Goal: Task Accomplishment & Management: Manage account settings

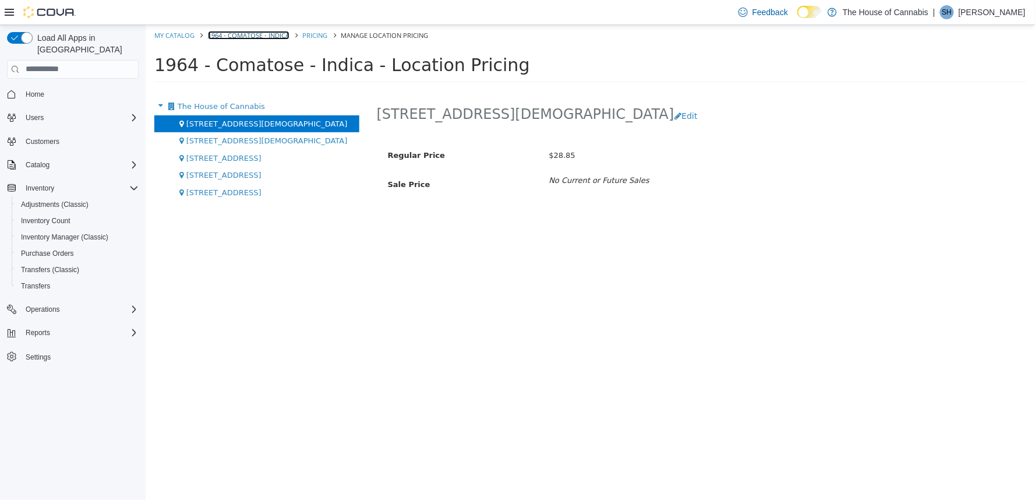
click at [258, 31] on link "1964 - Comatose - Indica" at bounding box center [248, 34] width 82 height 9
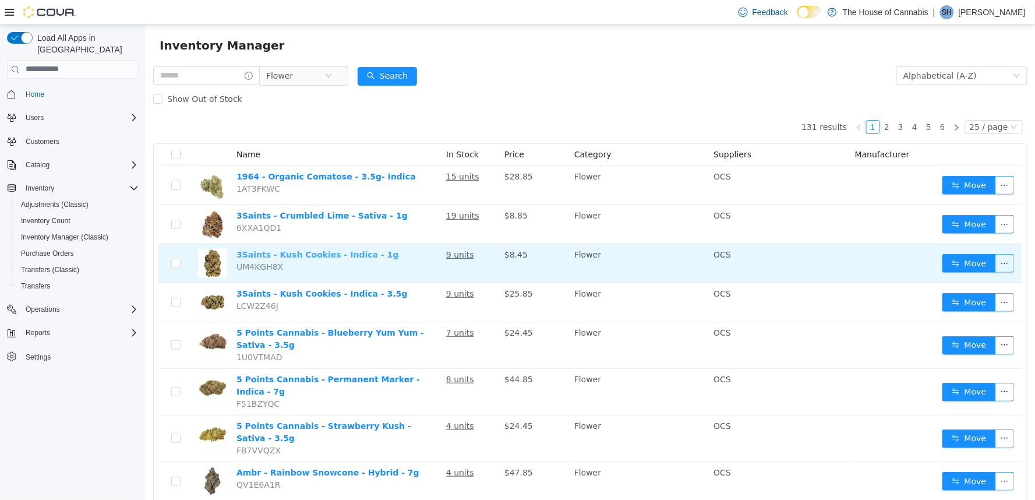
scroll to position [26, 0]
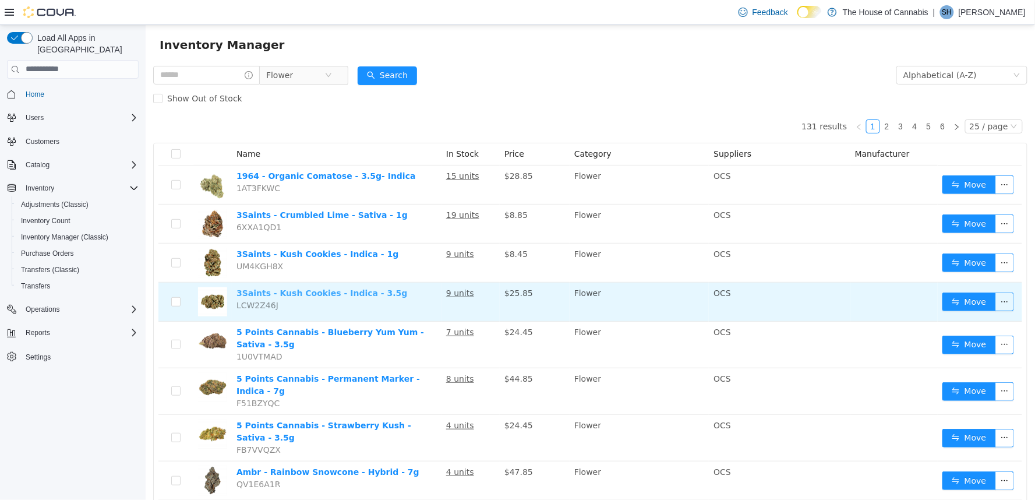
click at [321, 292] on link "3Saints - Kush Cookies - Indica - 3.5g" at bounding box center [321, 292] width 171 height 9
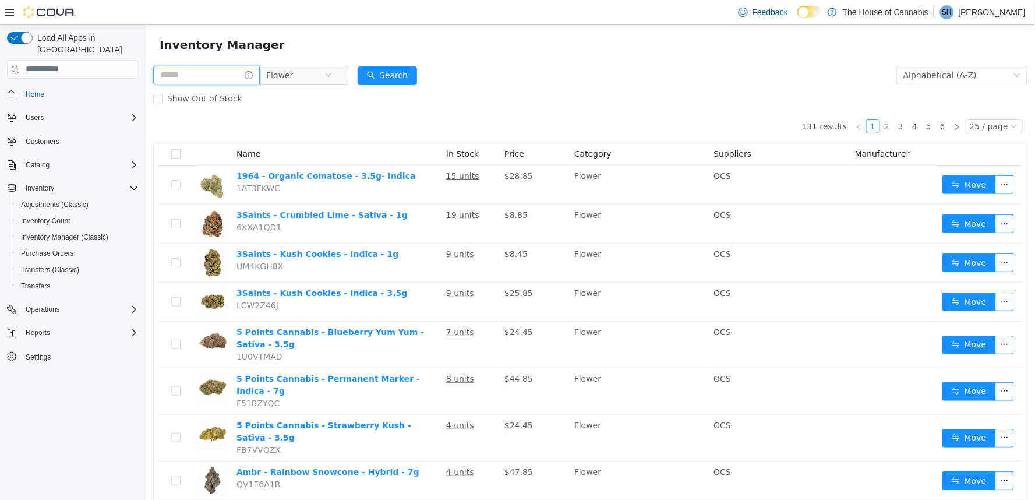
click at [233, 78] on input "text" at bounding box center [206, 74] width 107 height 19
type input "******"
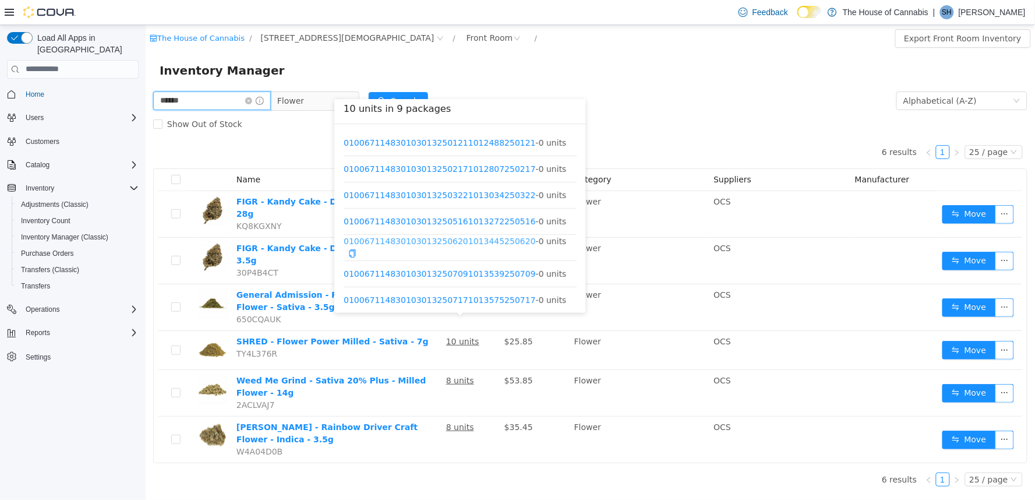
scroll to position [61, 0]
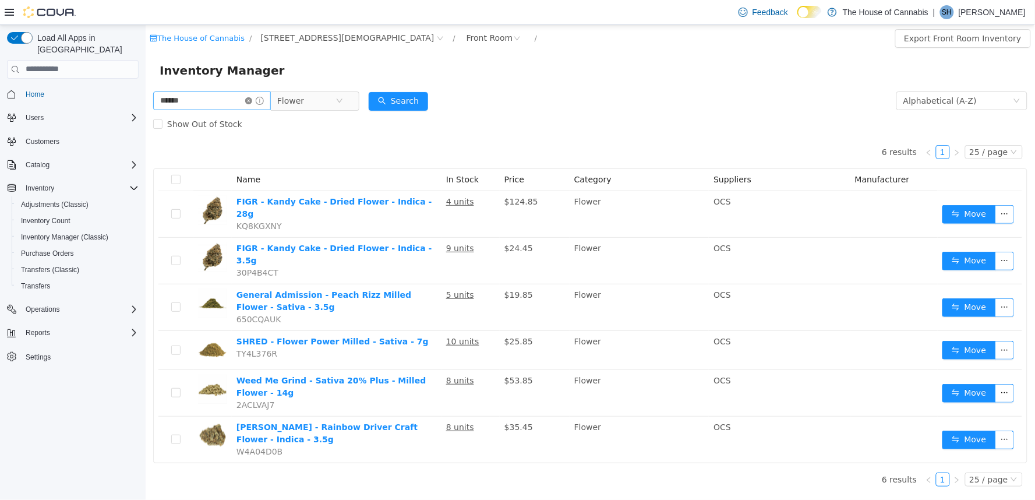
click at [251, 100] on icon "icon: close-circle" at bounding box center [248, 100] width 7 height 7
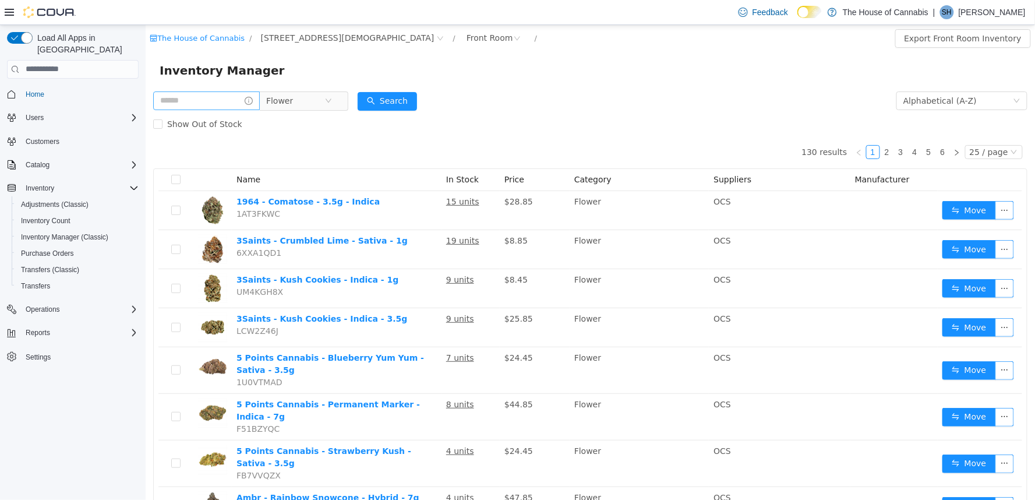
click at [492, 90] on form "Flower Alphabetical (A-Z) Search Show Out of Stock" at bounding box center [590, 111] width 874 height 47
click at [473, 73] on div "Inventory Manager" at bounding box center [589, 70] width 861 height 19
click at [492, 100] on form "Flower Alphabetical (A-Z) Search Show Out of Stock" at bounding box center [590, 111] width 874 height 47
click at [309, 72] on div "Inventory Manager" at bounding box center [589, 70] width 861 height 19
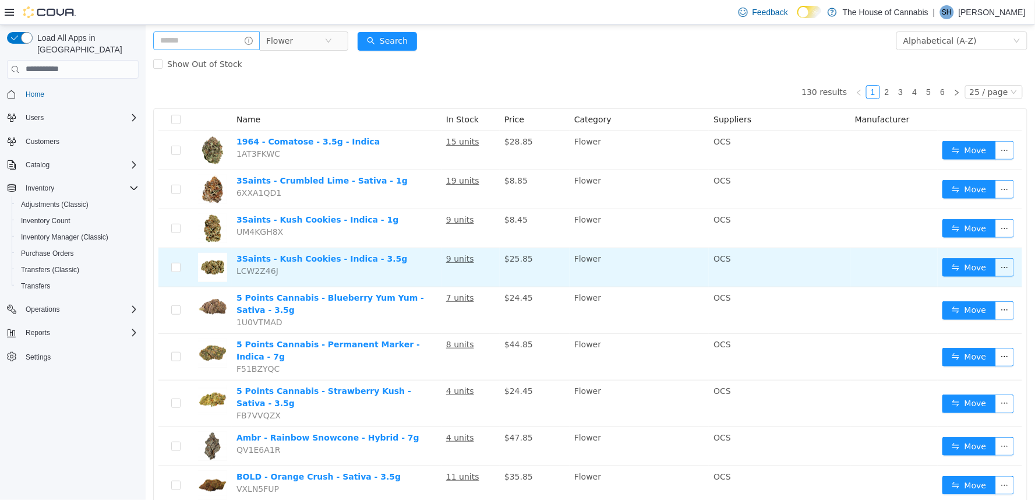
scroll to position [65, 0]
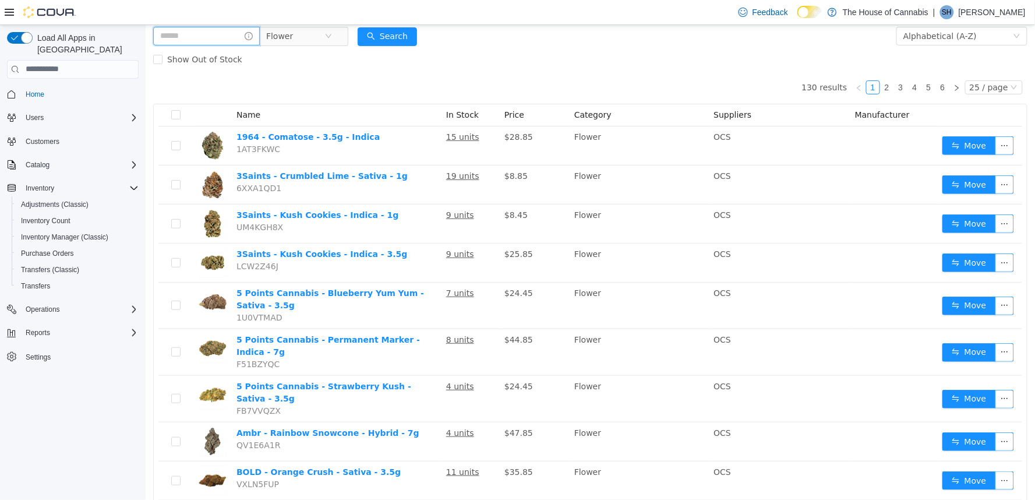
click at [200, 36] on input "text" at bounding box center [206, 35] width 107 height 19
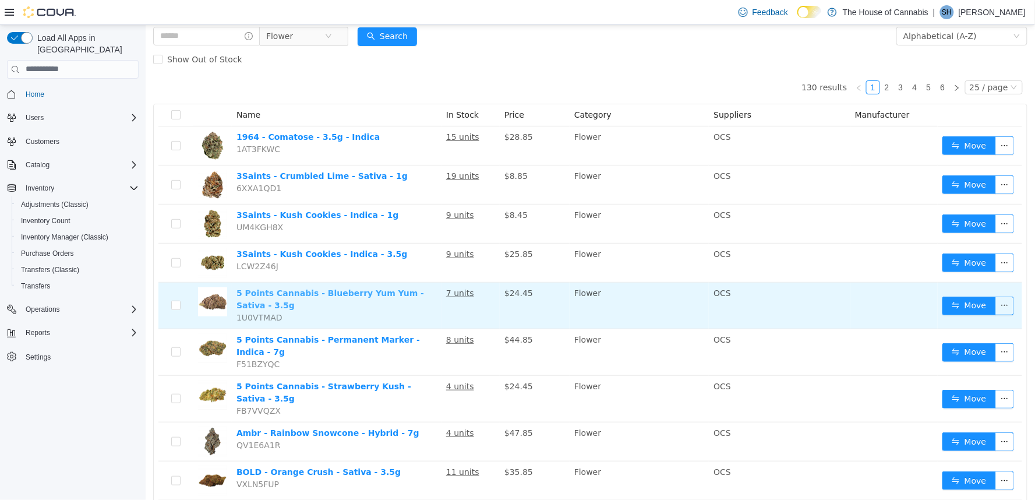
click at [324, 289] on link "5 Points Cannabis - Blueberry Yum Yum - Sativa - 3.5g" at bounding box center [329, 299] width 187 height 22
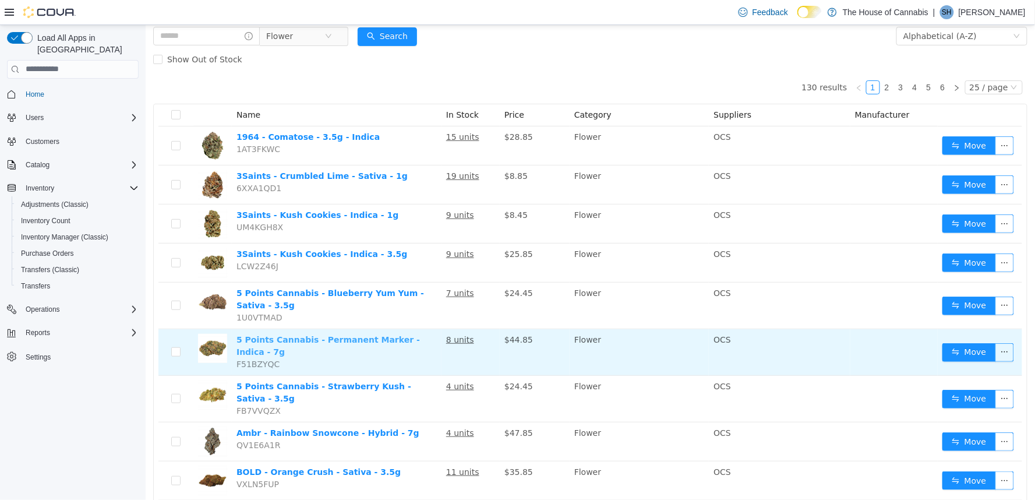
click at [308, 334] on link "5 Points Cannabis - Permanent Marker - Indica - 7g" at bounding box center [327, 345] width 183 height 22
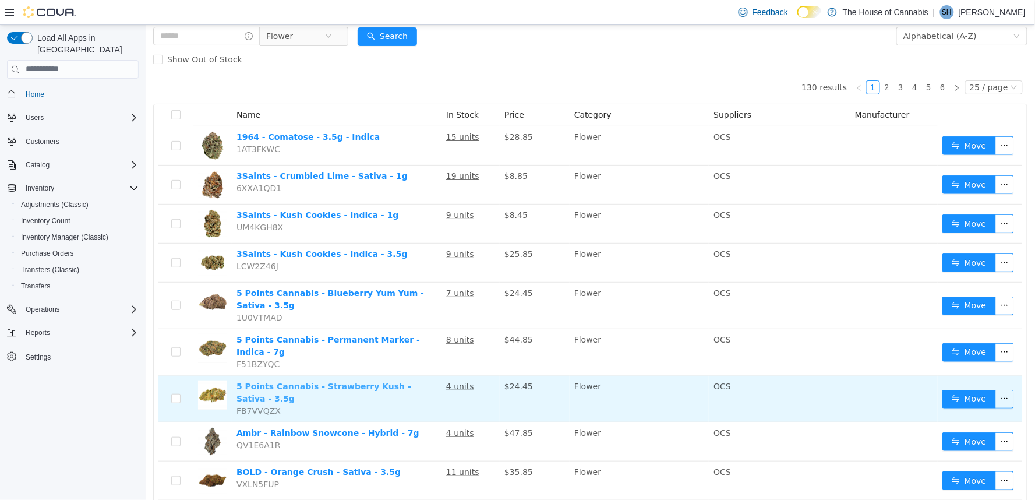
click at [288, 381] on link "5 Points Cannabis - Strawberry Kush - Sativa - 3.5g" at bounding box center [323, 392] width 175 height 22
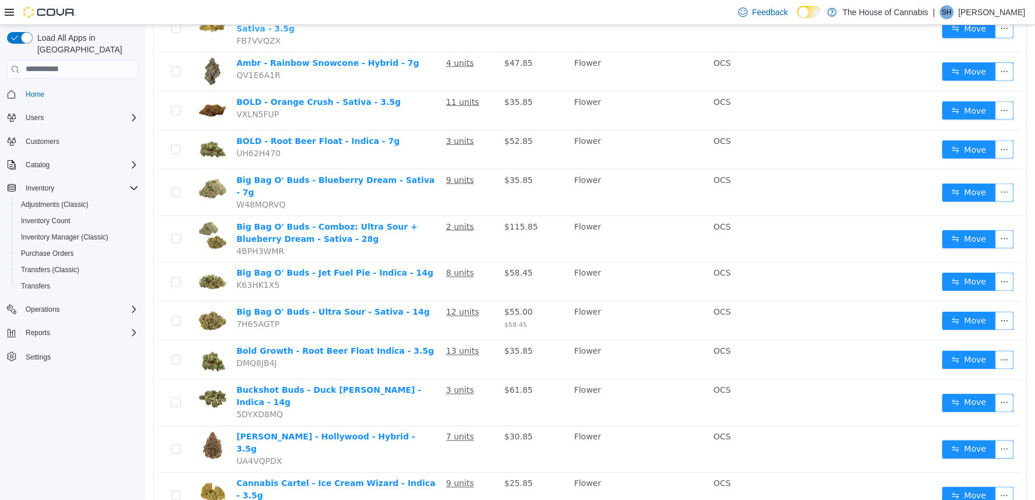
scroll to position [435, 0]
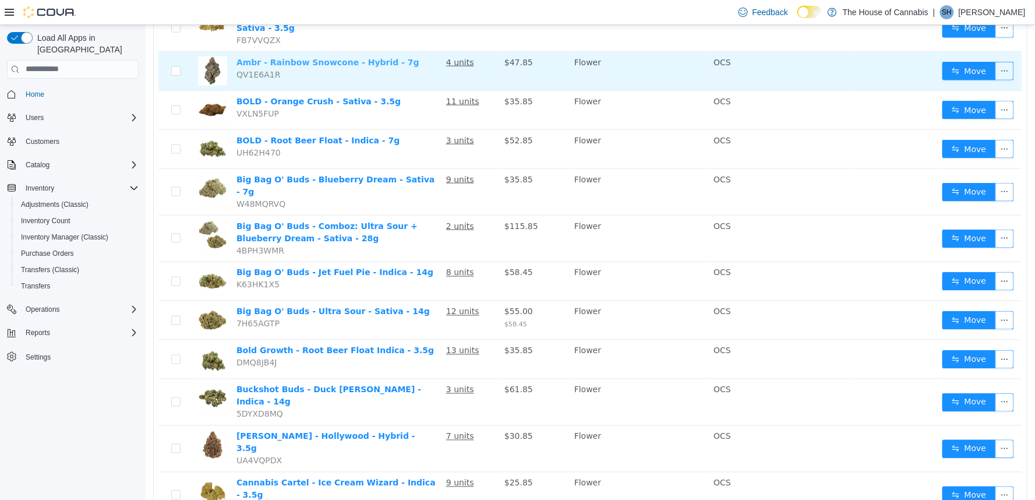
click at [346, 57] on link "Ambr - Rainbow Snowcone - Hybrid - 7g" at bounding box center [327, 61] width 183 height 9
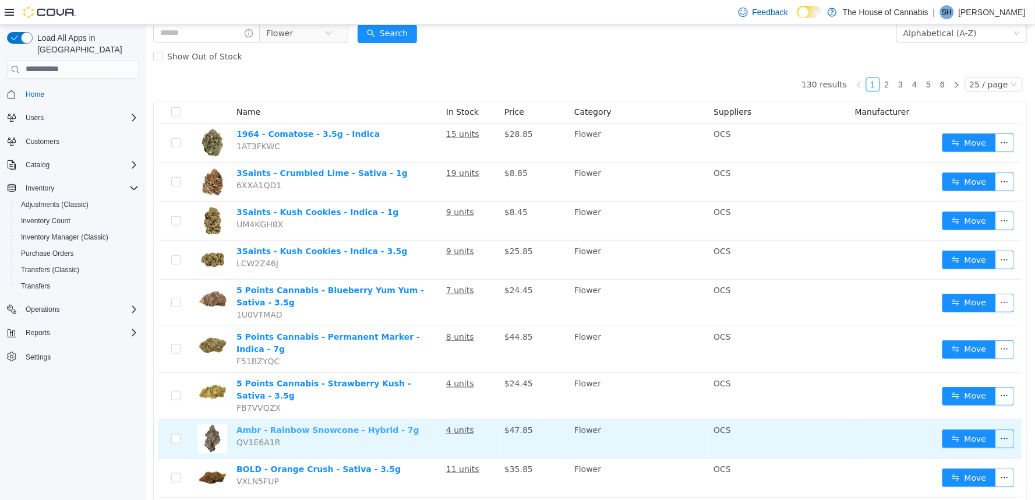
scroll to position [56, 0]
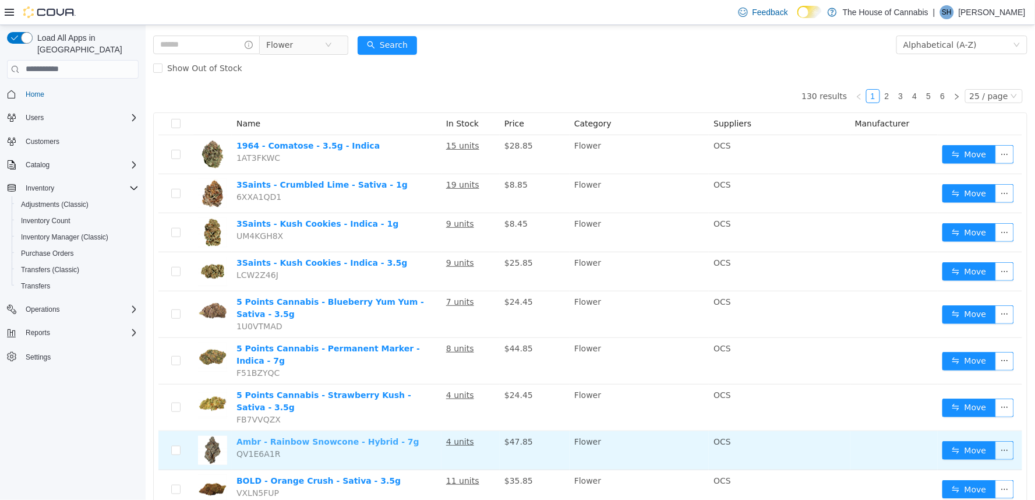
click at [326, 436] on link "Ambr - Rainbow Snowcone - Hybrid - 7g" at bounding box center [327, 440] width 183 height 9
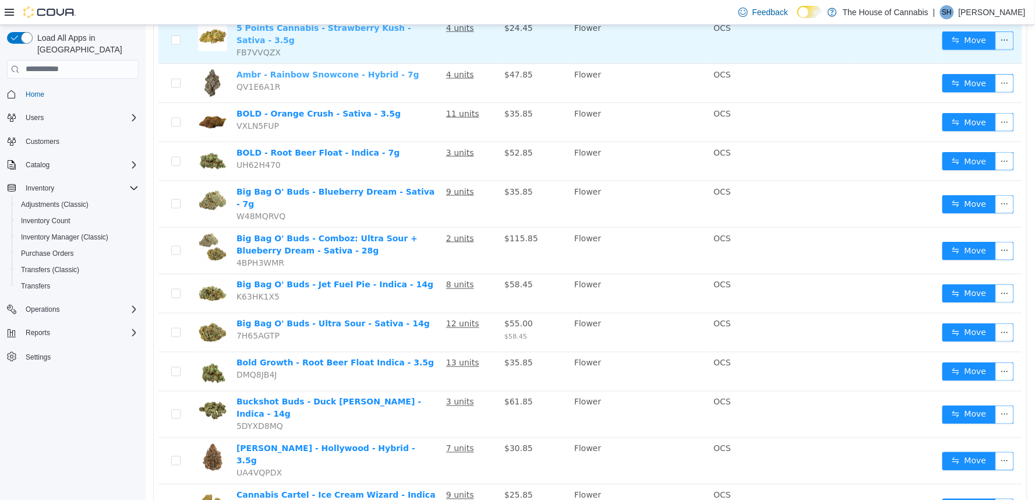
scroll to position [427, 0]
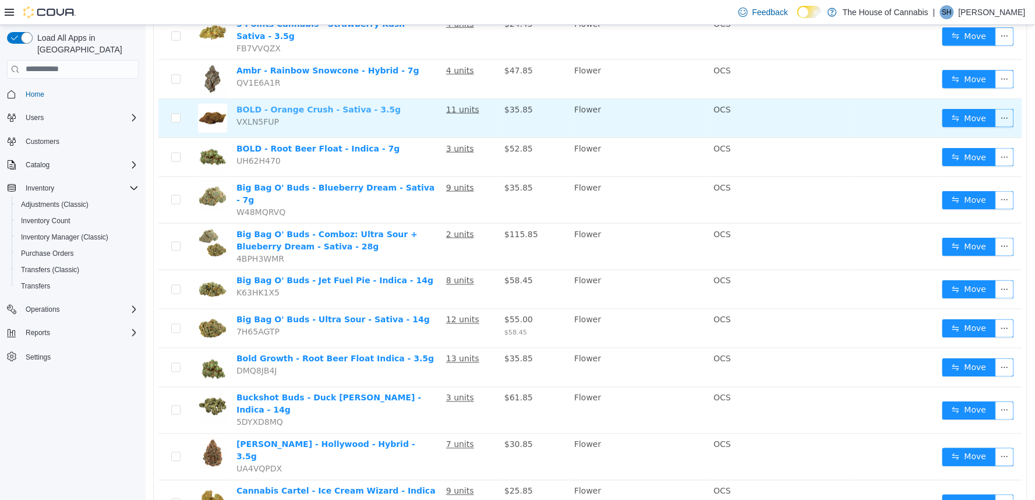
click at [343, 104] on link "BOLD - Orange Crush - Sativa - 3.5g" at bounding box center [318, 108] width 164 height 9
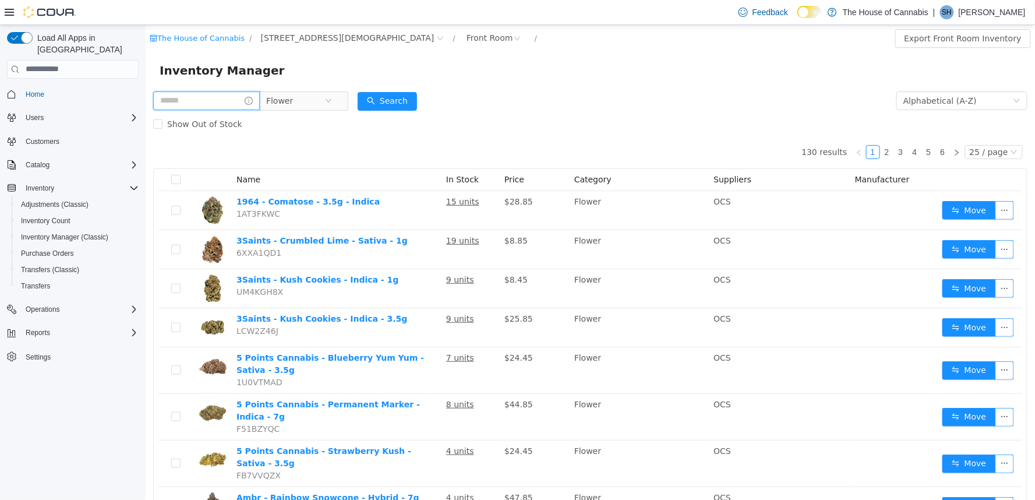
click at [217, 94] on input "text" at bounding box center [206, 100] width 107 height 19
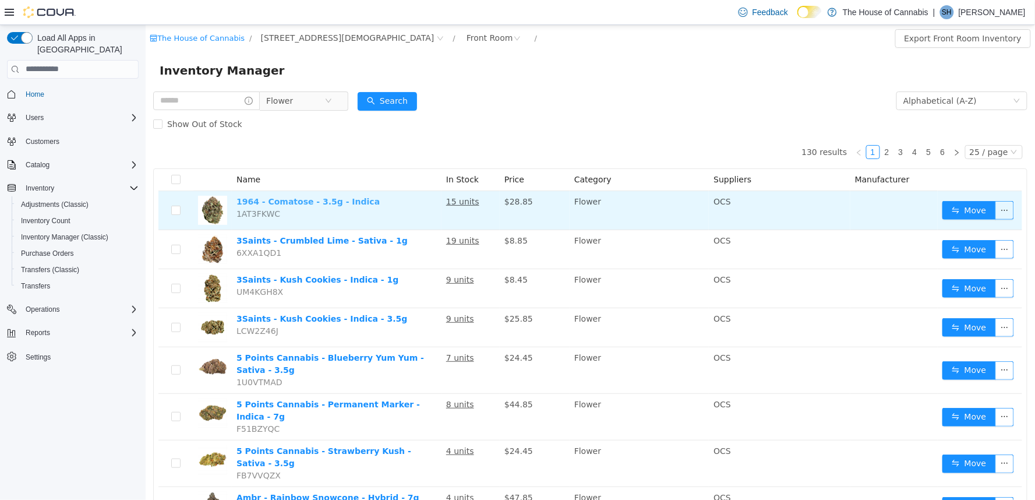
click at [309, 200] on link "1964 - Comatose - 3.5g - Indica" at bounding box center [307, 200] width 143 height 9
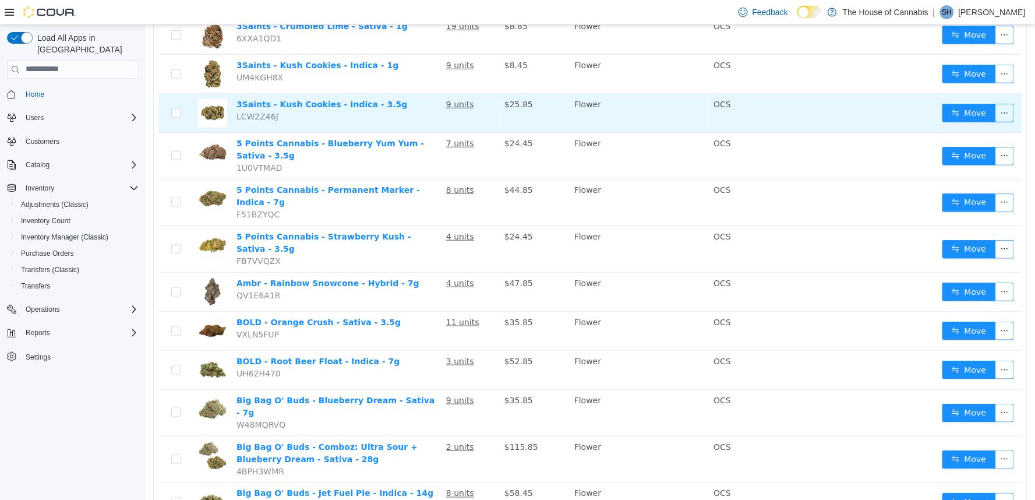
scroll to position [215, 0]
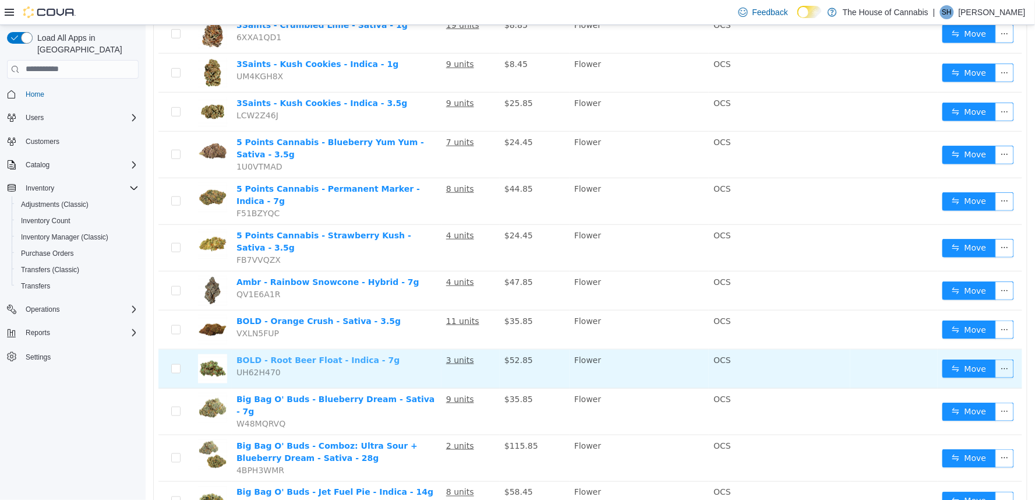
click at [270, 355] on link "BOLD - Root Beer Float - Indica - 7g" at bounding box center [317, 359] width 163 height 9
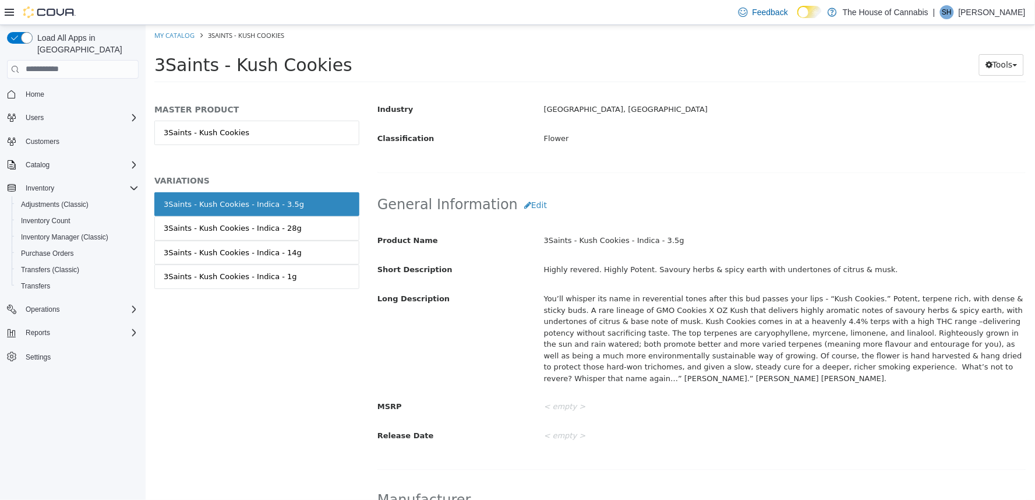
scroll to position [280, 0]
click at [524, 207] on button "Edit" at bounding box center [535, 204] width 36 height 22
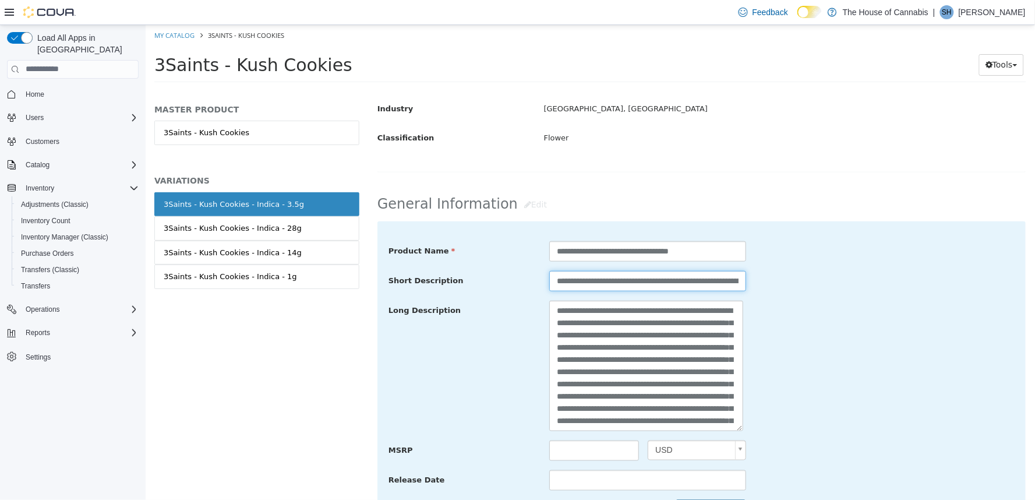
click at [643, 282] on input "**********" at bounding box center [646, 280] width 197 height 20
click at [642, 282] on input "**********" at bounding box center [646, 280] width 197 height 20
click at [643, 282] on input "**********" at bounding box center [646, 280] width 197 height 20
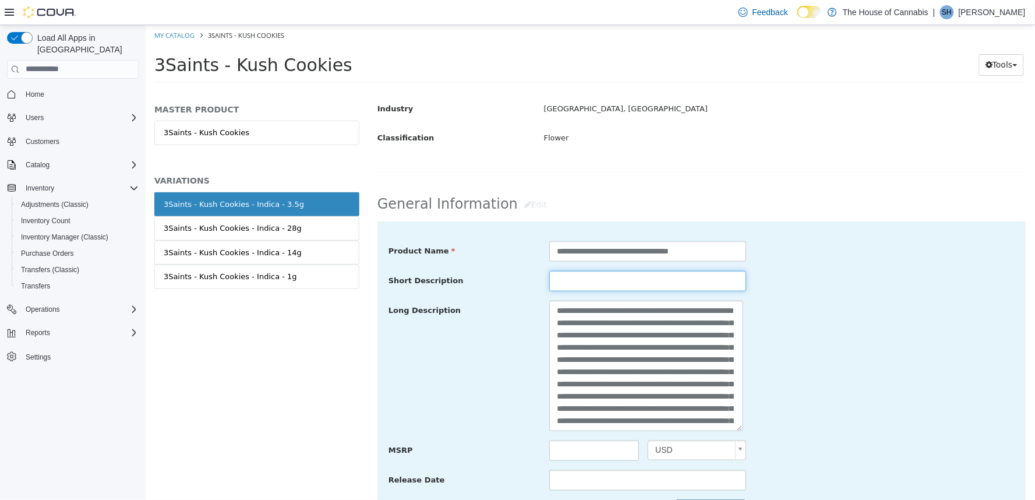
paste input "**********"
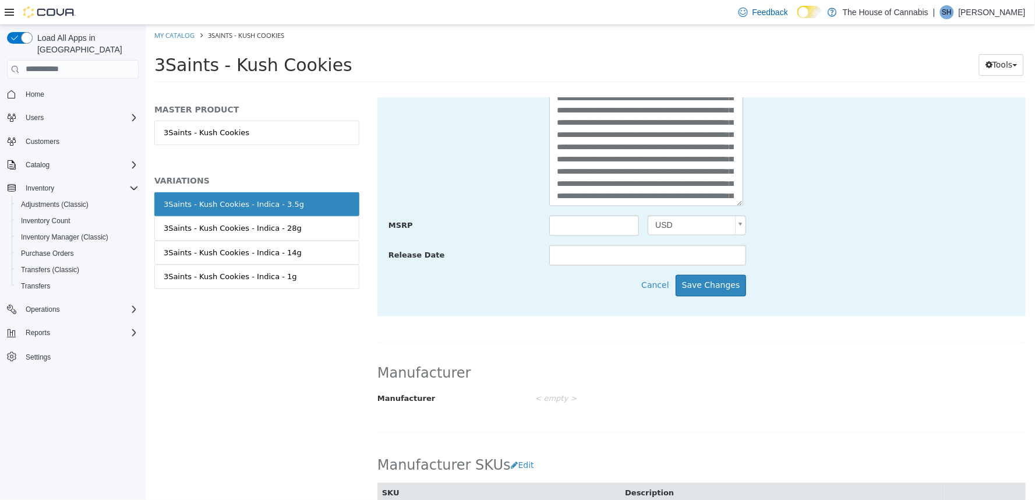
scroll to position [565, 0]
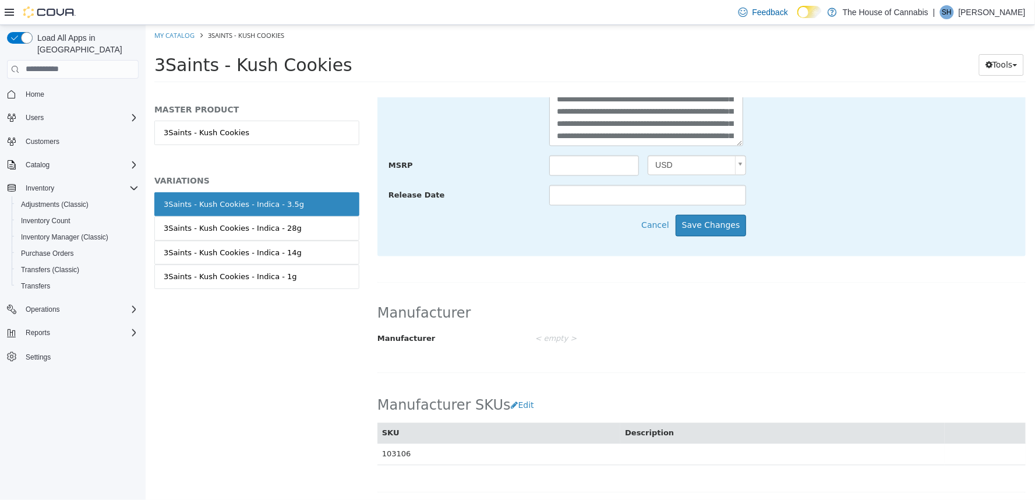
type input "**********"
click at [718, 240] on div "**********" at bounding box center [701, 96] width 648 height 320
click at [717, 229] on button "Save Changes" at bounding box center [710, 225] width 71 height 22
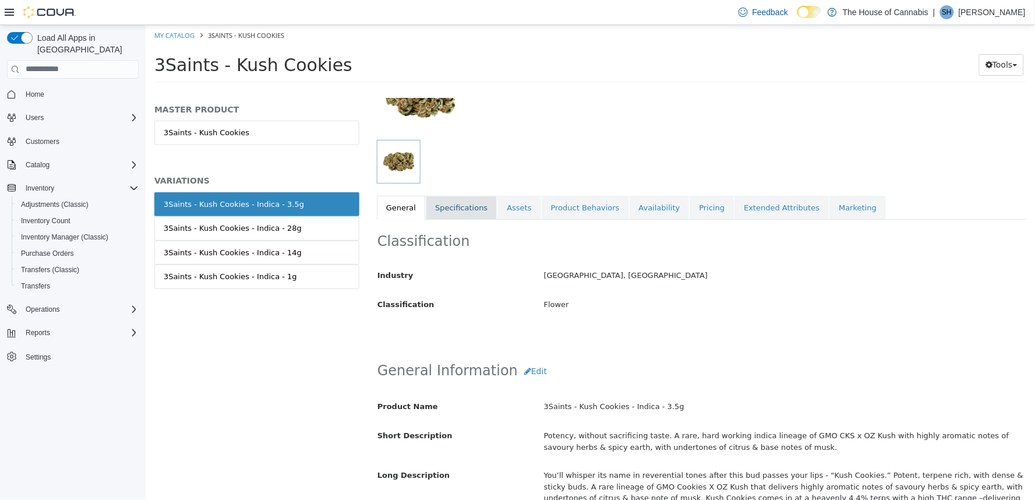
scroll to position [56, 0]
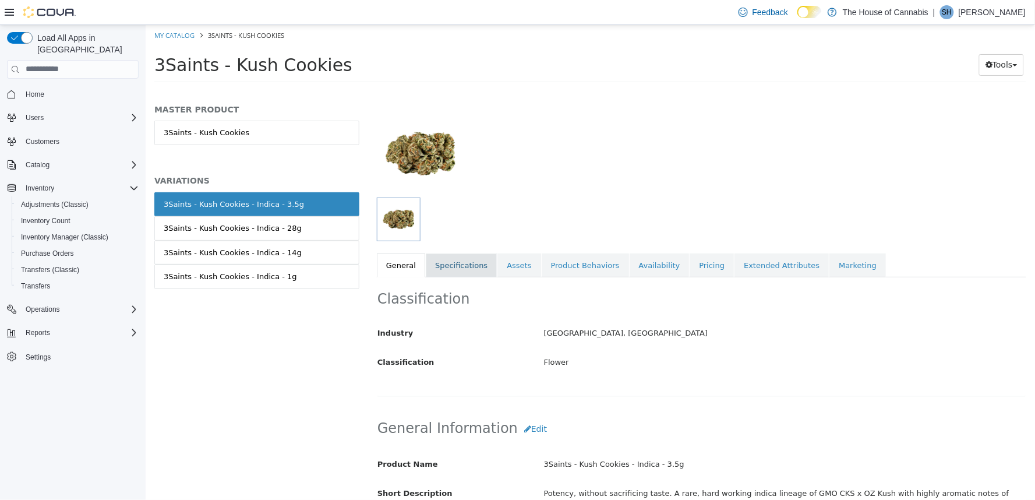
click at [460, 258] on link "Specifications" at bounding box center [460, 265] width 71 height 24
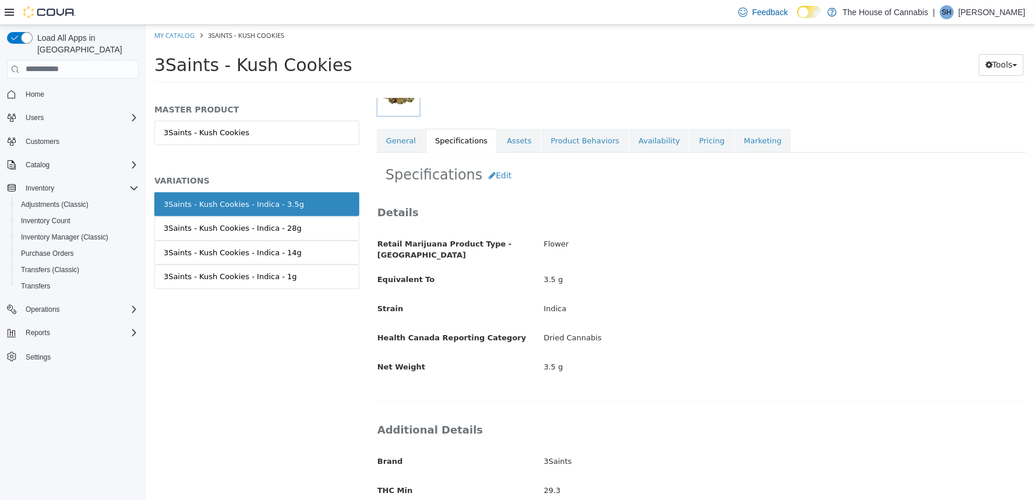
scroll to position [178, 0]
click at [488, 177] on icon "button" at bounding box center [491, 177] width 7 height 8
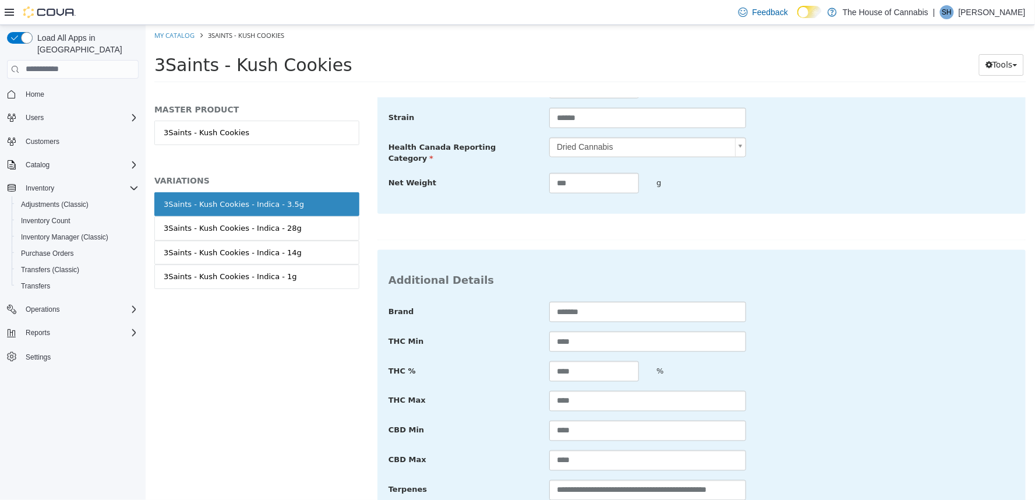
scroll to position [437, 0]
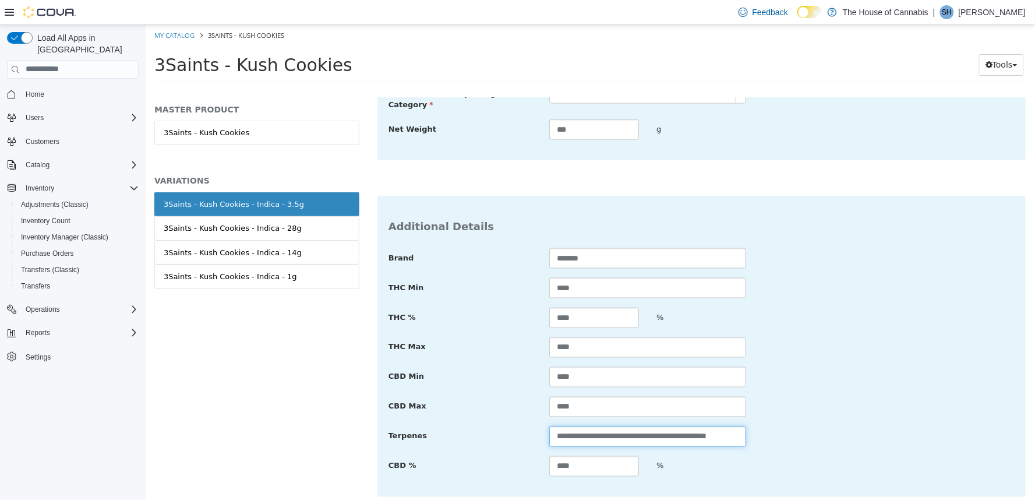
click at [632, 434] on input "**********" at bounding box center [646, 436] width 197 height 20
click at [632, 435] on input "**********" at bounding box center [646, 436] width 197 height 20
click at [632, 436] on input "**********" at bounding box center [646, 436] width 197 height 20
paste input "**********"
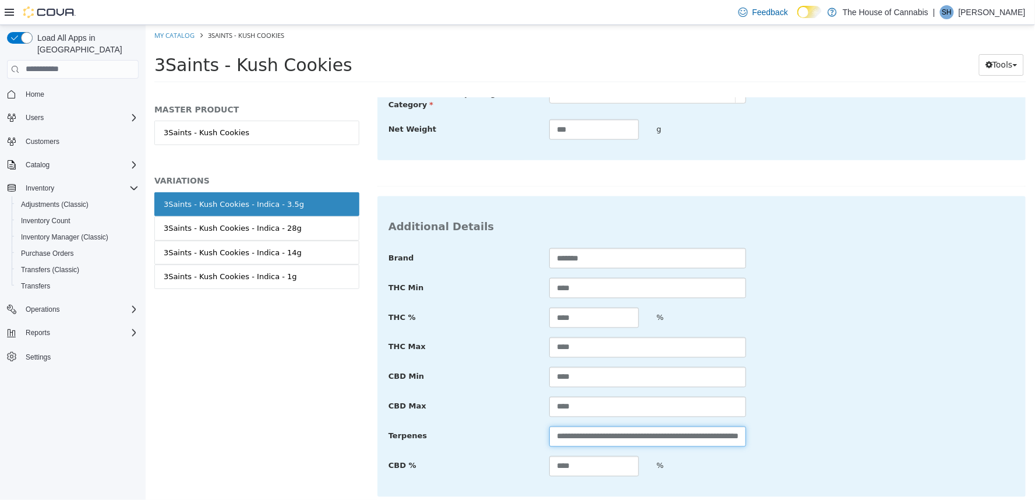
scroll to position [0, 62]
type input "**********"
click at [849, 385] on div "**********" at bounding box center [701, 361] width 626 height 229
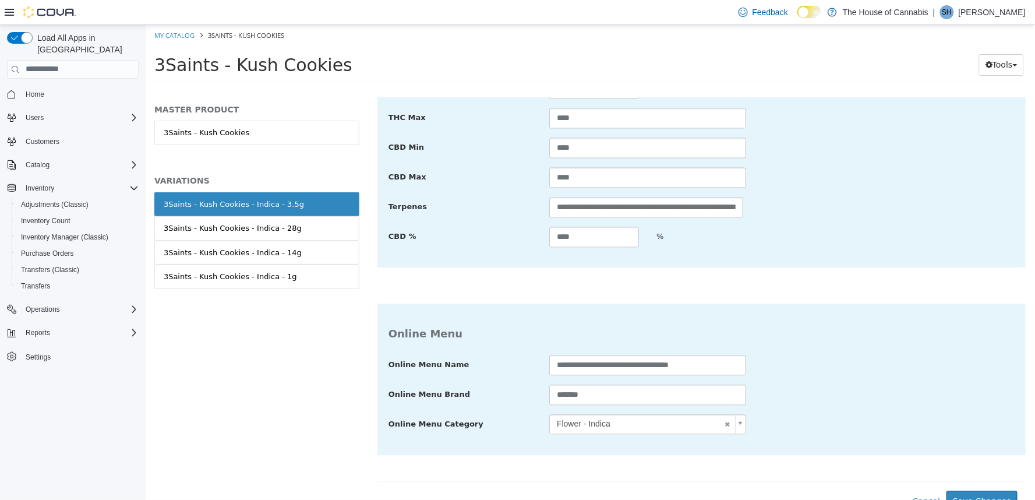
scroll to position [674, 0]
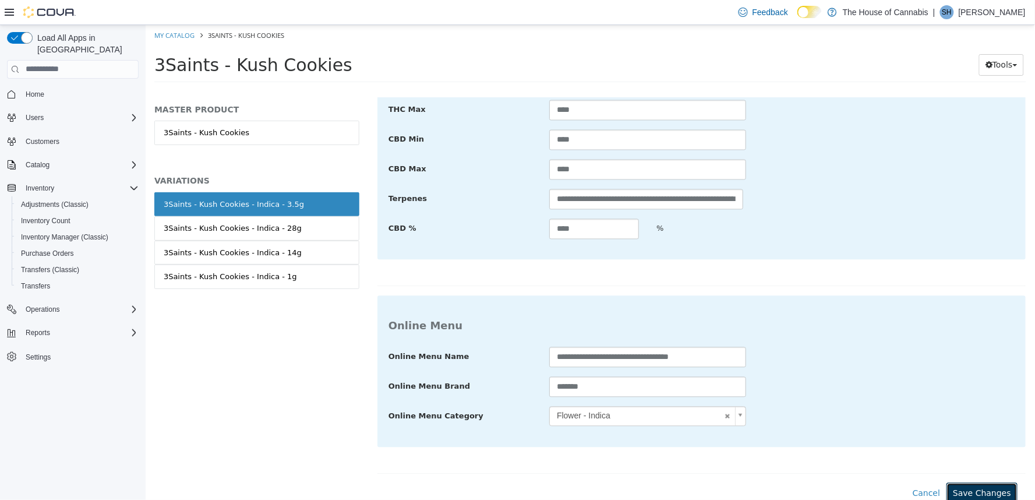
click at [956, 490] on button "Save Changes" at bounding box center [980, 493] width 71 height 22
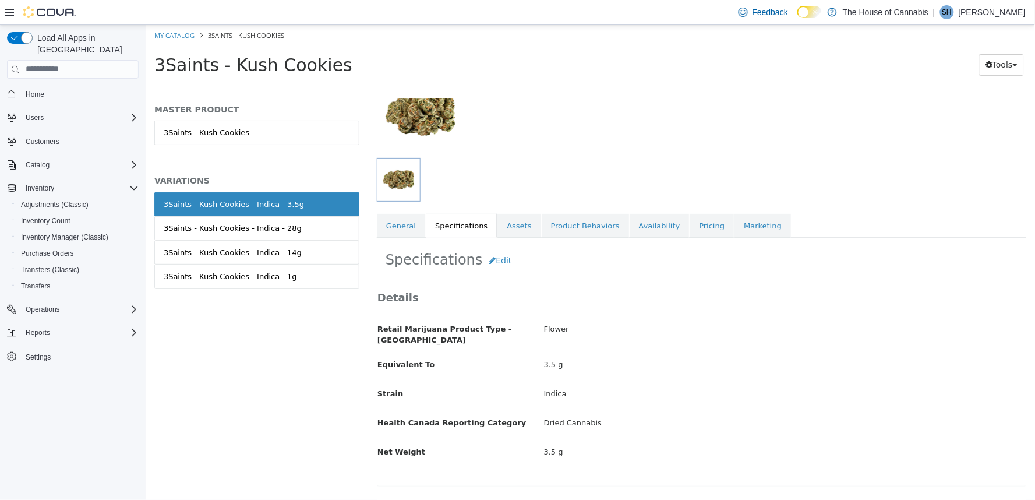
scroll to position [91, 0]
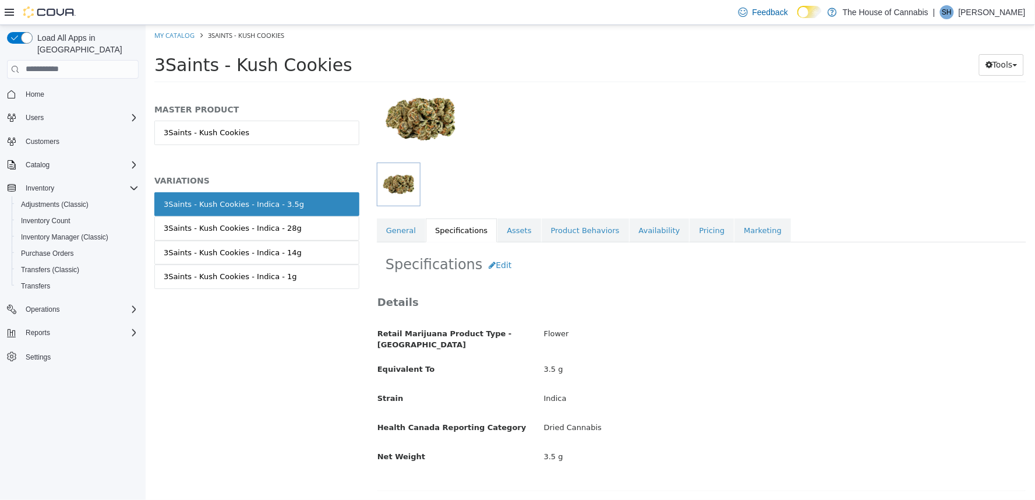
click at [502, 228] on link "Assets" at bounding box center [518, 230] width 43 height 24
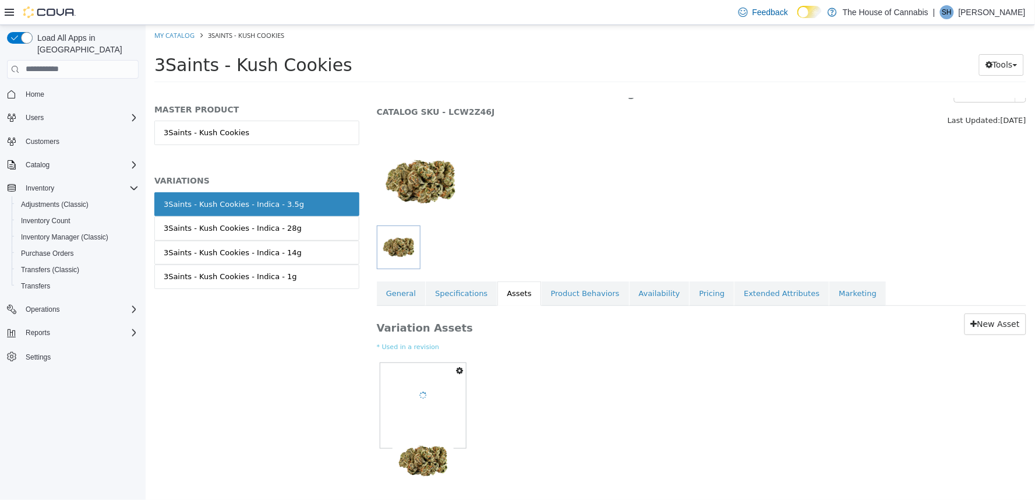
scroll to position [28, 0]
click at [428, 193] on img at bounding box center [419, 180] width 87 height 87
click at [1010, 315] on link "New Asset" at bounding box center [994, 323] width 62 height 22
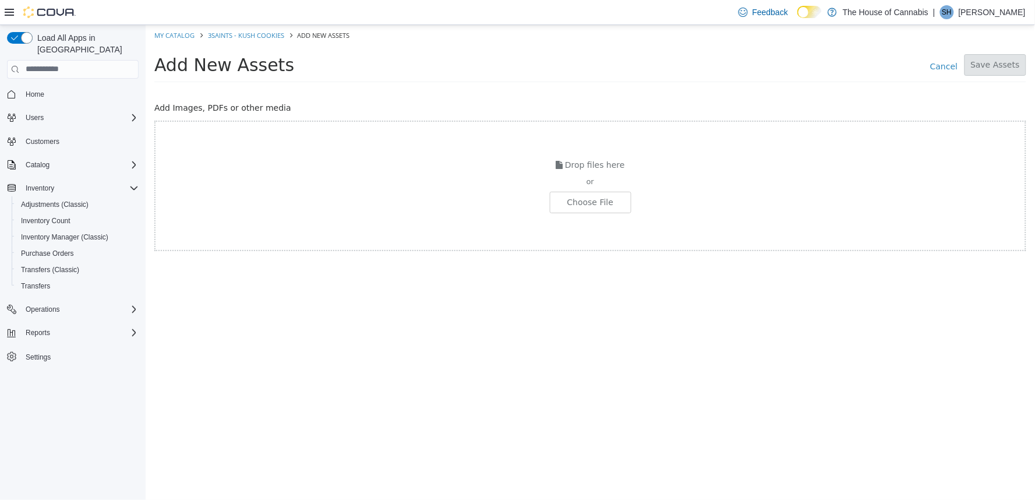
click at [590, 188] on div "Drop files here or Choose File" at bounding box center [590, 185] width 872 height 130
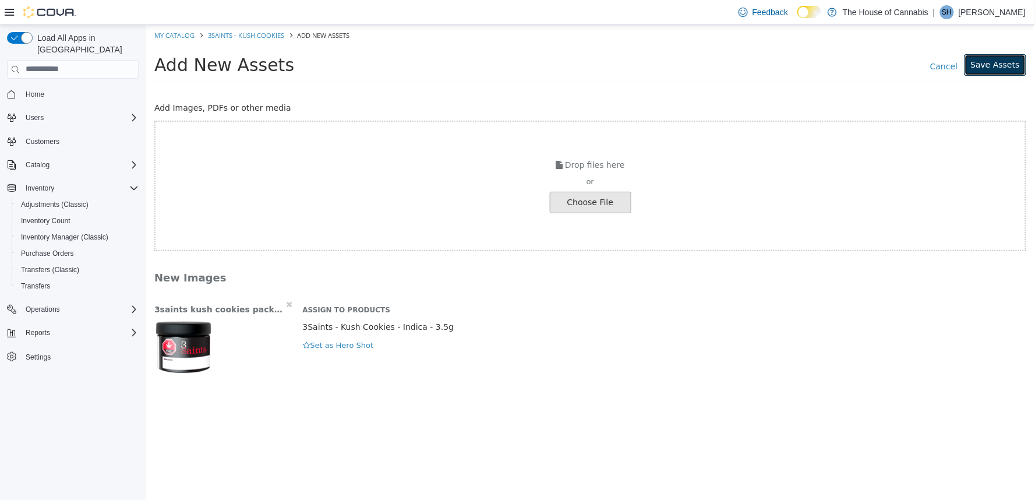
click at [1001, 64] on button "Save Assets" at bounding box center [994, 65] width 62 height 22
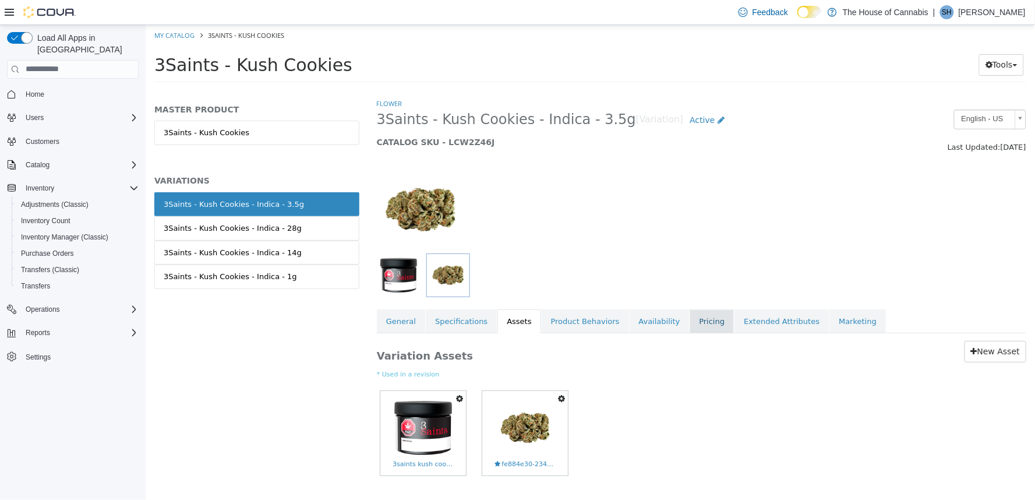
click at [689, 328] on link "Pricing" at bounding box center [711, 321] width 44 height 24
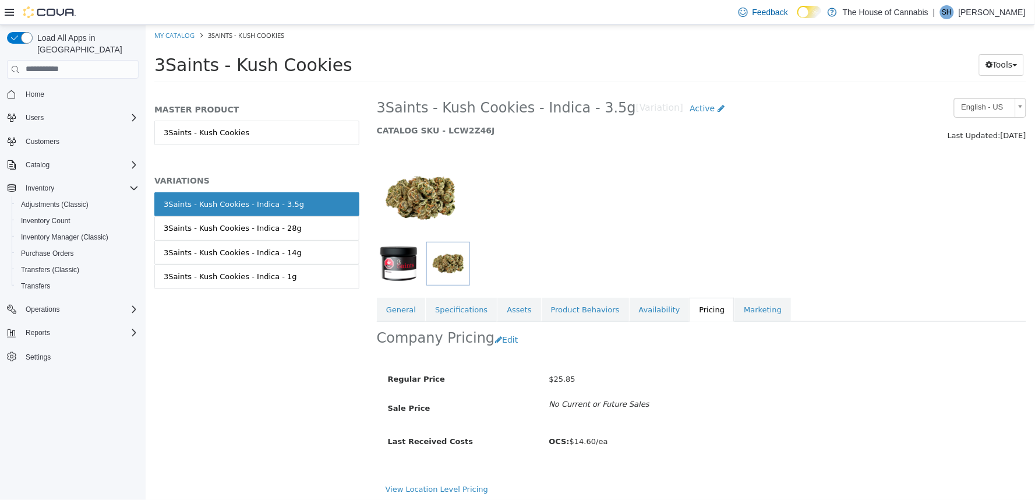
scroll to position [15, 0]
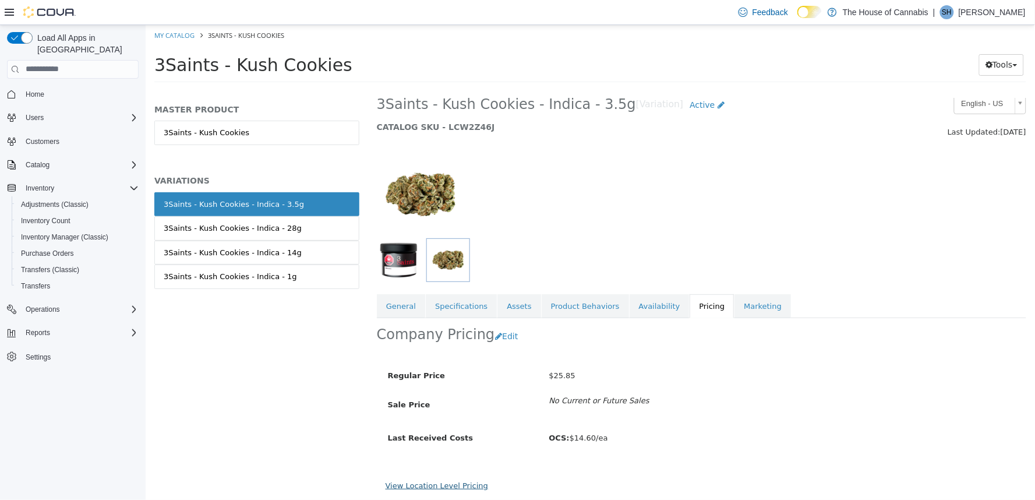
click at [448, 484] on link "View Location Level Pricing" at bounding box center [436, 484] width 102 height 9
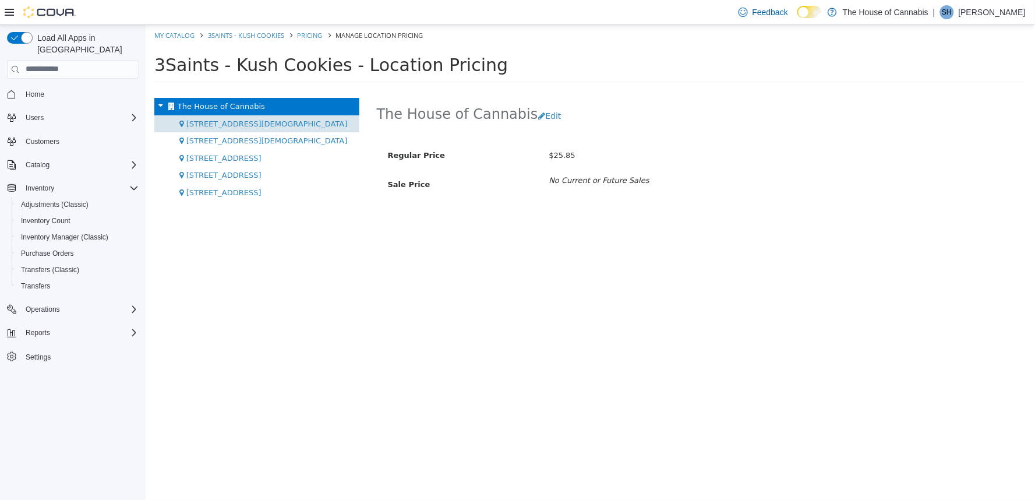
click at [233, 119] on span "1 Church St, Unit 9 Keswick" at bounding box center [266, 123] width 161 height 9
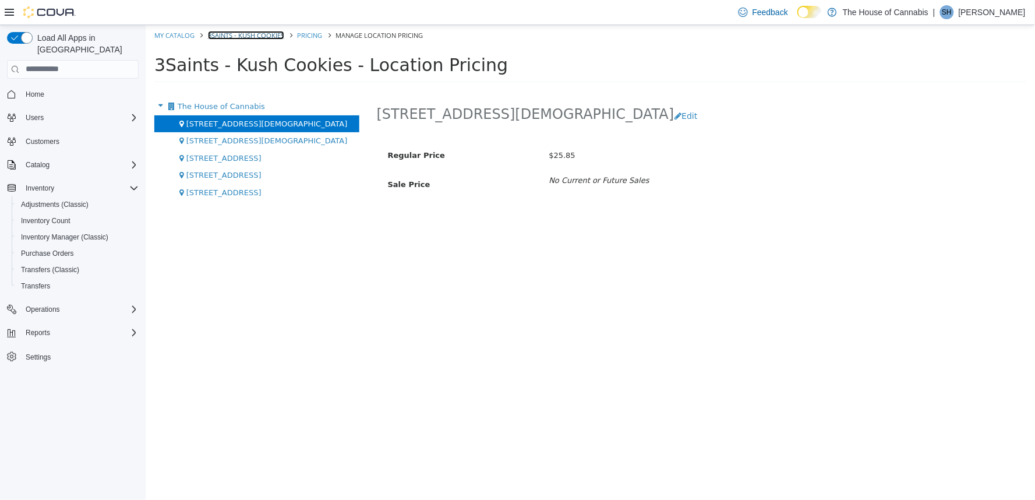
click at [269, 35] on link "3Saints - Kush Cookies" at bounding box center [245, 34] width 76 height 9
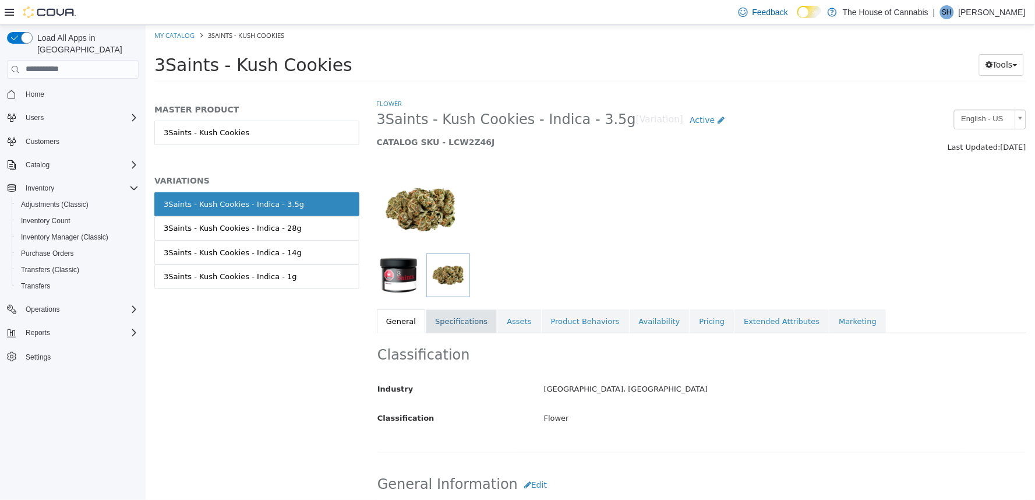
click at [449, 311] on link "Specifications" at bounding box center [460, 321] width 71 height 24
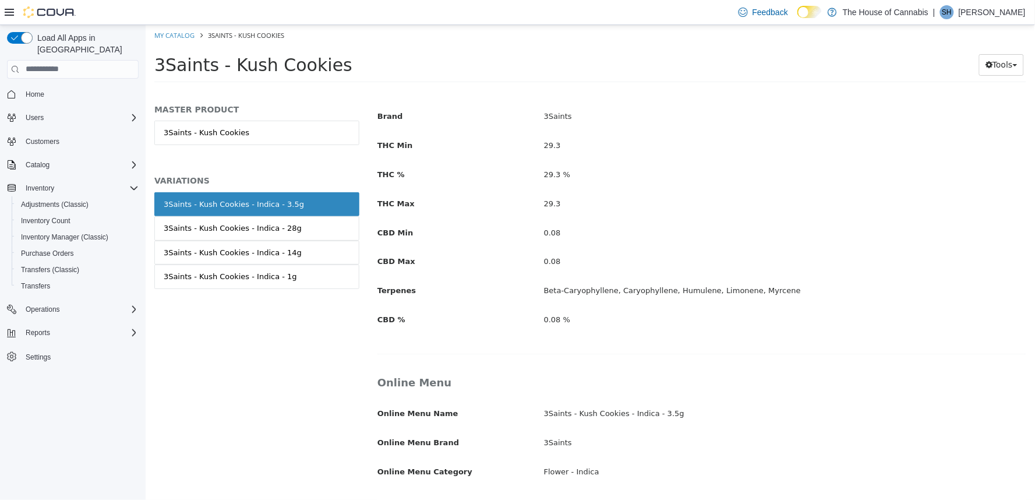
scroll to position [526, 0]
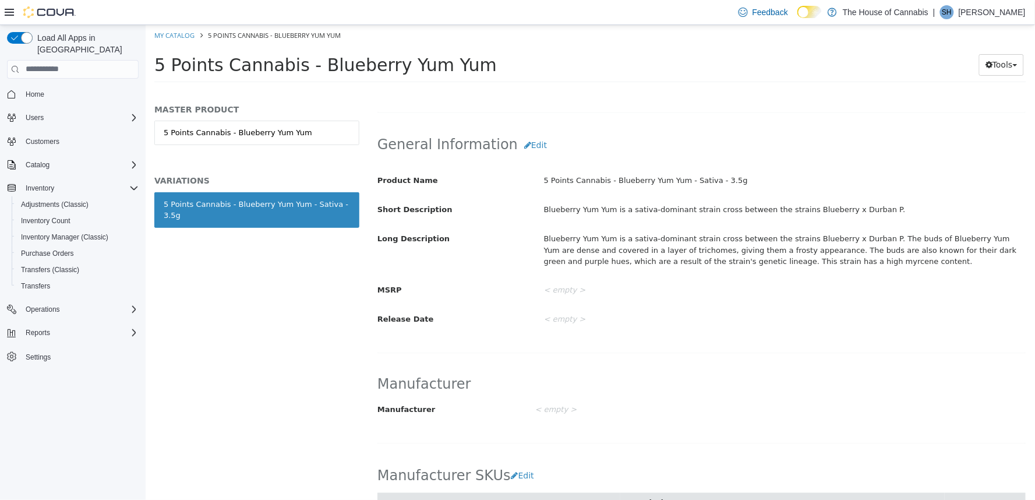
scroll to position [341, 0]
click at [527, 148] on button "Edit" at bounding box center [535, 144] width 36 height 22
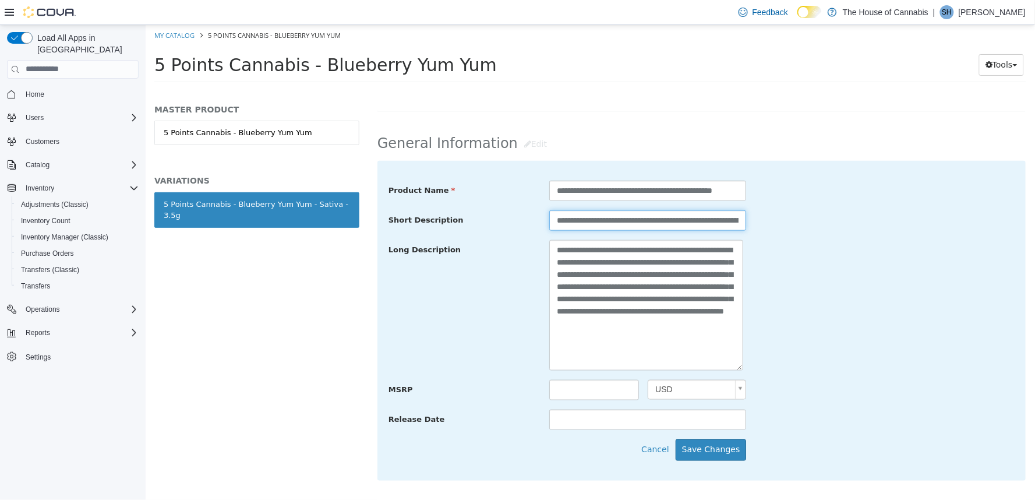
click at [573, 221] on input "**********" at bounding box center [646, 220] width 197 height 20
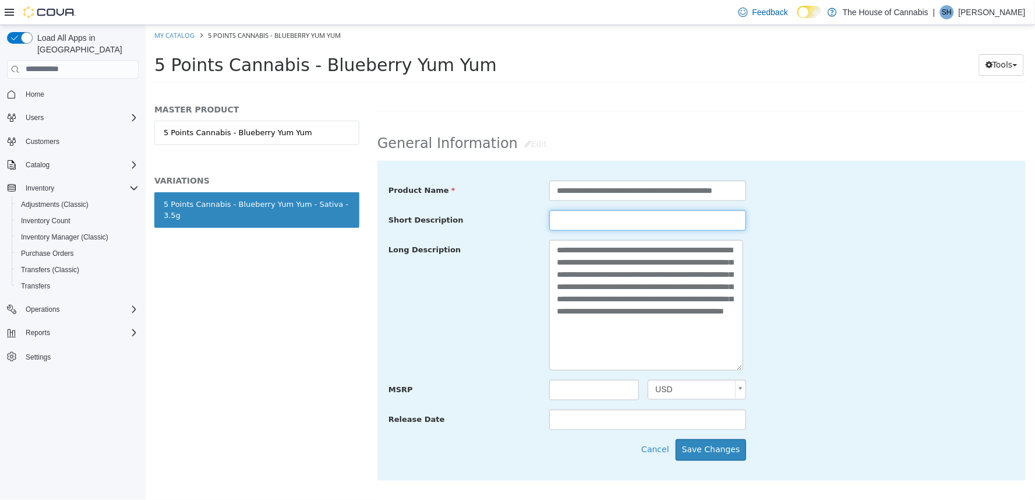
paste input "**********"
type input "**********"
click at [676, 344] on textarea "**********" at bounding box center [645, 304] width 194 height 130
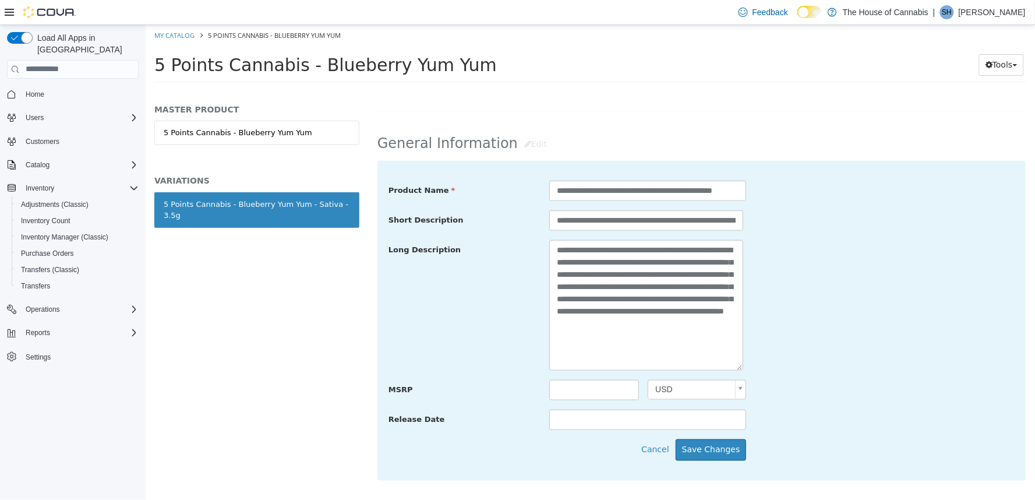
click at [836, 299] on div "**********" at bounding box center [700, 304] width 643 height 131
click at [720, 448] on button "Save Changes" at bounding box center [710, 449] width 71 height 22
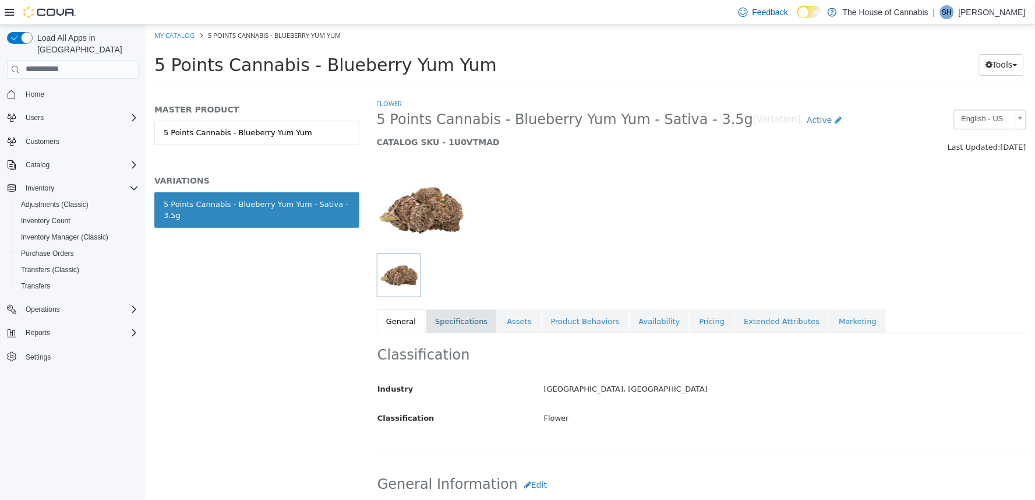
click at [452, 328] on link "Specifications" at bounding box center [460, 321] width 71 height 24
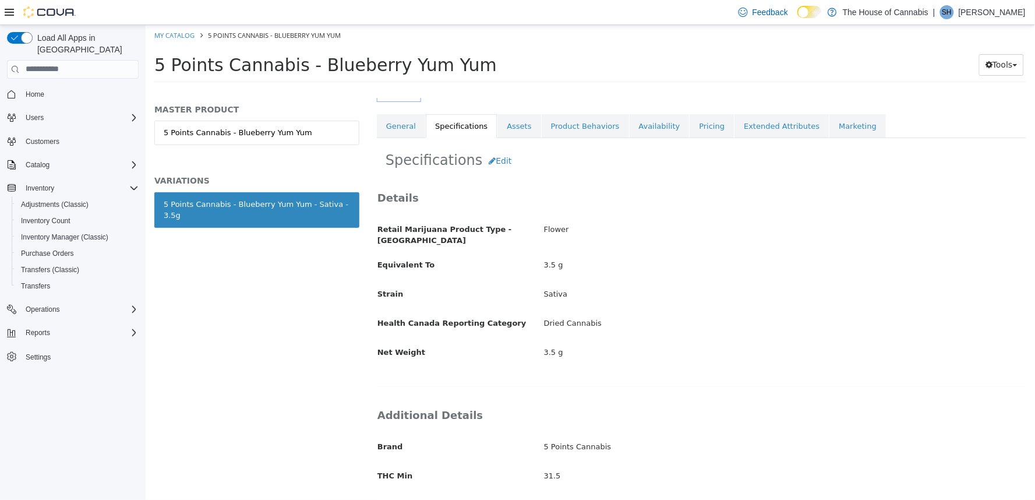
scroll to position [161, 0]
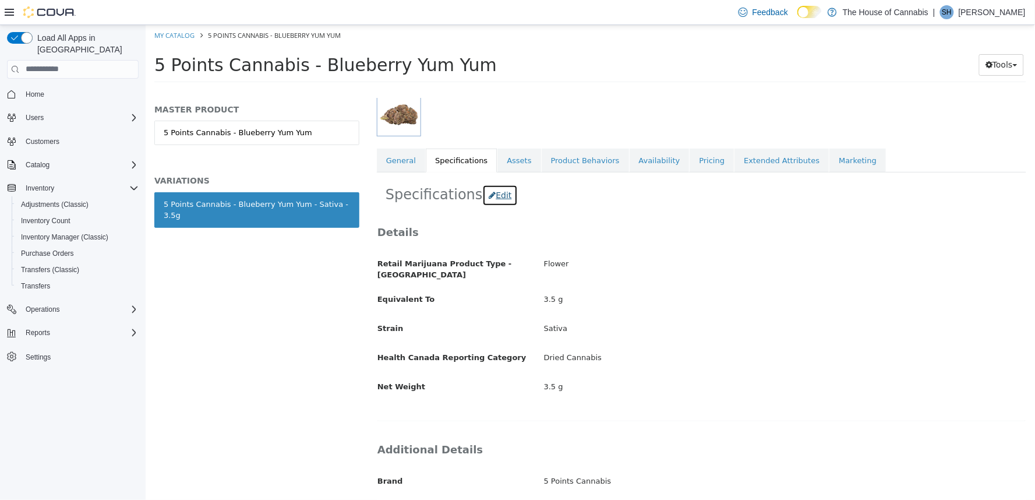
click at [489, 192] on button "Edit" at bounding box center [499, 195] width 36 height 22
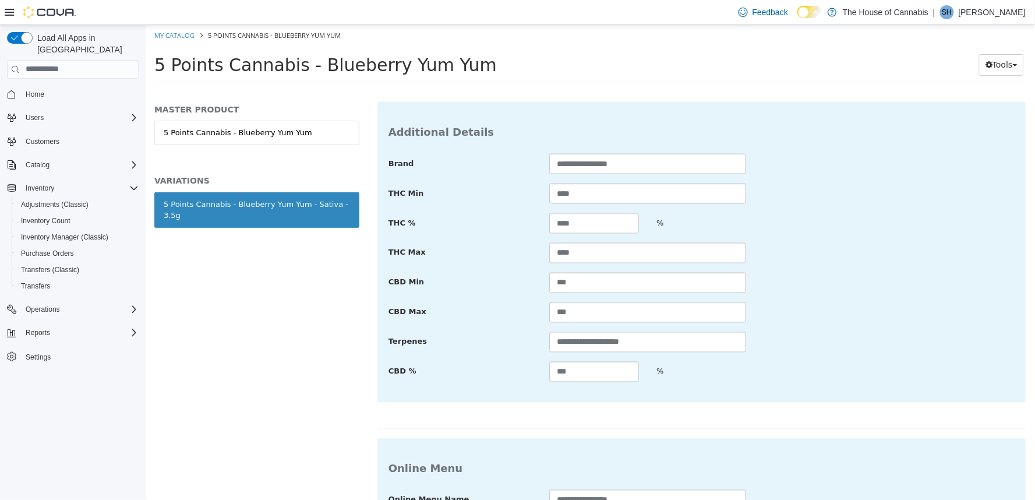
scroll to position [532, 0]
click at [607, 336] on input "**********" at bounding box center [646, 341] width 197 height 20
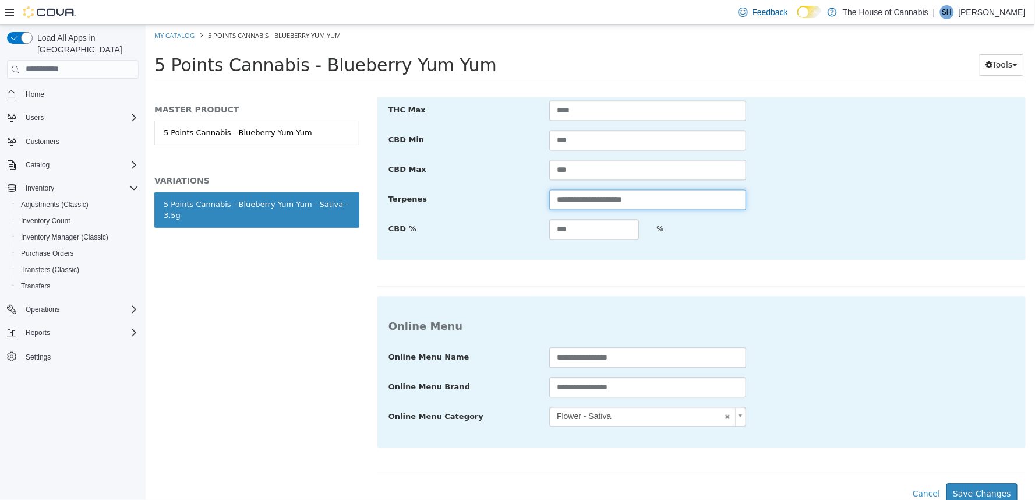
scroll to position [674, 0]
type input "**********"
click at [979, 491] on button "Save Changes" at bounding box center [980, 493] width 71 height 22
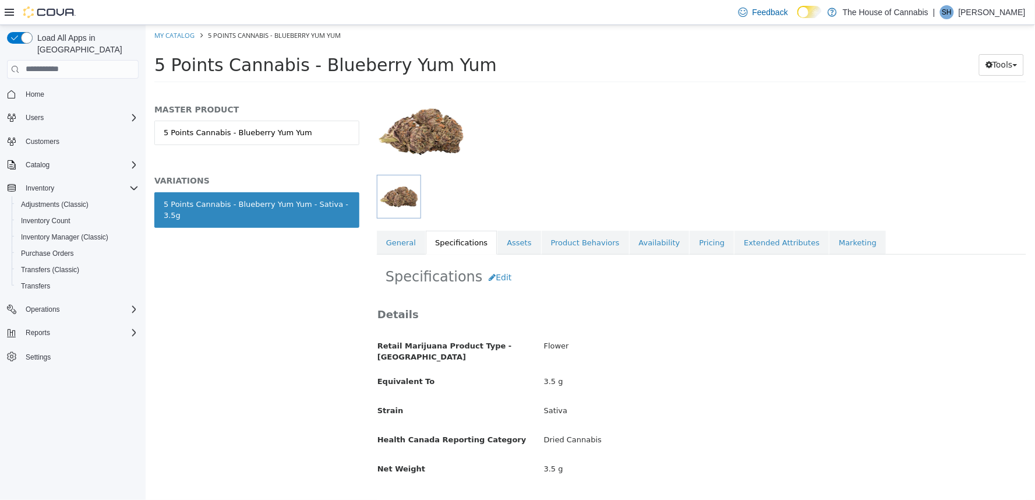
scroll to position [77, 0]
click at [506, 248] on link "Assets" at bounding box center [518, 243] width 43 height 24
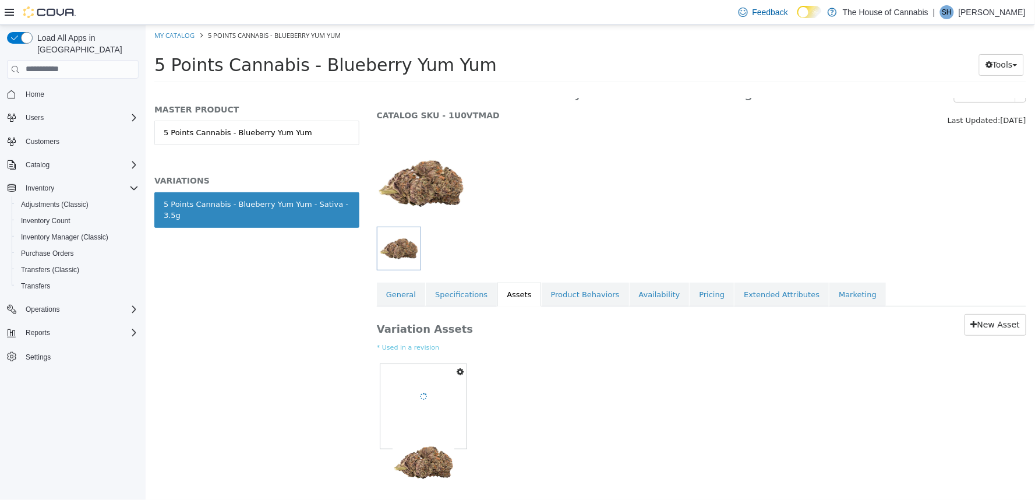
scroll to position [28, 0]
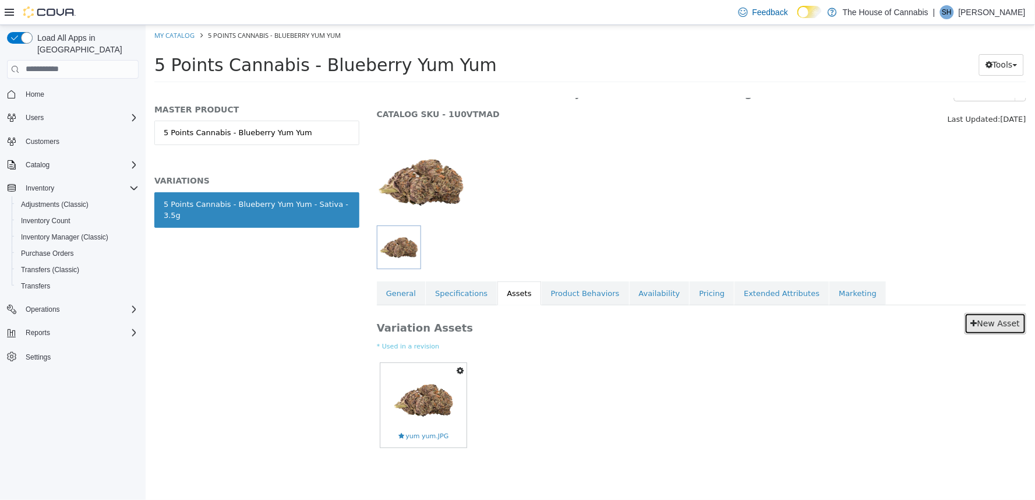
click at [979, 328] on link "New Asset" at bounding box center [994, 323] width 62 height 22
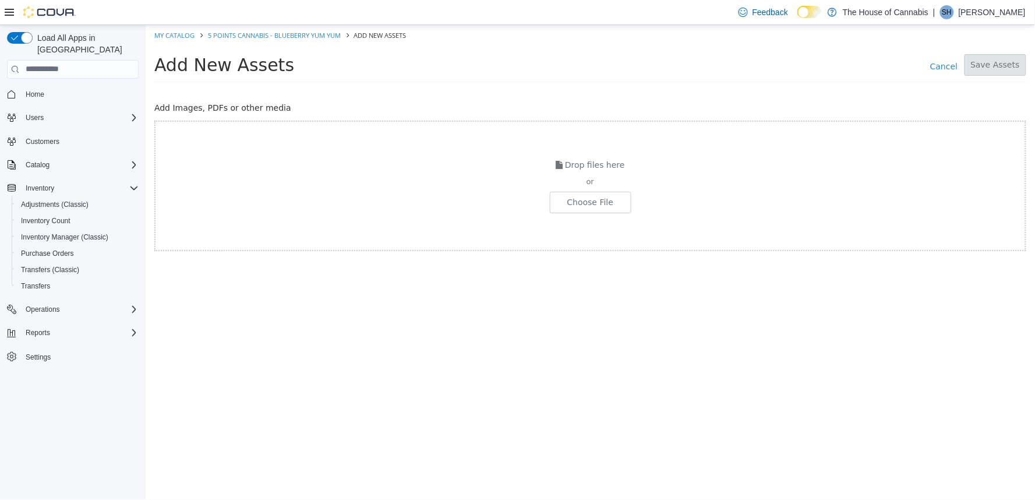
click at [604, 212] on div "Drop files here or Choose File" at bounding box center [590, 185] width 872 height 130
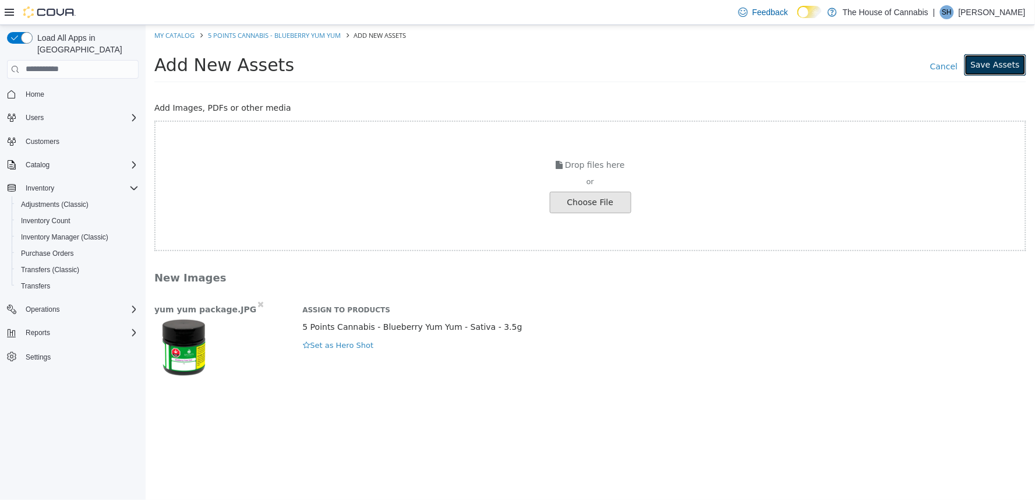
click at [989, 70] on button "Save Assets" at bounding box center [994, 65] width 62 height 22
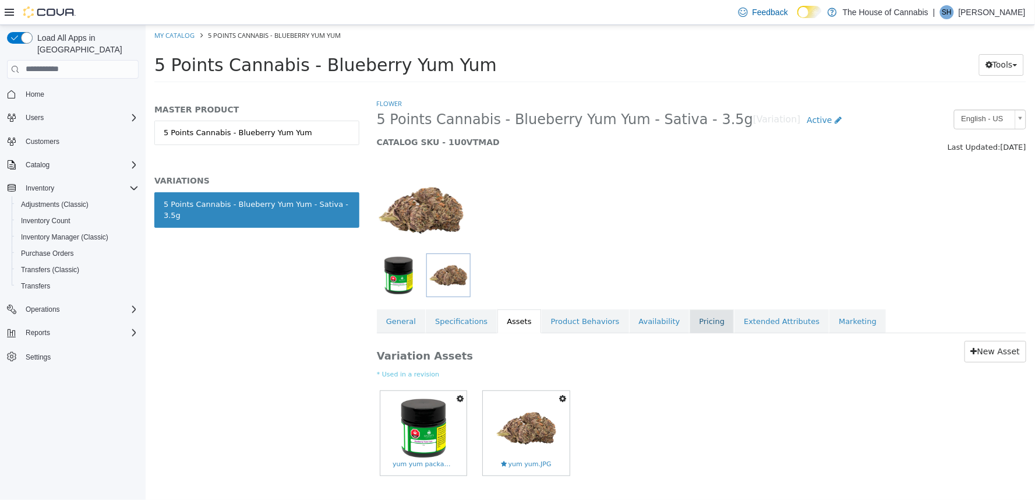
click at [698, 326] on link "Pricing" at bounding box center [711, 321] width 44 height 24
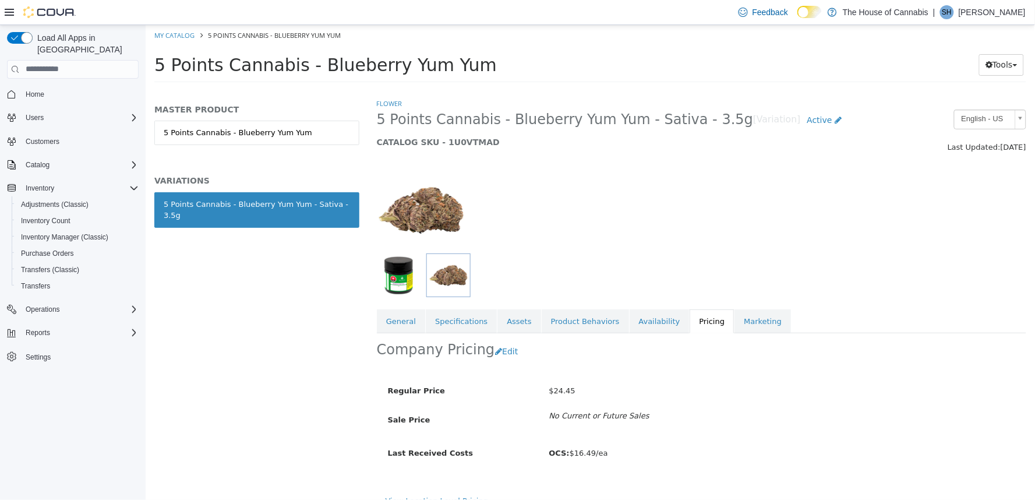
scroll to position [15, 0]
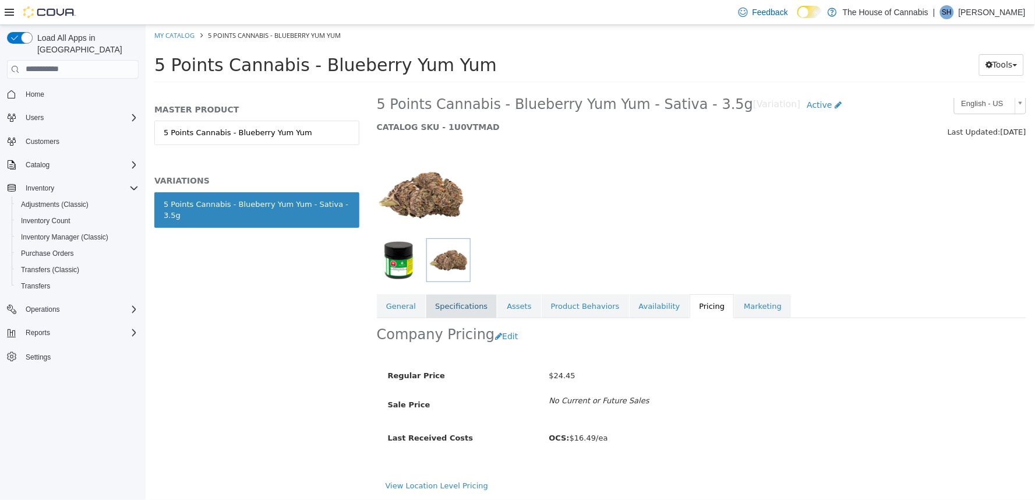
click at [455, 304] on link "Specifications" at bounding box center [460, 305] width 71 height 24
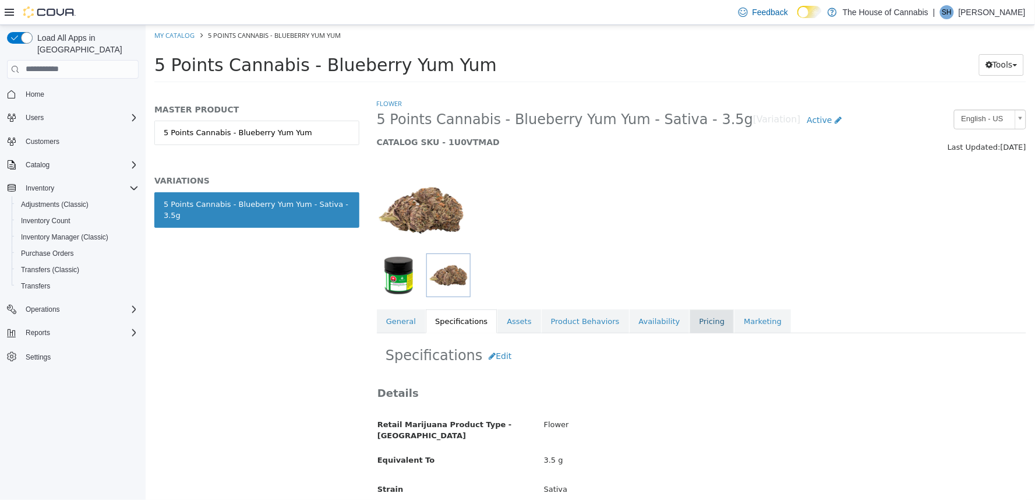
click at [689, 326] on link "Pricing" at bounding box center [711, 321] width 44 height 24
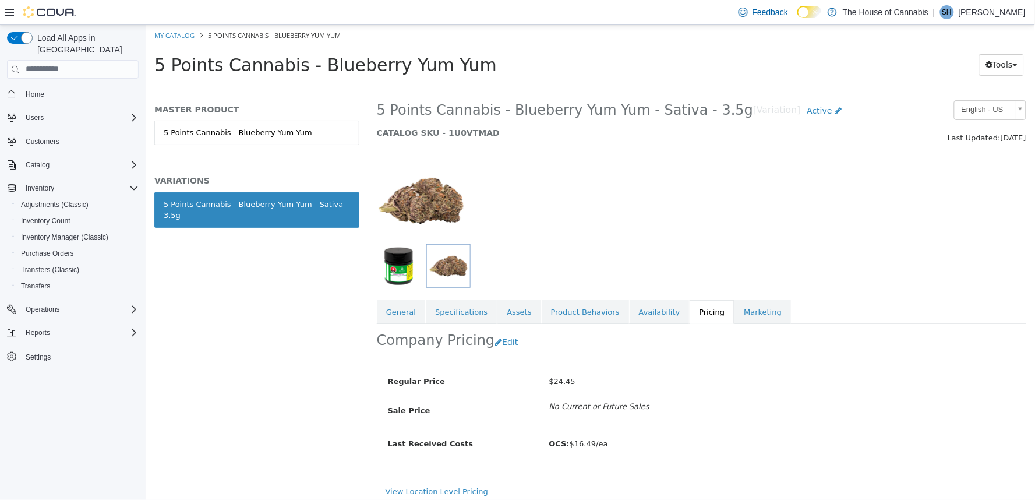
scroll to position [15, 0]
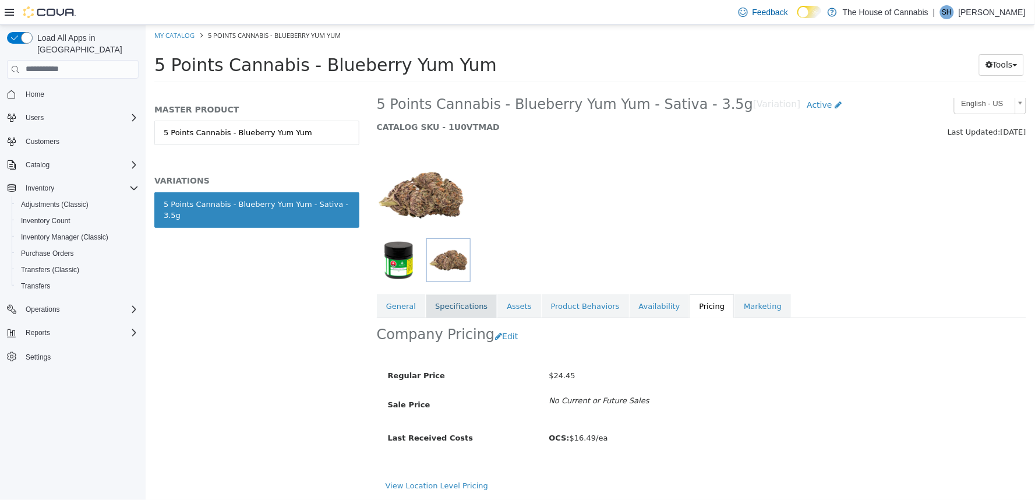
click at [451, 301] on link "Specifications" at bounding box center [460, 305] width 71 height 24
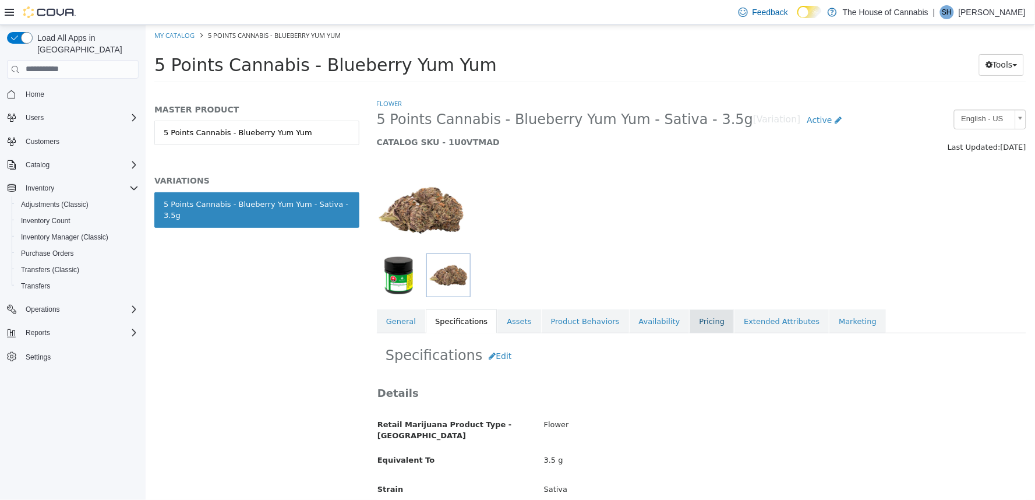
click at [699, 320] on link "Pricing" at bounding box center [711, 321] width 44 height 24
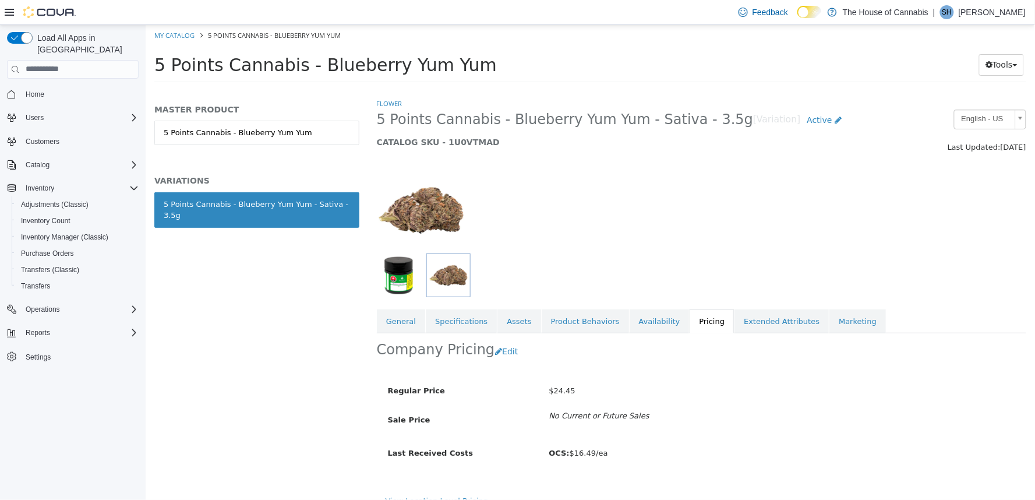
click at [455, 89] on html "Saving Bulk Changes... × All assets have been saved My Catalog 5 Points Cannabi…" at bounding box center [589, 56] width 889 height 65
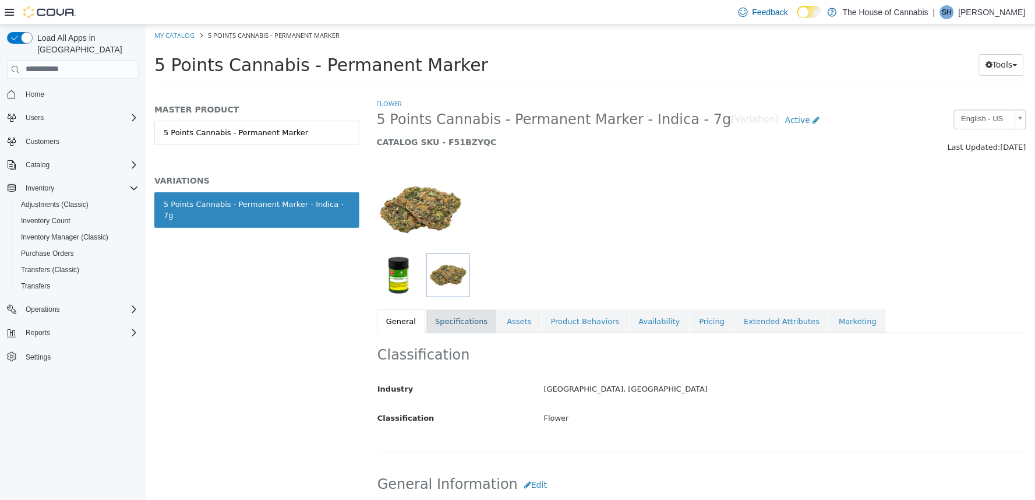
click at [452, 316] on link "Specifications" at bounding box center [460, 321] width 71 height 24
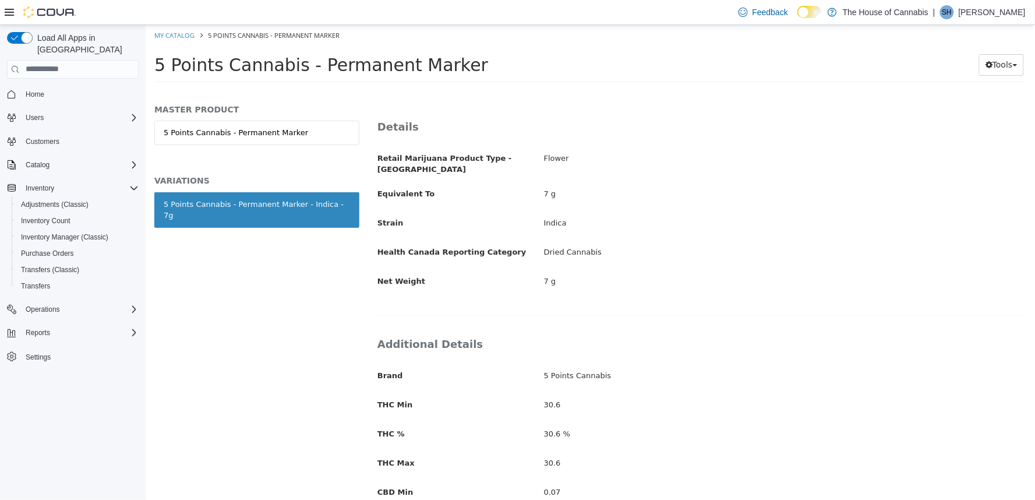
scroll to position [195, 0]
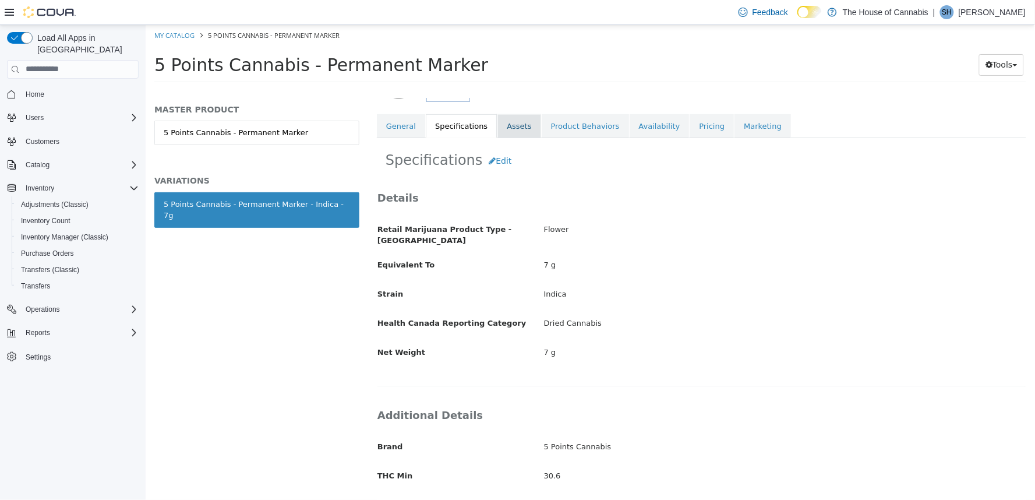
click at [506, 124] on link "Assets" at bounding box center [518, 126] width 43 height 24
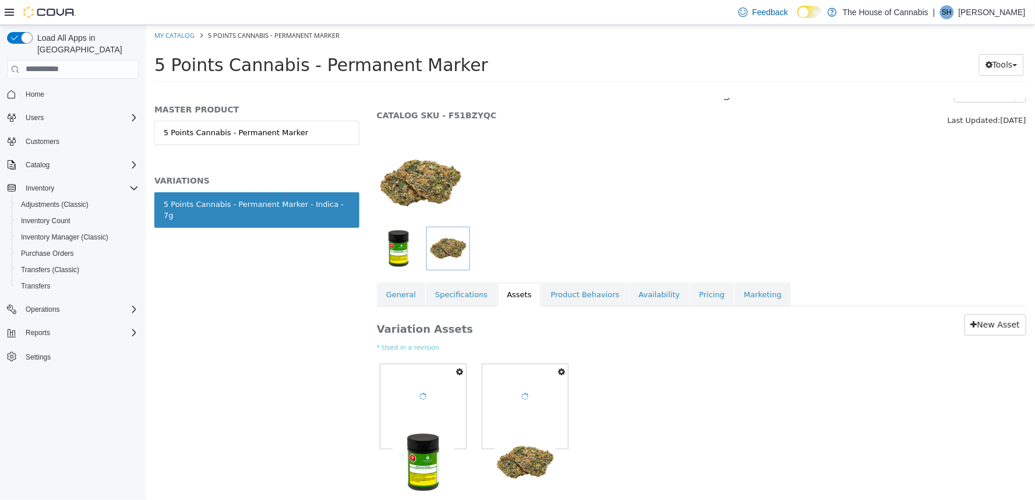
scroll to position [28, 0]
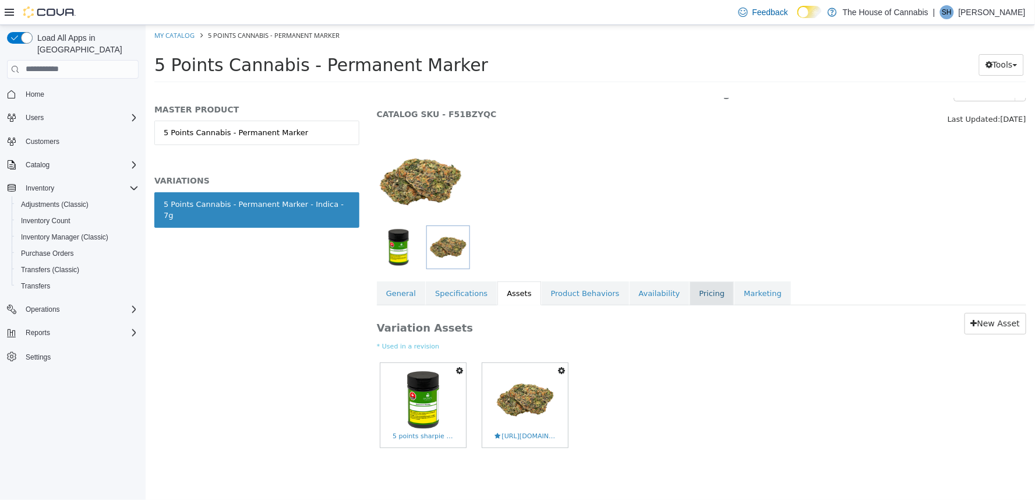
click at [689, 292] on link "Pricing" at bounding box center [711, 293] width 44 height 24
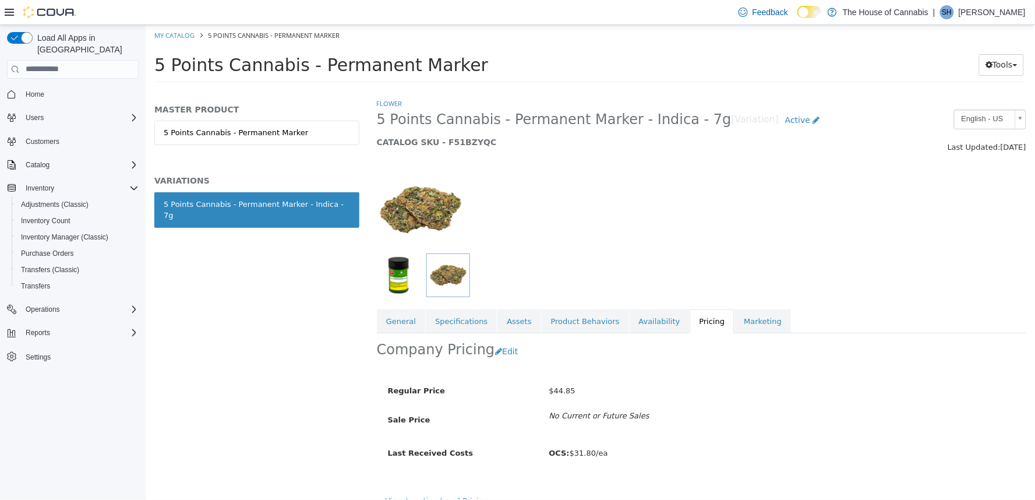
scroll to position [15, 0]
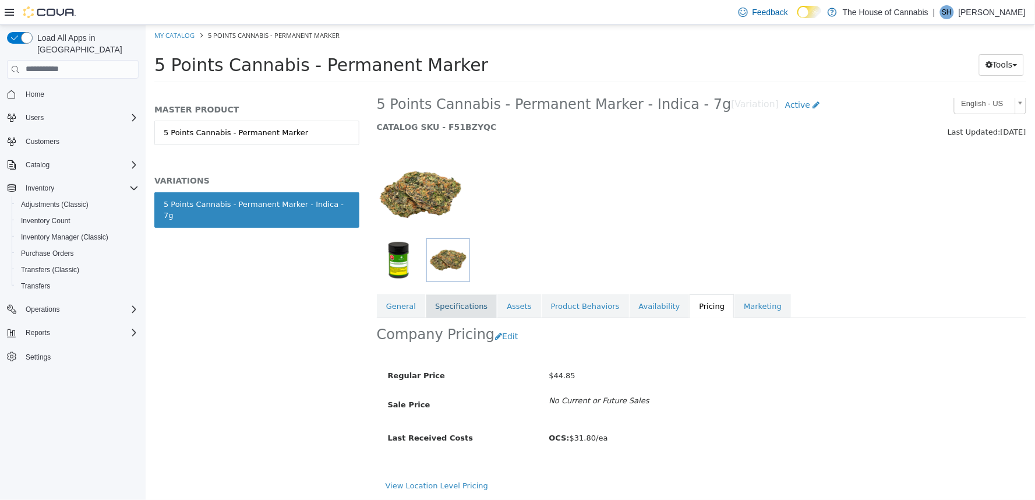
click at [463, 306] on link "Specifications" at bounding box center [460, 305] width 71 height 24
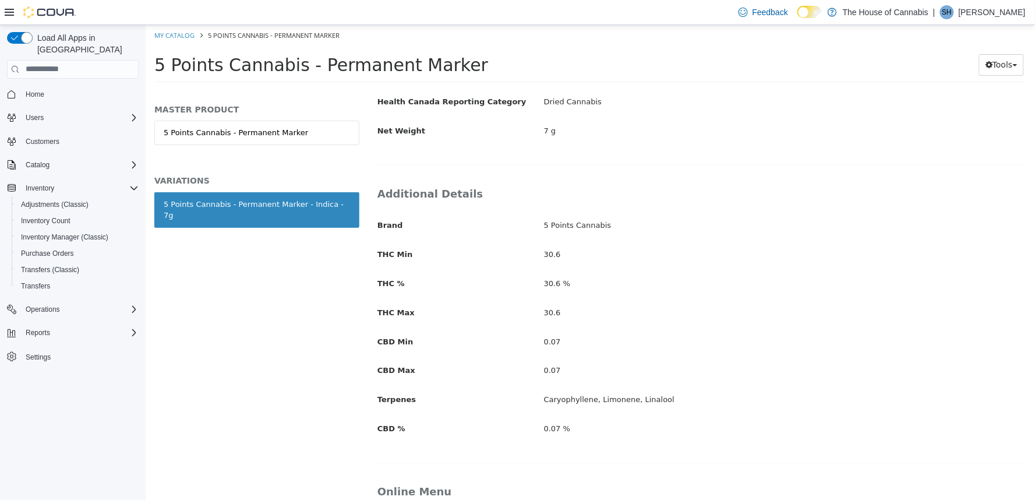
scroll to position [536, 0]
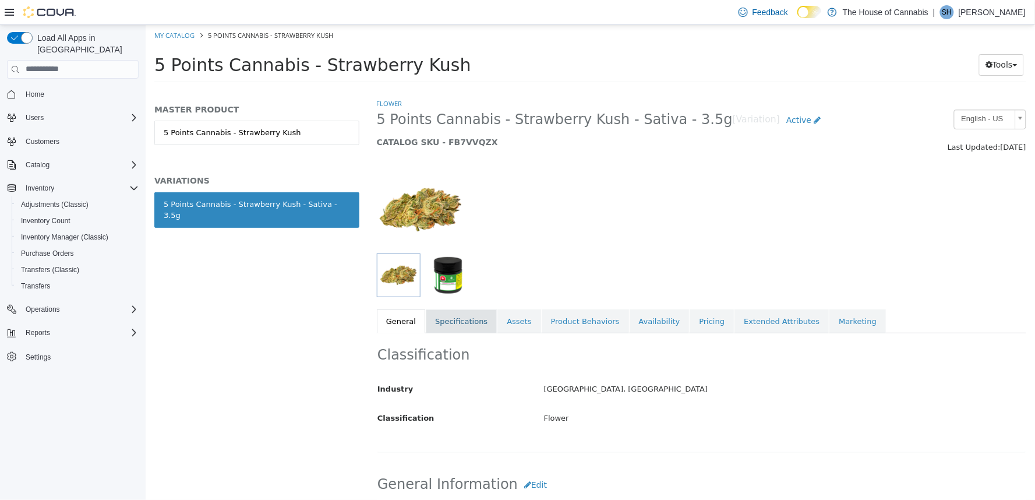
click at [452, 324] on link "Specifications" at bounding box center [460, 321] width 71 height 24
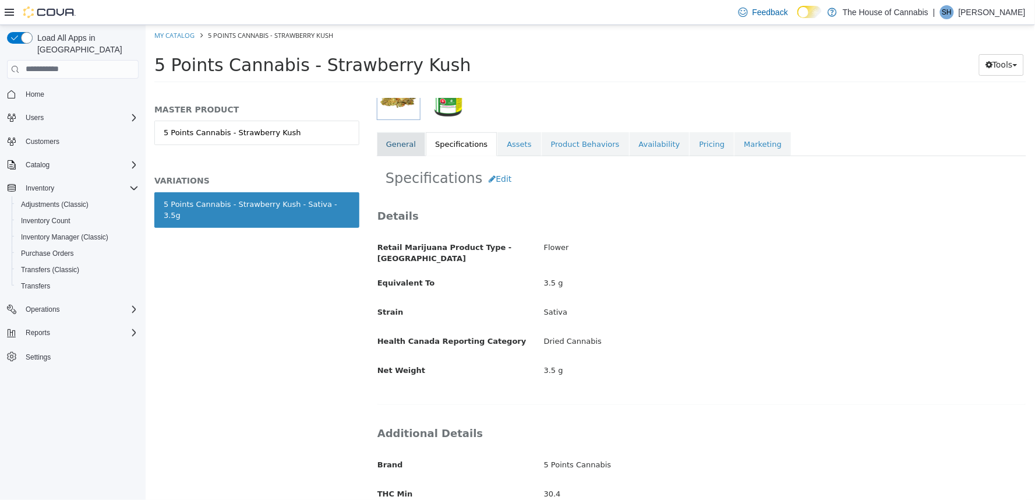
scroll to position [172, 0]
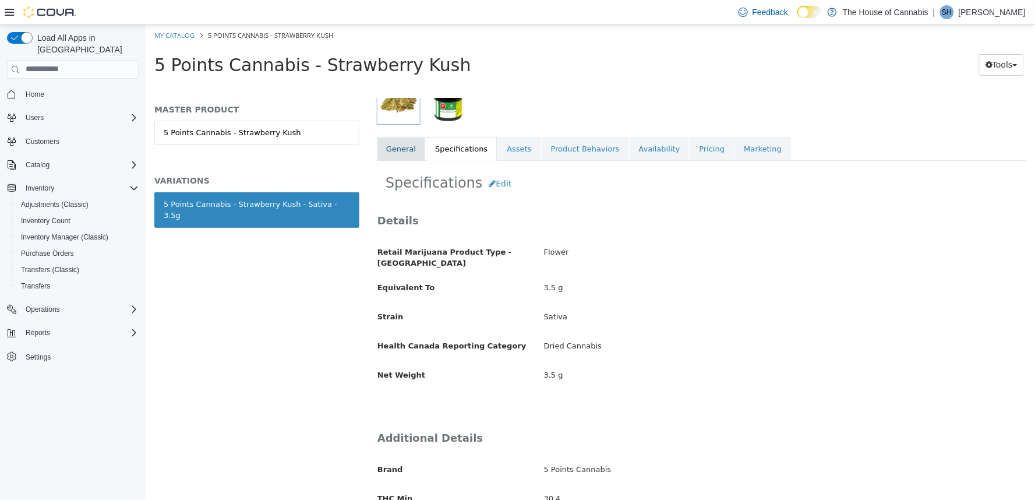
click at [397, 146] on link "General" at bounding box center [400, 148] width 48 height 24
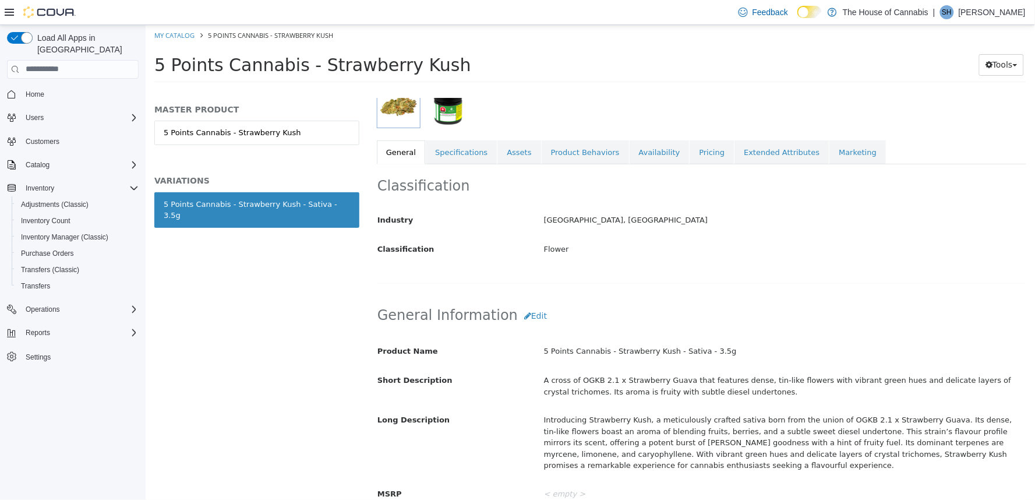
scroll to position [121, 0]
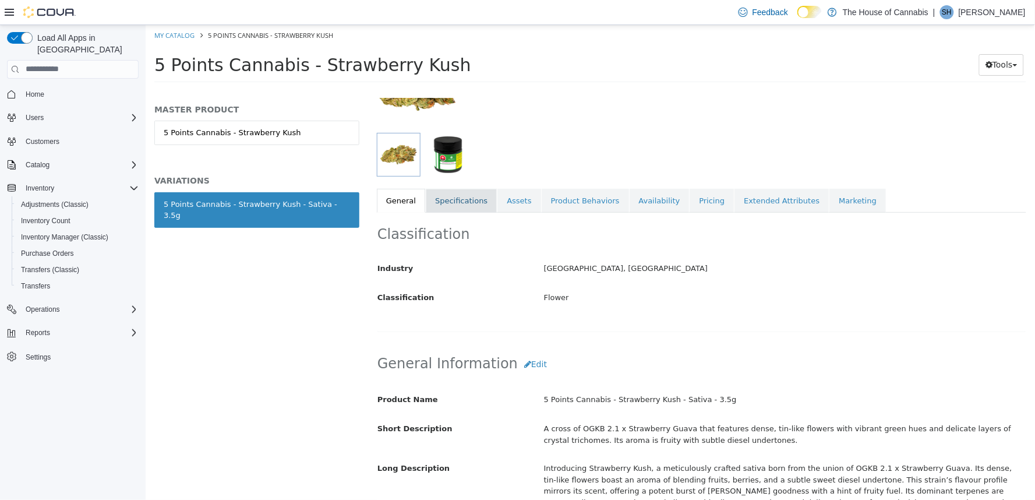
click at [451, 208] on link "Specifications" at bounding box center [460, 200] width 71 height 24
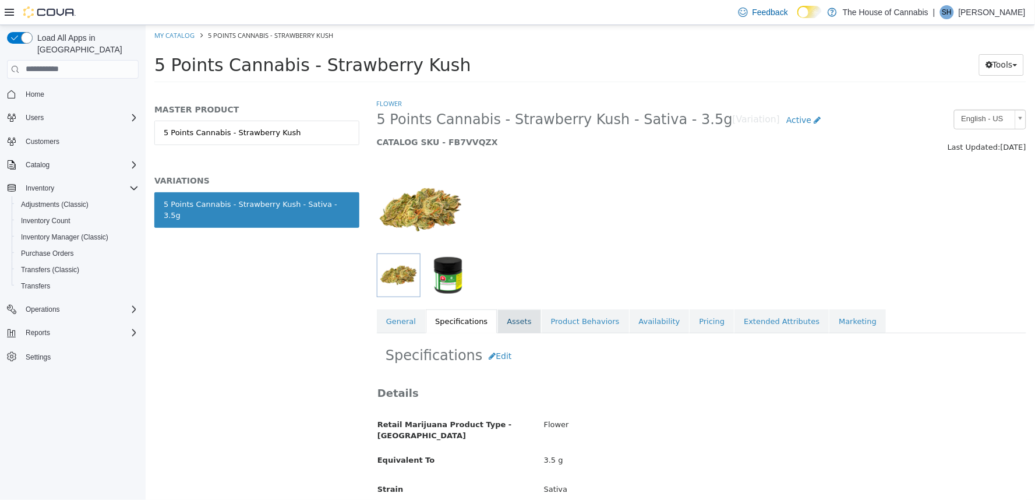
click at [514, 323] on link "Assets" at bounding box center [518, 321] width 43 height 24
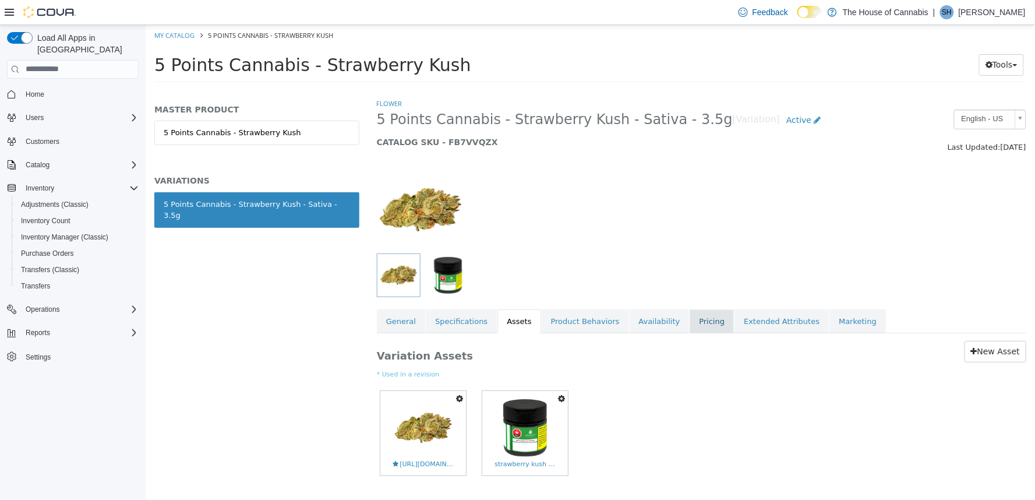
click at [689, 316] on link "Pricing" at bounding box center [711, 321] width 44 height 24
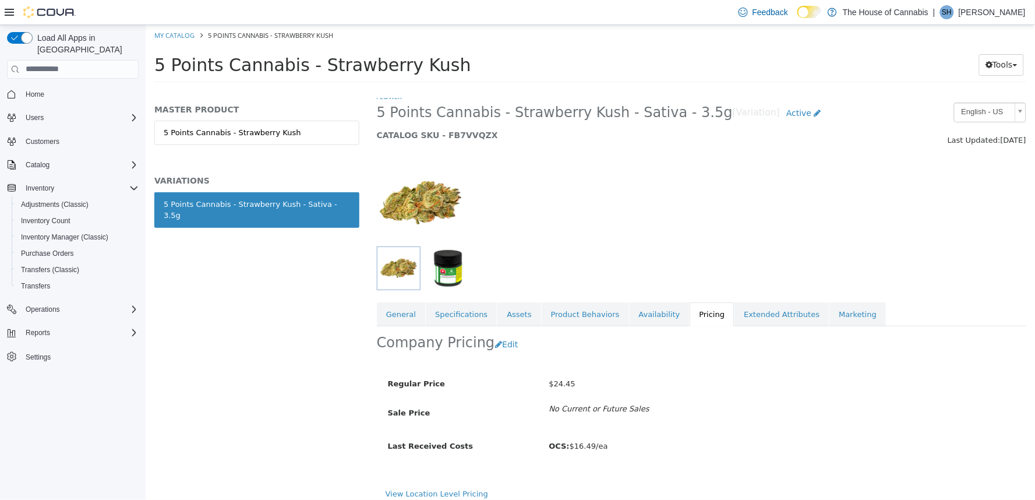
scroll to position [15, 0]
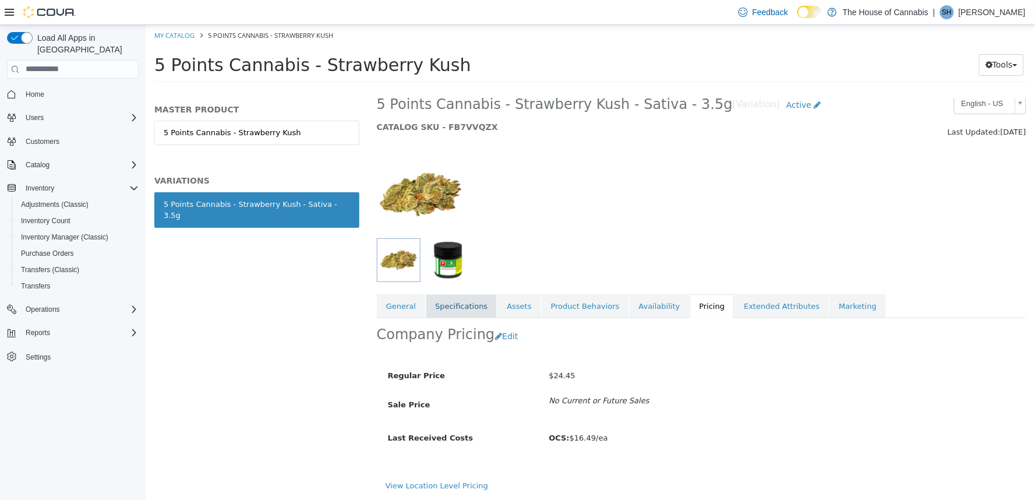
click at [466, 312] on link "Specifications" at bounding box center [460, 305] width 71 height 24
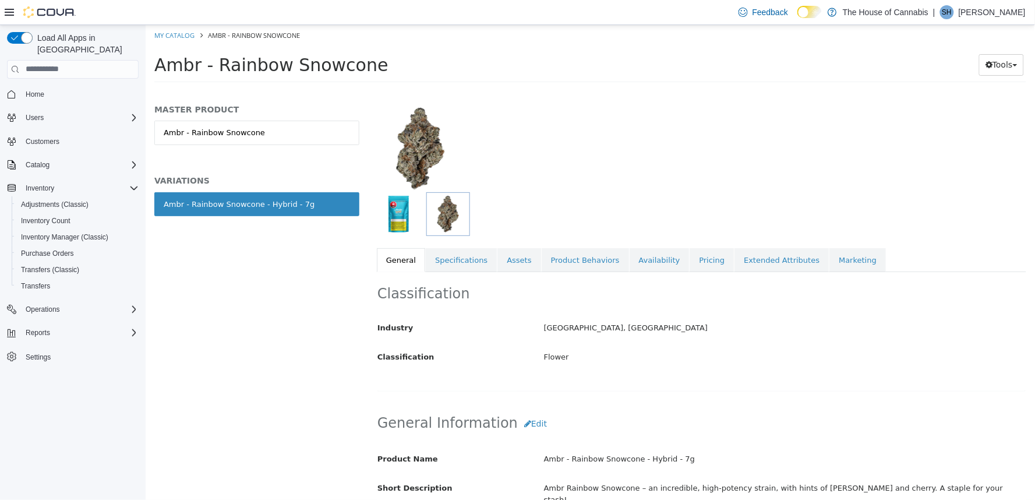
scroll to position [47, 0]
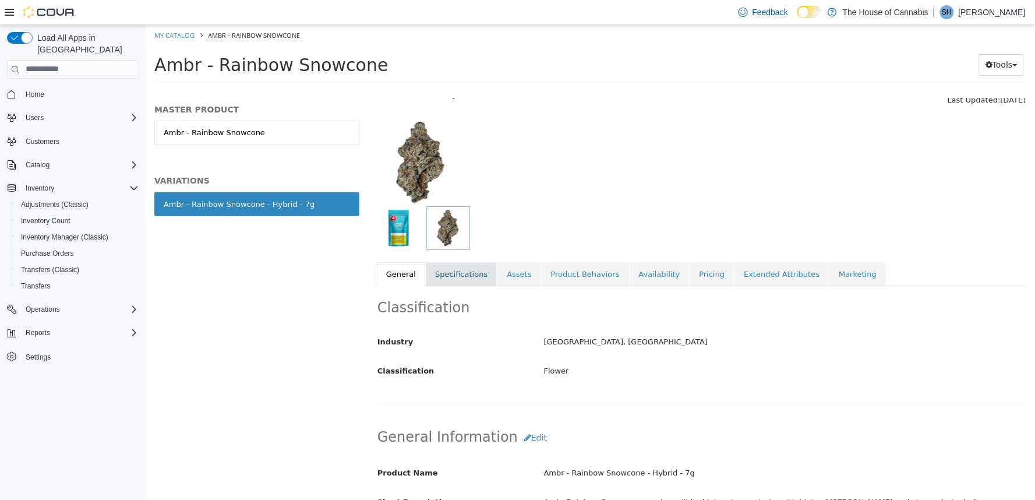
click at [466, 268] on link "Specifications" at bounding box center [460, 273] width 71 height 24
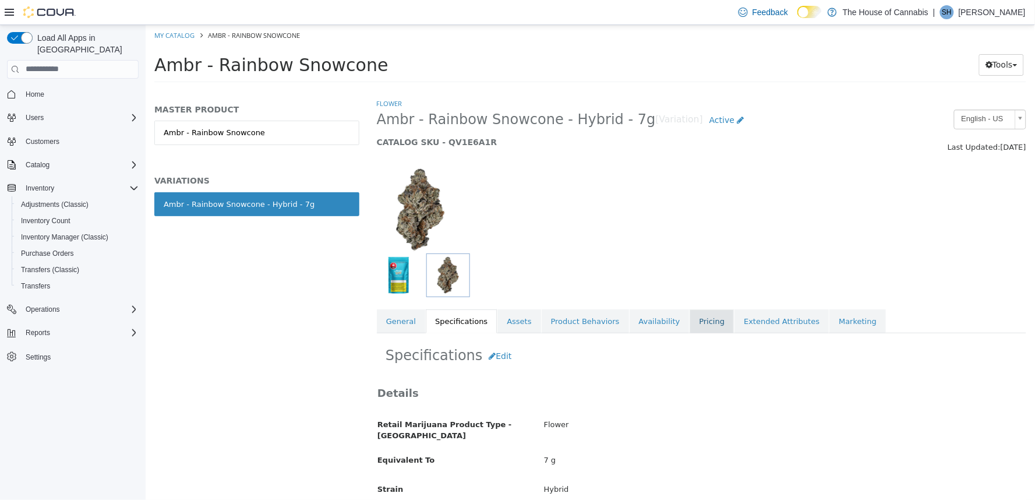
click at [689, 321] on link "Pricing" at bounding box center [711, 321] width 44 height 24
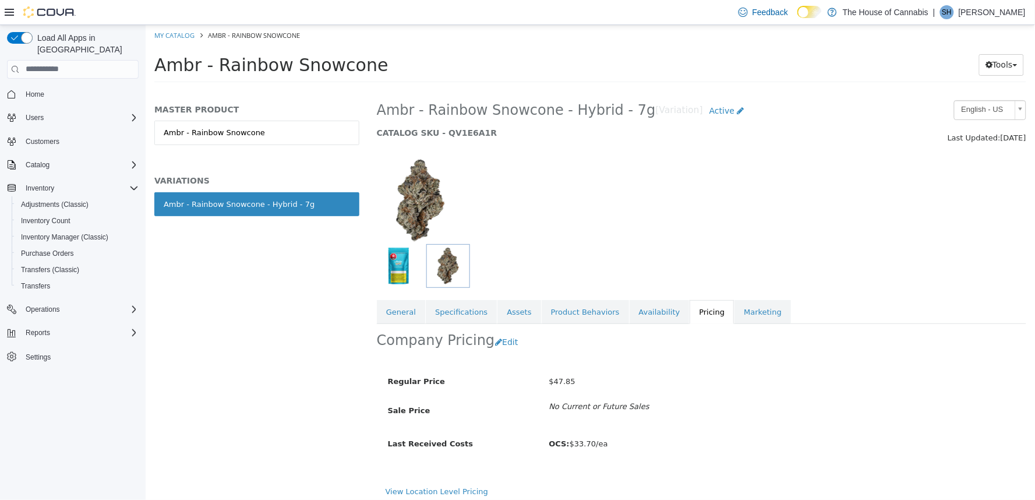
scroll to position [15, 0]
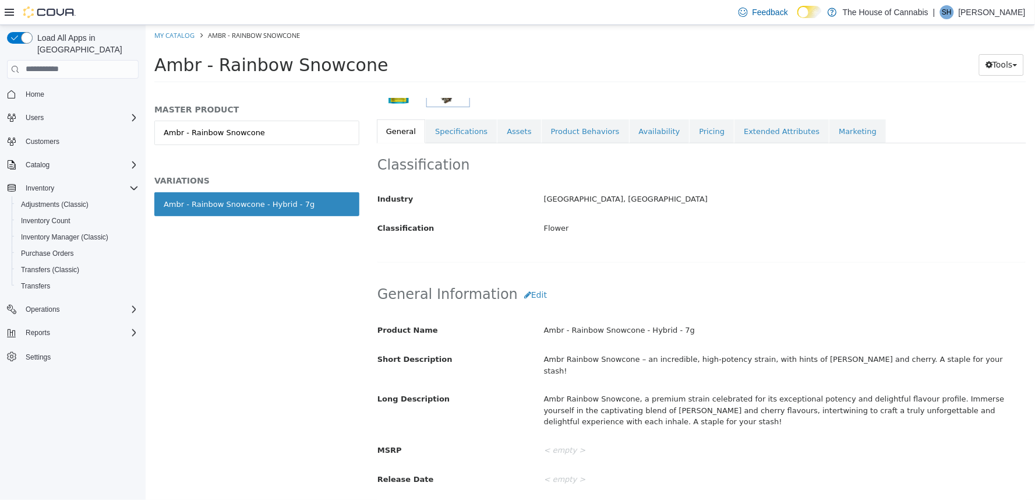
scroll to position [189, 0]
click at [465, 127] on link "Specifications" at bounding box center [460, 131] width 71 height 24
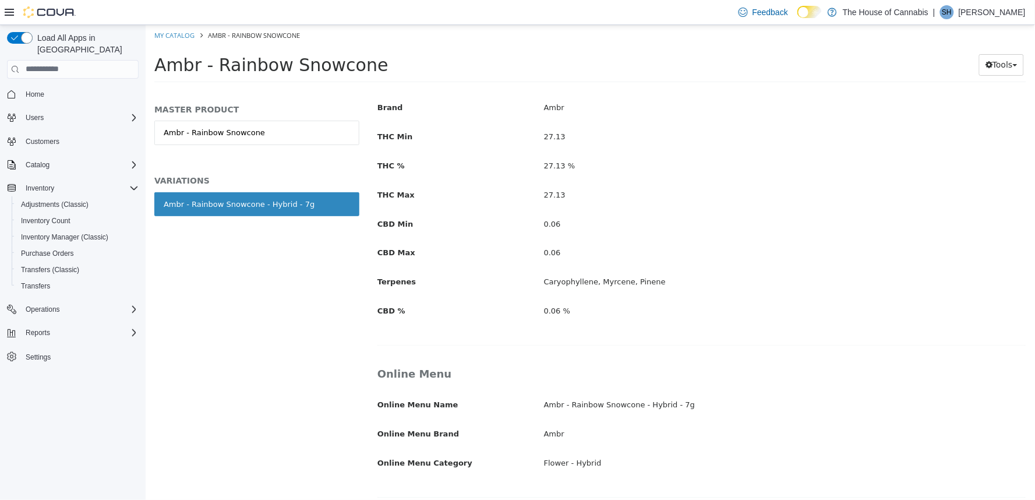
scroll to position [536, 0]
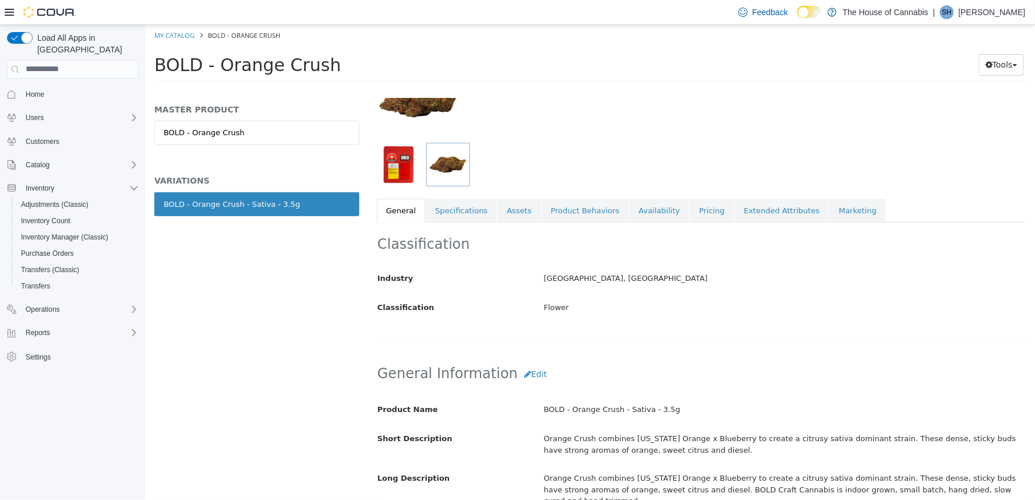
scroll to position [108, 0]
click at [445, 210] on link "Specifications" at bounding box center [460, 213] width 71 height 24
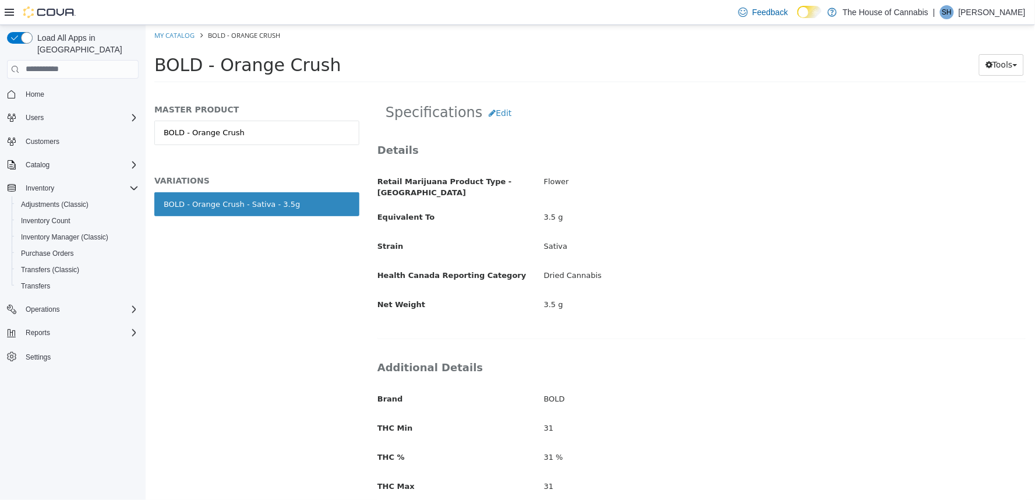
scroll to position [217, 0]
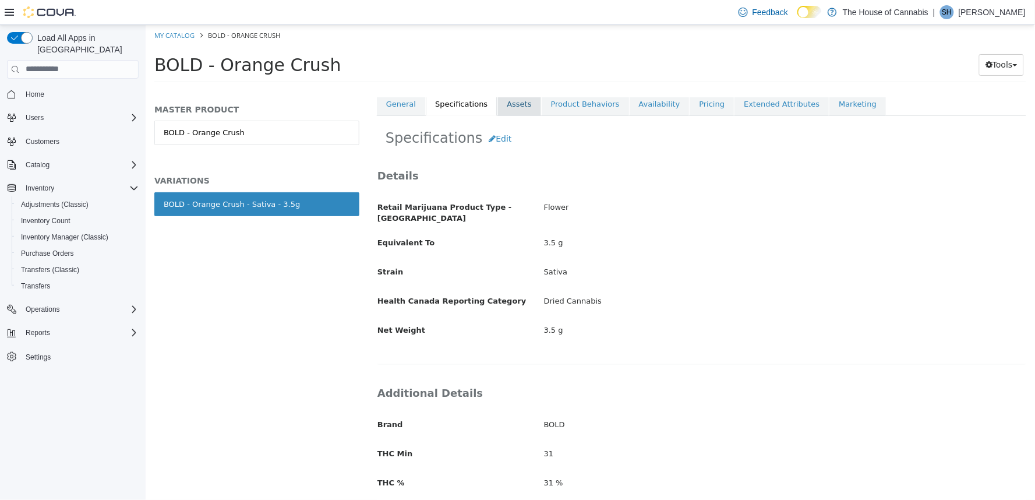
click at [498, 108] on link "Assets" at bounding box center [518, 103] width 43 height 24
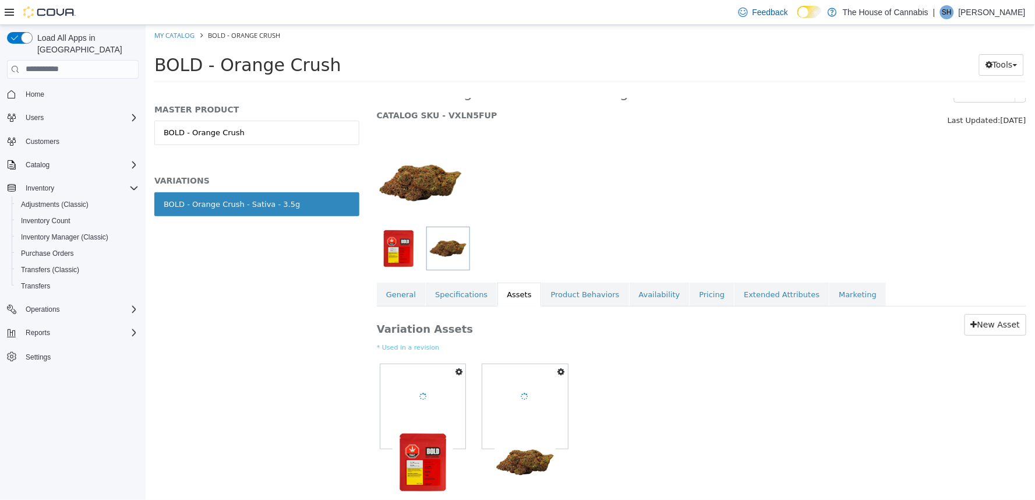
scroll to position [28, 0]
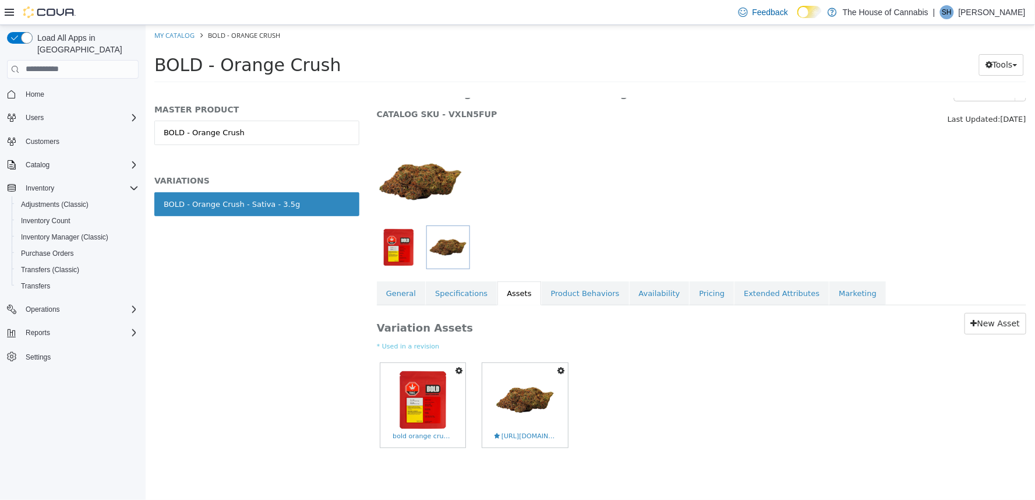
click at [605, 123] on div "BOLD - Orange Crush - Sativa - 3.5g [Variation] Active CATALOG SKU - VXLN5FUP" at bounding box center [617, 103] width 500 height 44
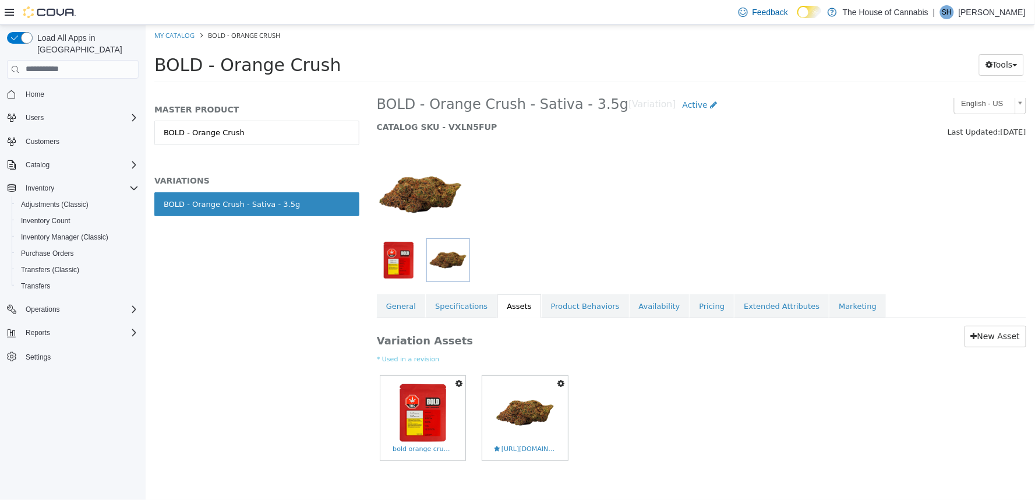
scroll to position [0, 0]
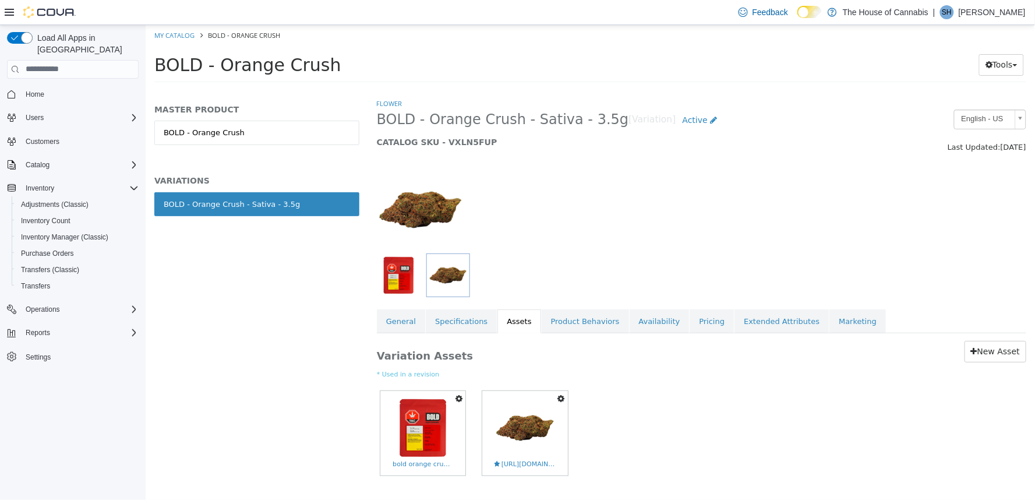
click at [586, 32] on ol "My Catalog BOLD - Orange Crush" at bounding box center [589, 34] width 889 height 21
click at [301, 39] on ol "My Catalog BOLD - Orange Crush" at bounding box center [589, 34] width 889 height 21
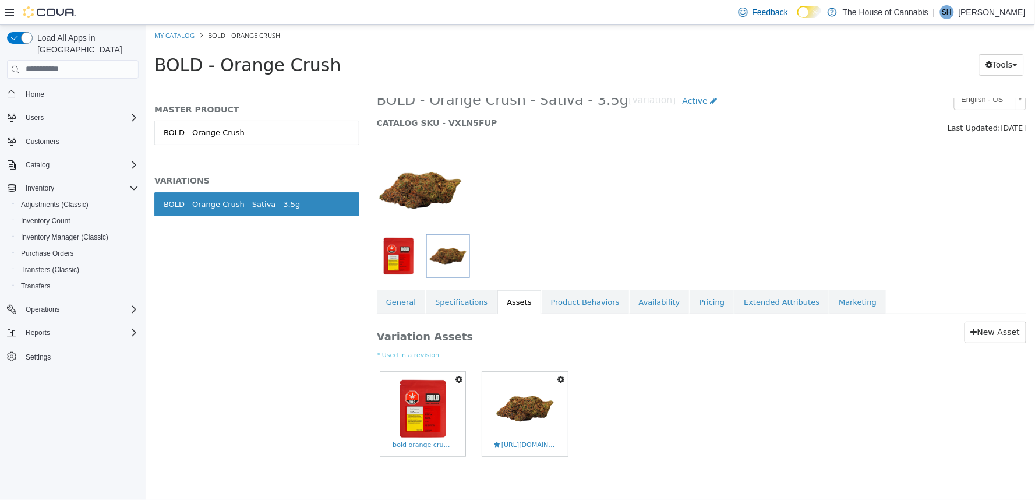
scroll to position [28, 0]
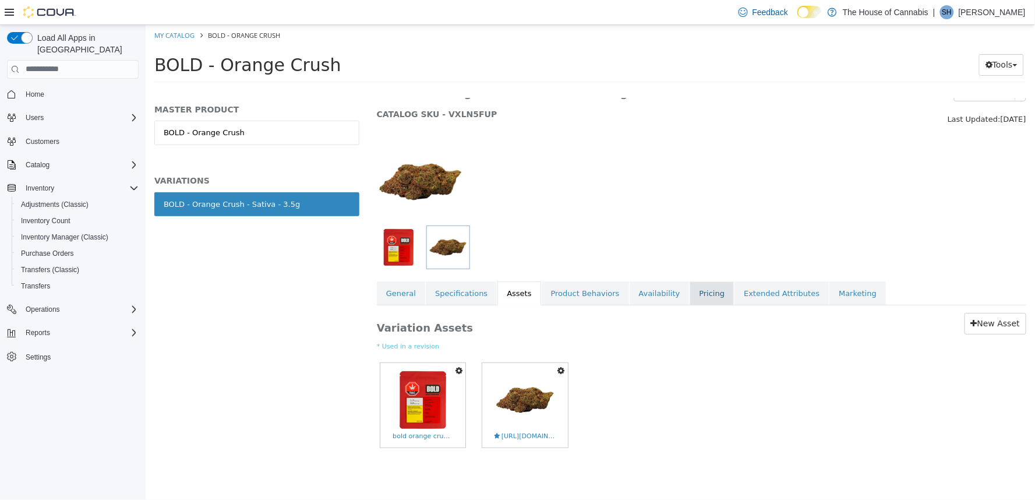
click at [689, 297] on link "Pricing" at bounding box center [711, 293] width 44 height 24
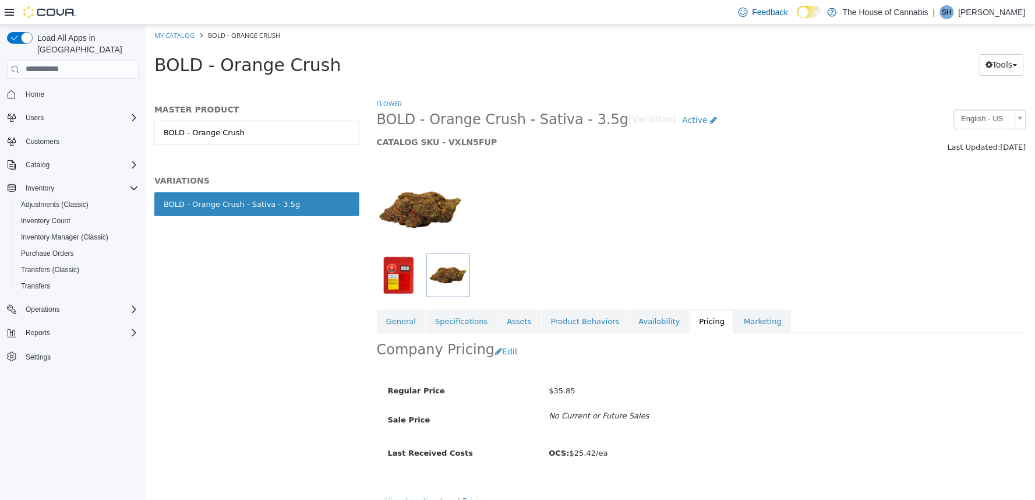
scroll to position [15, 0]
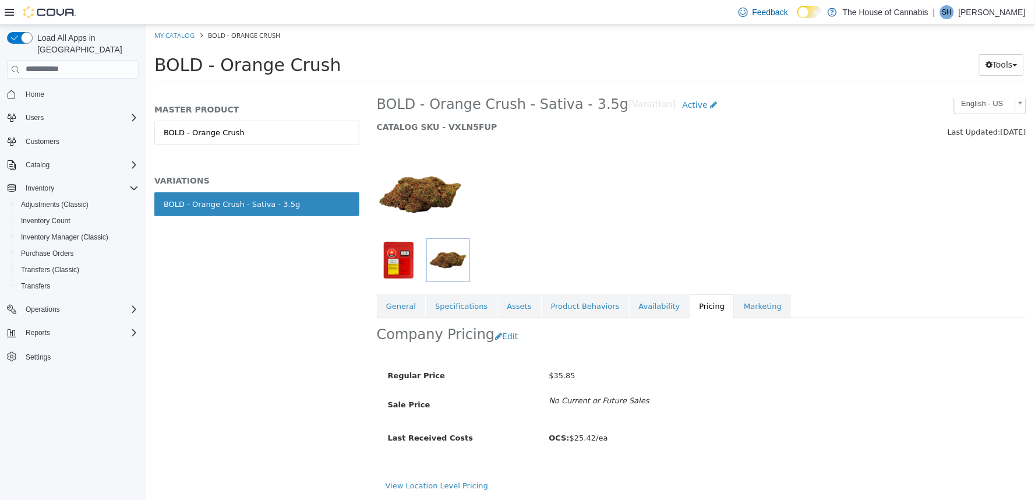
click at [547, 46] on div "BOLD - Orange Crush Tools Move Variations Print Labels" at bounding box center [589, 67] width 889 height 44
click at [513, 54] on h1 "BOLD - Orange Crush" at bounding box center [491, 64] width 675 height 23
click at [584, 190] on div at bounding box center [478, 193] width 222 height 87
click at [472, 309] on link "Specifications" at bounding box center [460, 305] width 71 height 24
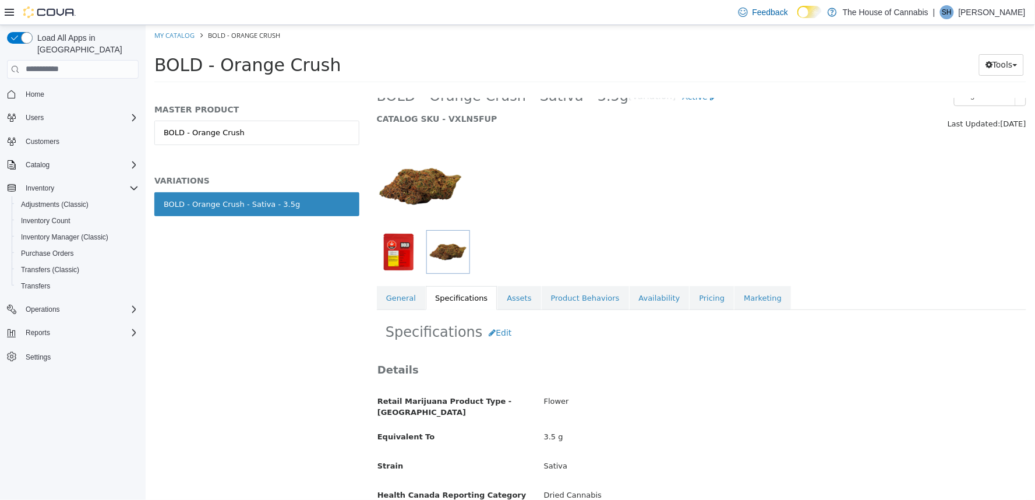
scroll to position [22, 0]
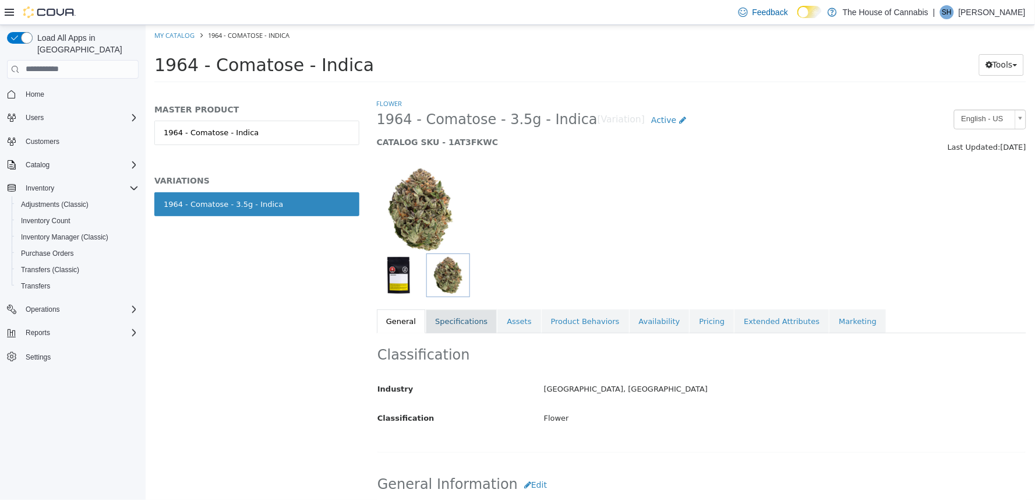
click at [448, 330] on link "Specifications" at bounding box center [460, 321] width 71 height 24
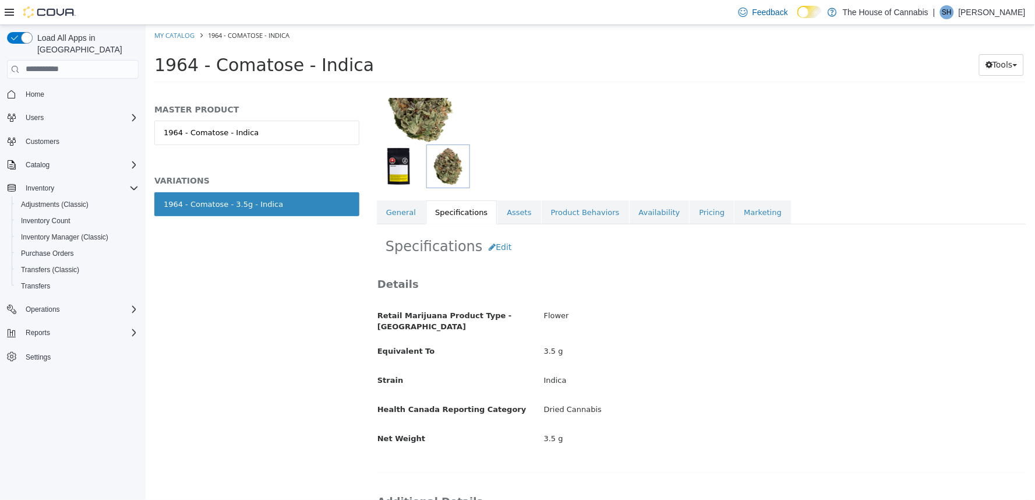
scroll to position [94, 0]
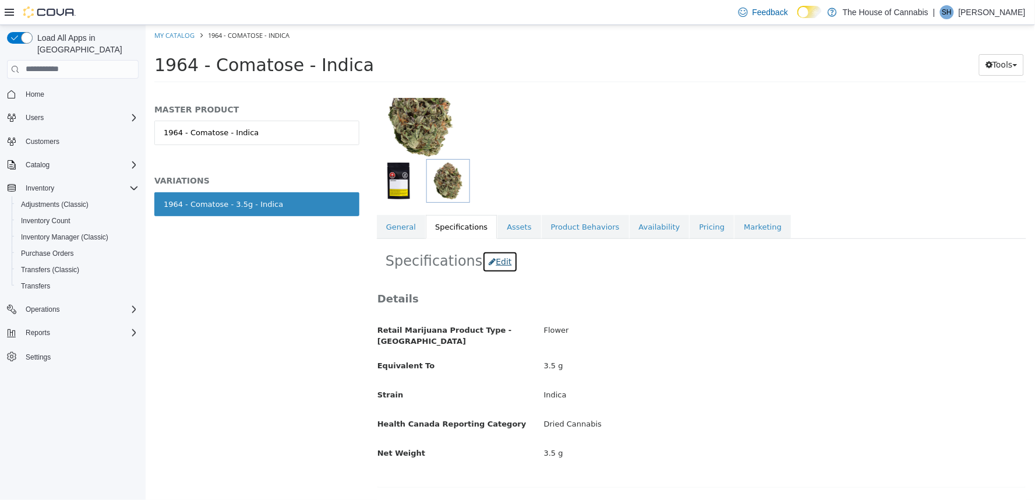
click at [497, 264] on button "Edit" at bounding box center [499, 261] width 36 height 22
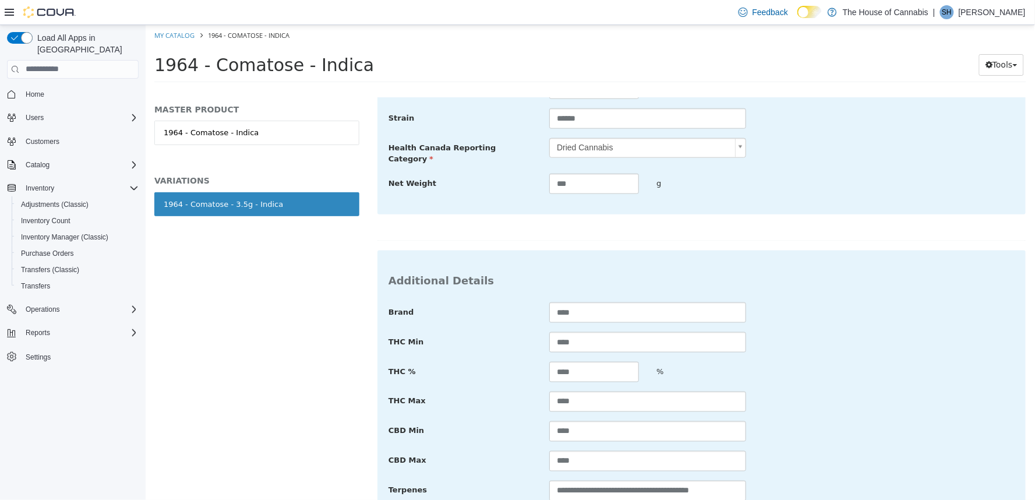
scroll to position [383, 0]
click at [573, 334] on input "****" at bounding box center [646, 341] width 197 height 20
type input "*"
type input "****"
click at [589, 363] on input "****" at bounding box center [593, 370] width 90 height 20
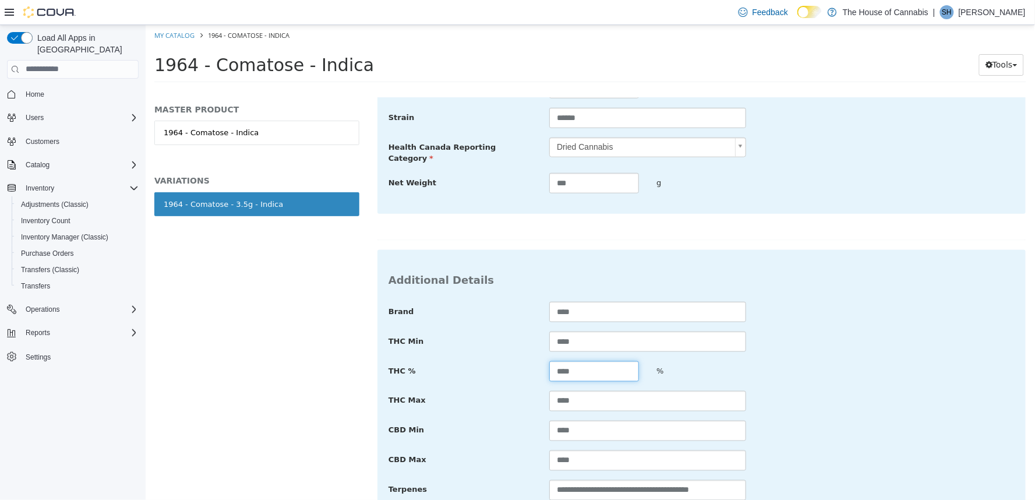
type input "****"
click at [573, 390] on input "****" at bounding box center [646, 400] width 197 height 20
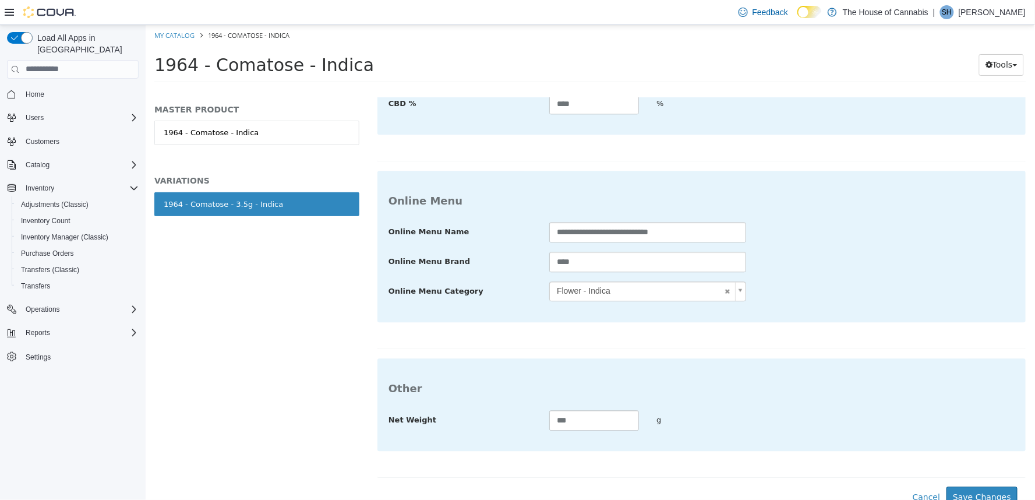
scroll to position [802, 0]
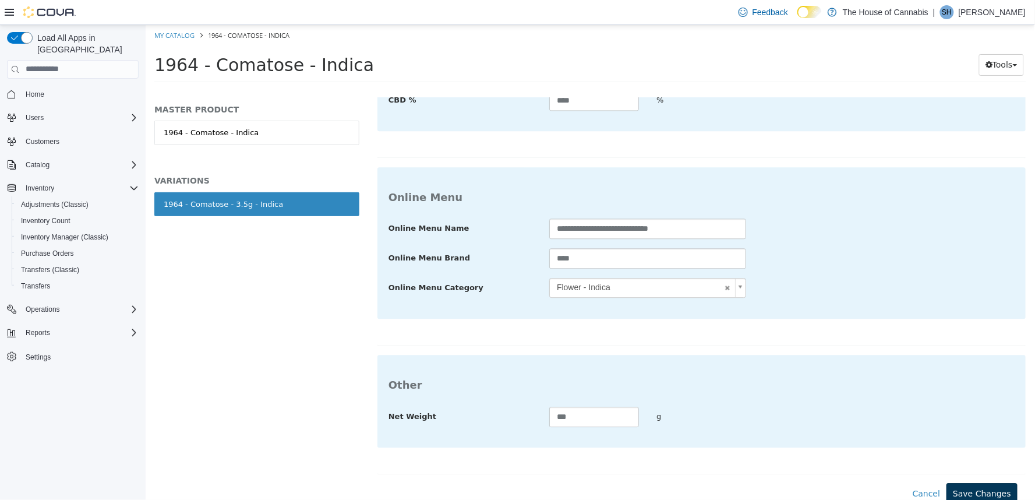
type input "****"
click at [976, 482] on button "Save Changes" at bounding box center [980, 493] width 71 height 22
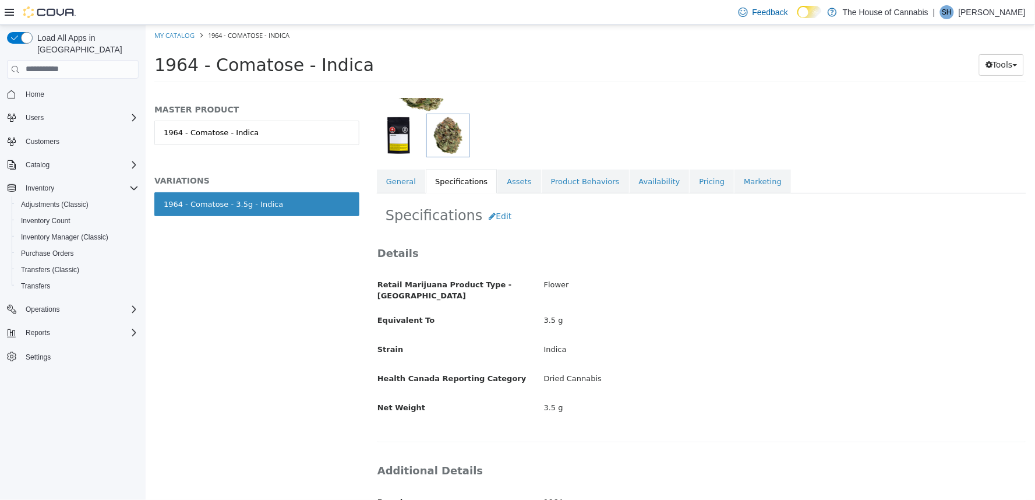
scroll to position [0, 0]
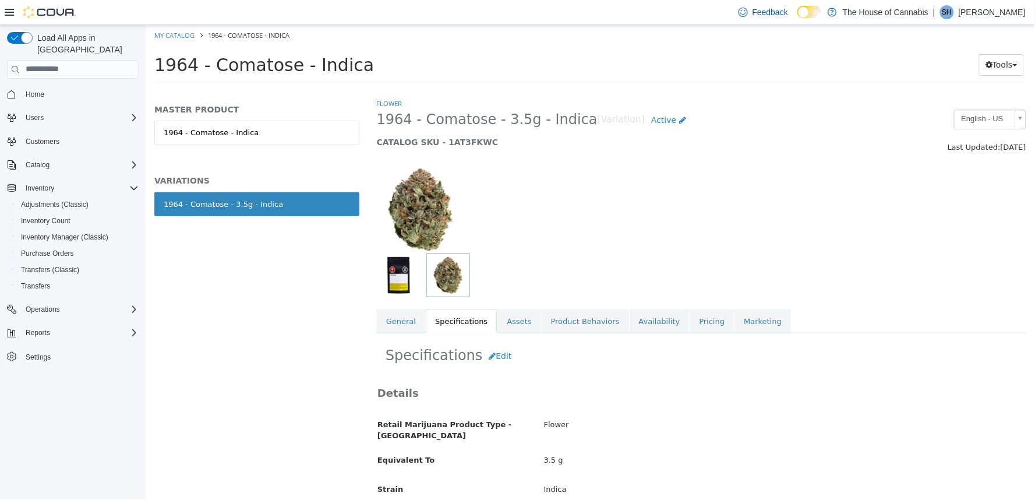
click at [503, 77] on div "1964 - Comatose - Indica Tools Move Variations Print Labels" at bounding box center [590, 67] width 872 height 29
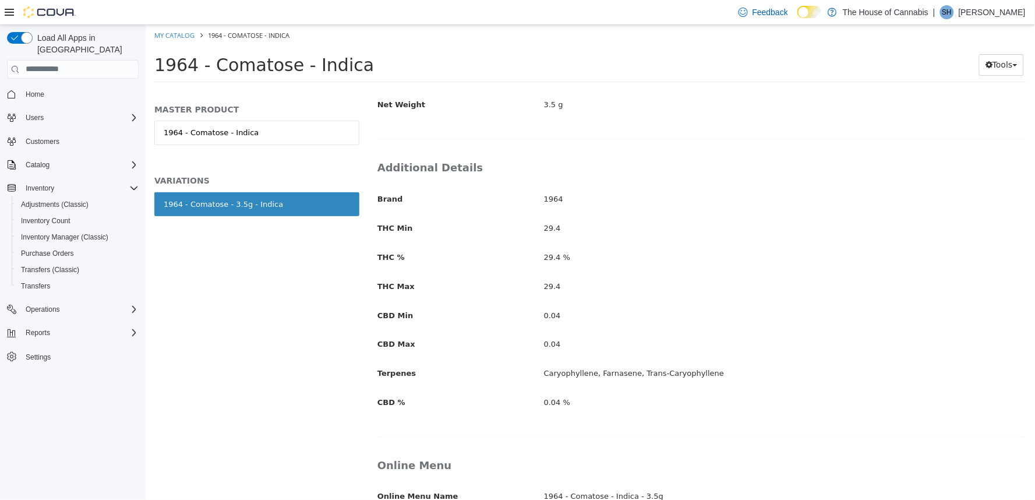
scroll to position [444, 0]
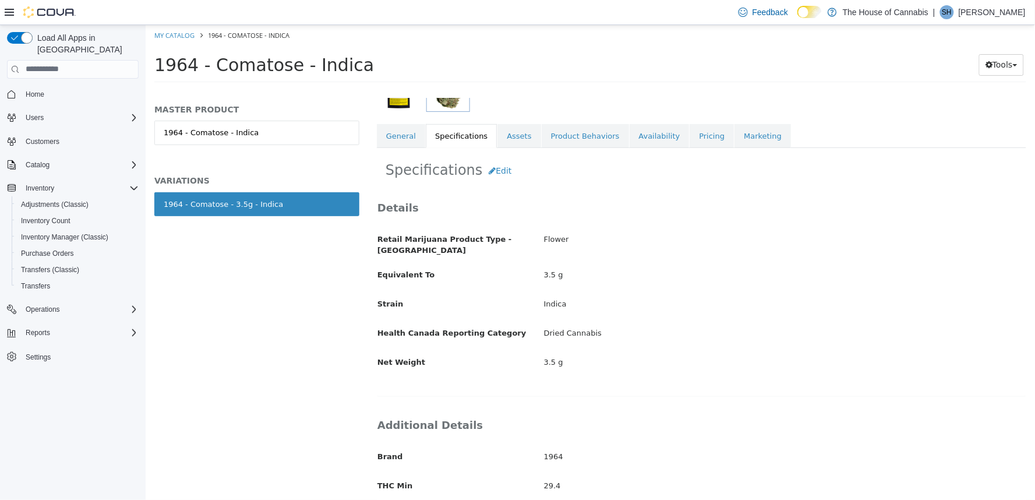
click at [591, 110] on div "Flower 1964 - Comatose - 3.5g - Indica [Variation] Active CATALOG SKU - 1AT3FKW…" at bounding box center [700, 29] width 649 height 235
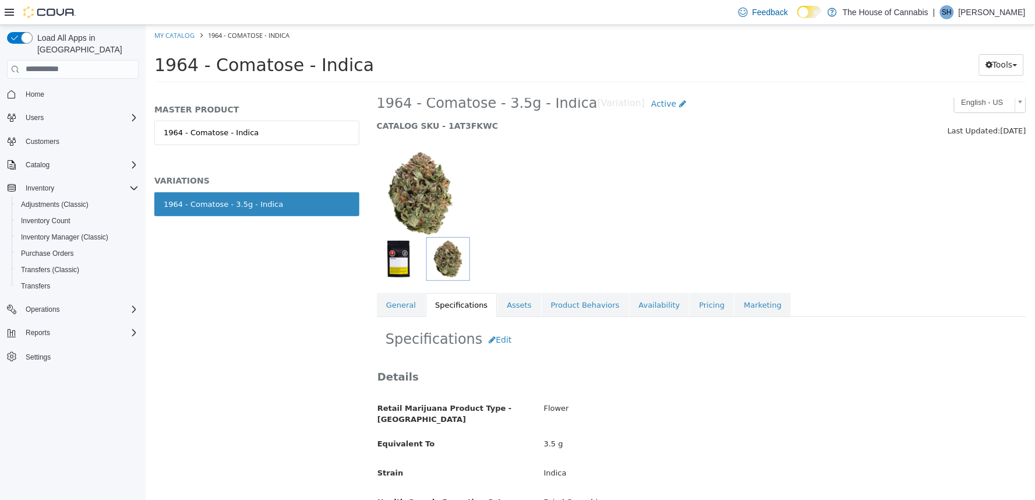
scroll to position [0, 0]
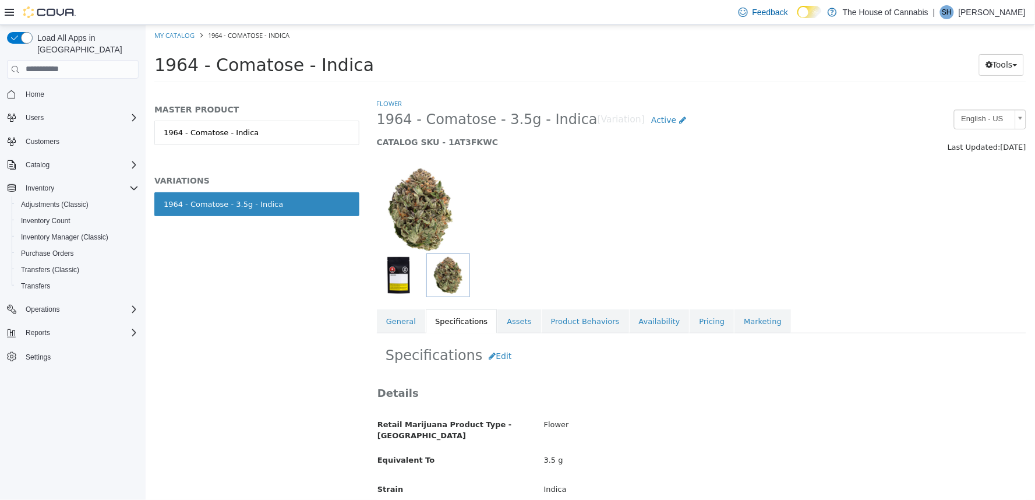
click at [522, 190] on div at bounding box center [478, 208] width 222 height 87
click at [528, 213] on div at bounding box center [478, 208] width 222 height 87
click at [477, 70] on h1 "1964 - Comatose - Indica" at bounding box center [503, 64] width 698 height 23
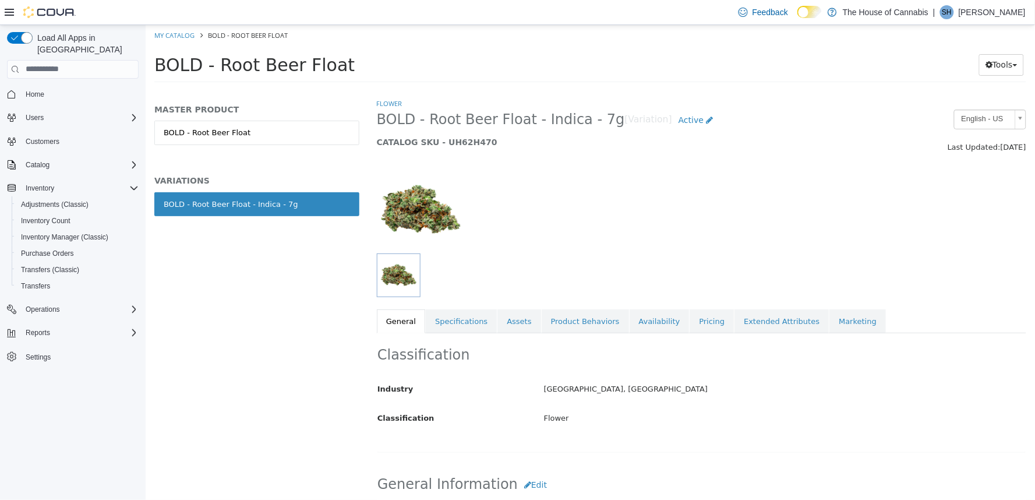
click at [480, 78] on div "BOLD - Root Beer Float Tools Move Variations Print Labels" at bounding box center [590, 67] width 872 height 29
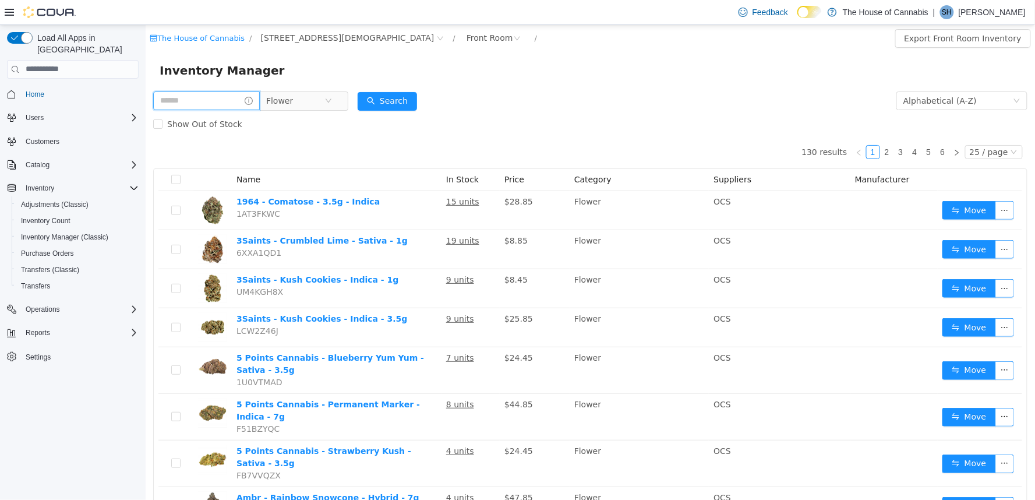
click at [221, 98] on input "text" at bounding box center [206, 100] width 107 height 19
type input "******"
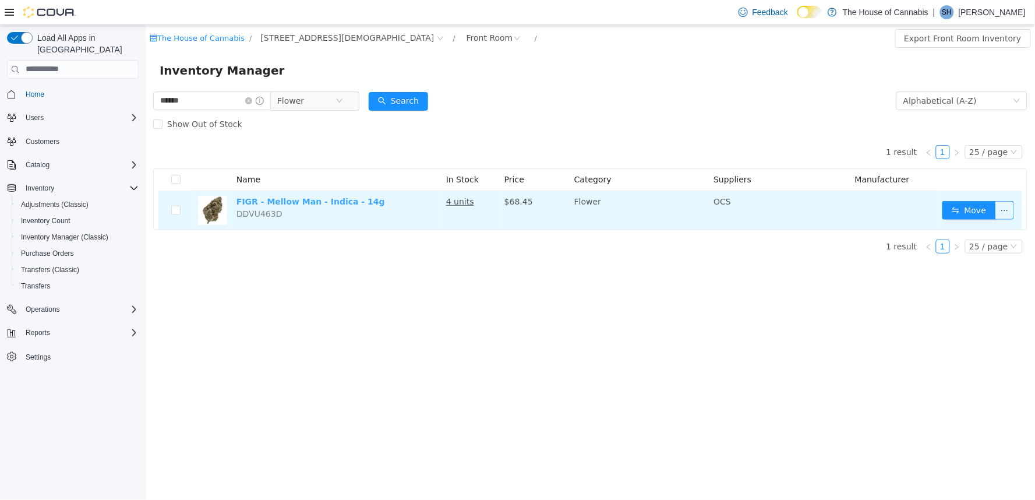
click at [284, 200] on link "FIGR - Mellow Man - Indica - 14g" at bounding box center [310, 200] width 148 height 9
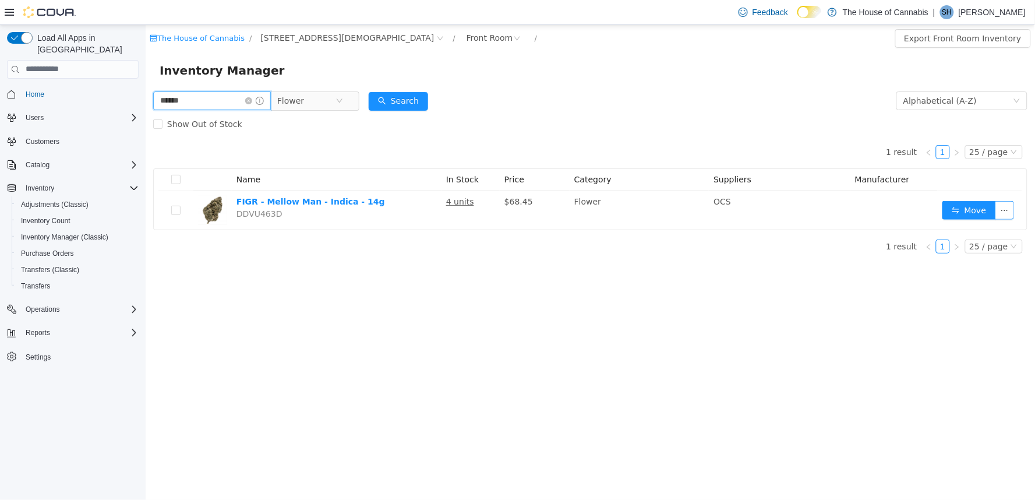
click at [212, 101] on input "******" at bounding box center [212, 100] width 118 height 19
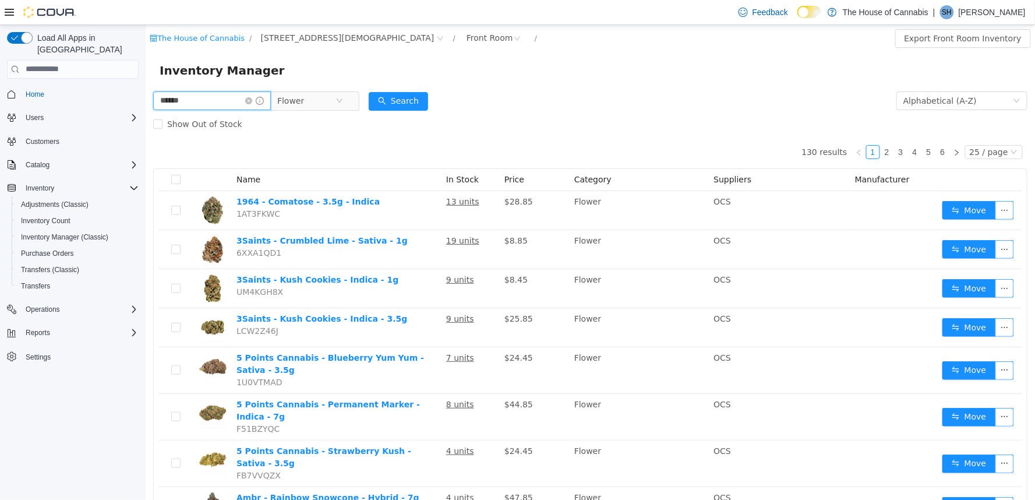
type input "******"
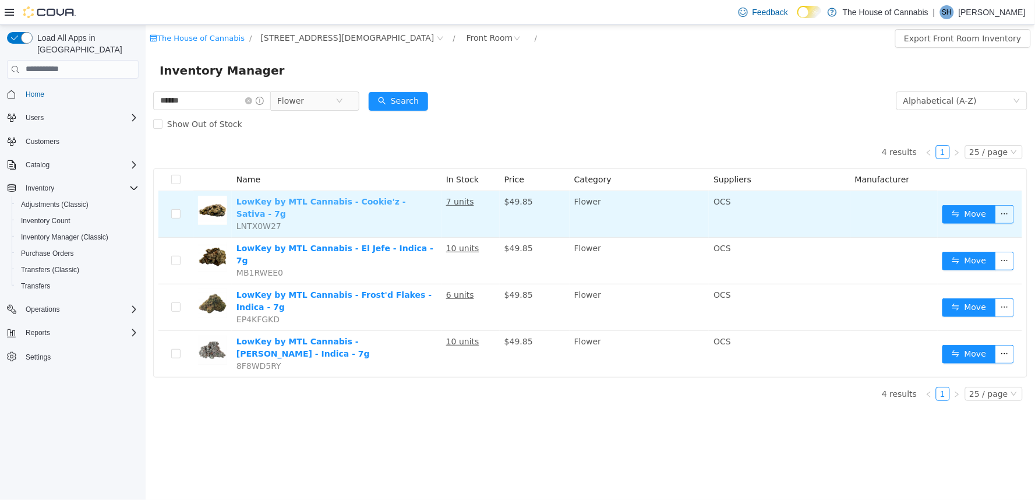
click at [311, 204] on link "LowKey by MTL Cannabis - Cookie'z - Sativa - 7g" at bounding box center [320, 207] width 169 height 22
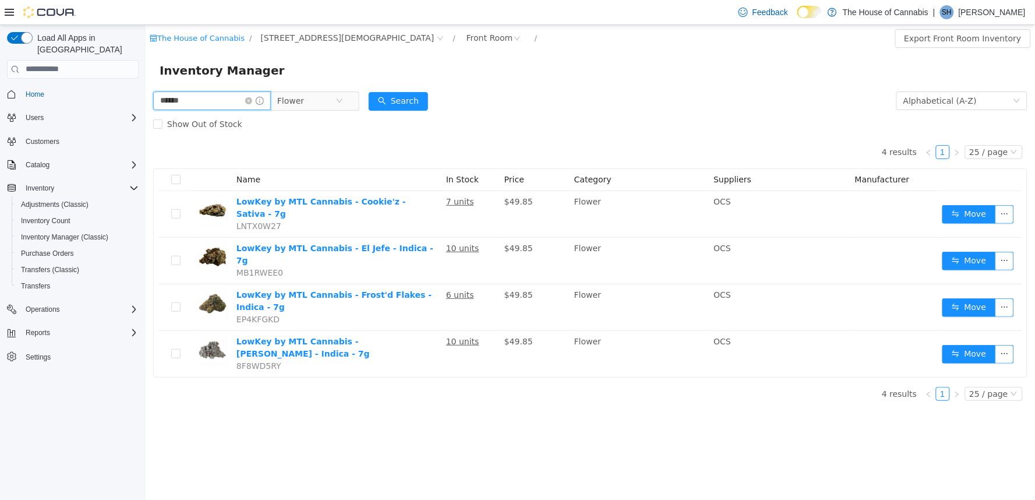
click at [202, 97] on input "******" at bounding box center [212, 100] width 118 height 19
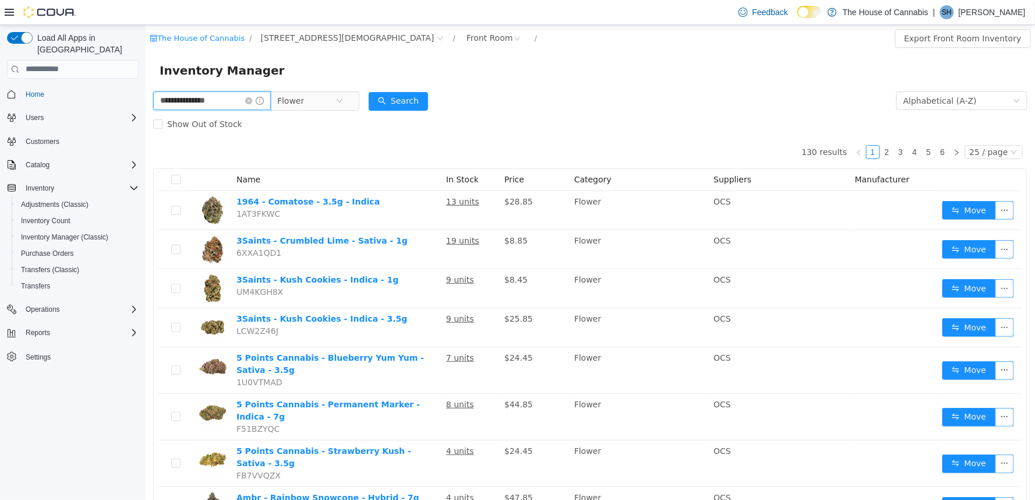
type input "**********"
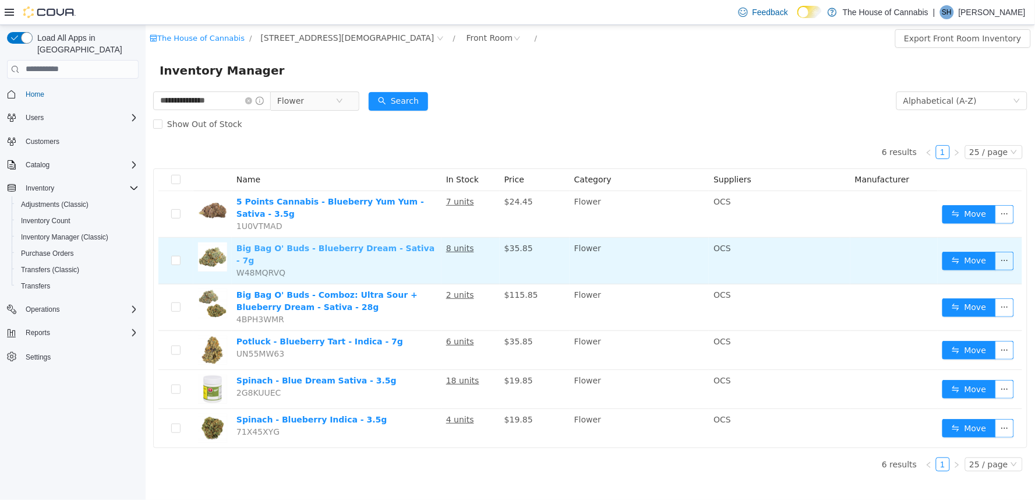
click at [349, 243] on link "Big Bag O' Buds - Blueberry Dream - Sativa - 7g" at bounding box center [335, 254] width 198 height 22
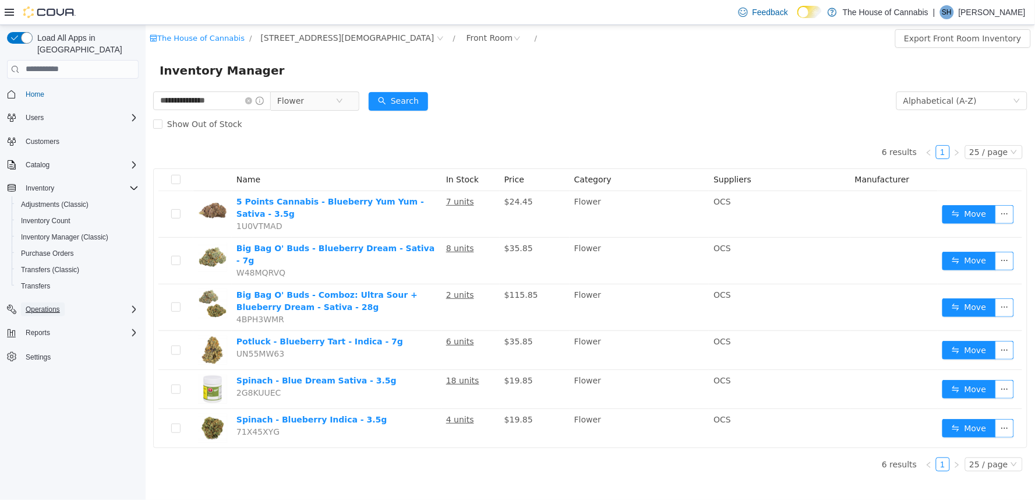
click at [55, 304] on span "Operations" at bounding box center [43, 308] width 34 height 9
click at [58, 321] on span "Cash Management" at bounding box center [50, 325] width 59 height 9
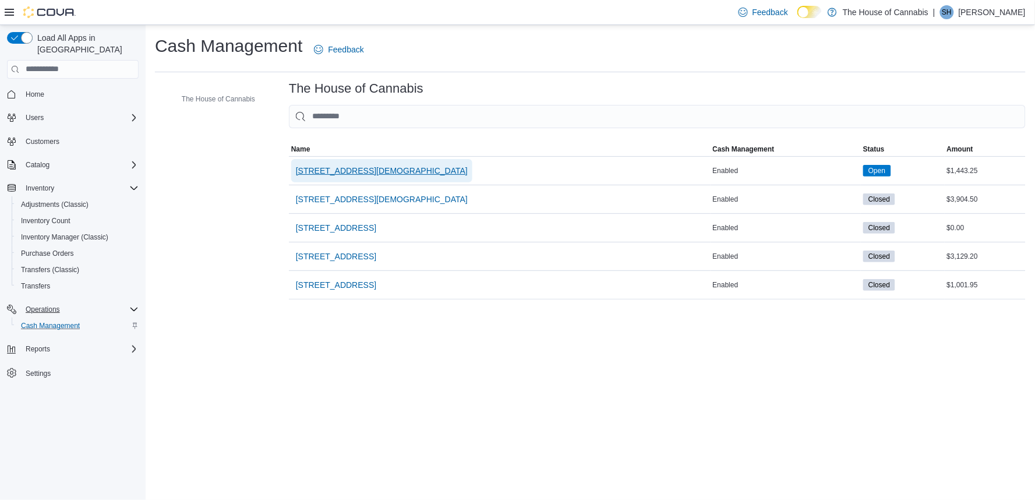
click at [344, 161] on span "1 Church St, Unit 9 Keswick" at bounding box center [382, 170] width 172 height 23
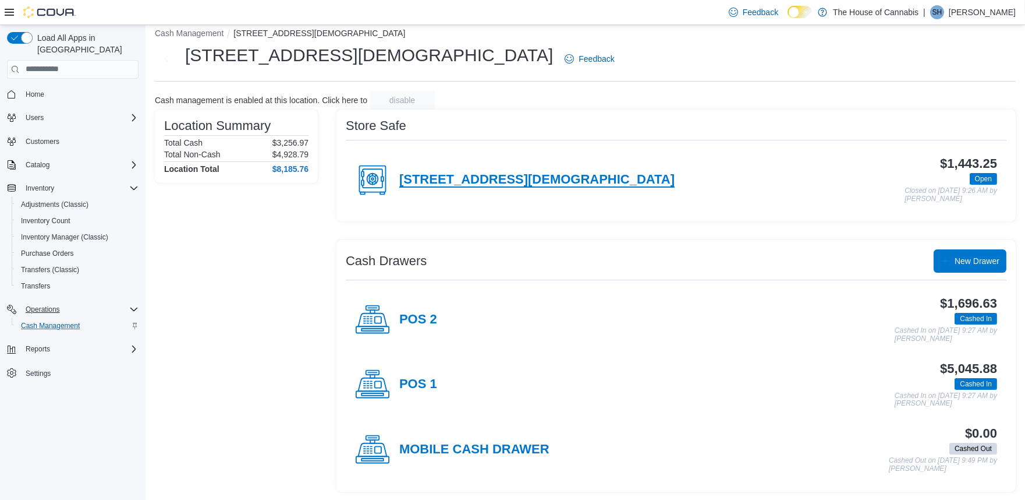
scroll to position [12, 0]
click at [420, 379] on h4 "POS 1" at bounding box center [418, 383] width 38 height 15
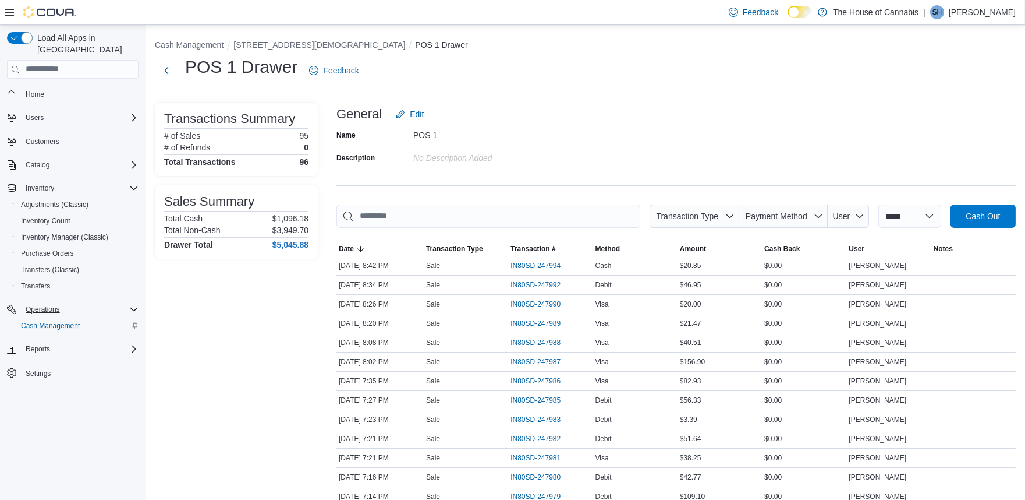
click at [501, 76] on div "POS 1 Drawer Feedback" at bounding box center [585, 70] width 861 height 30
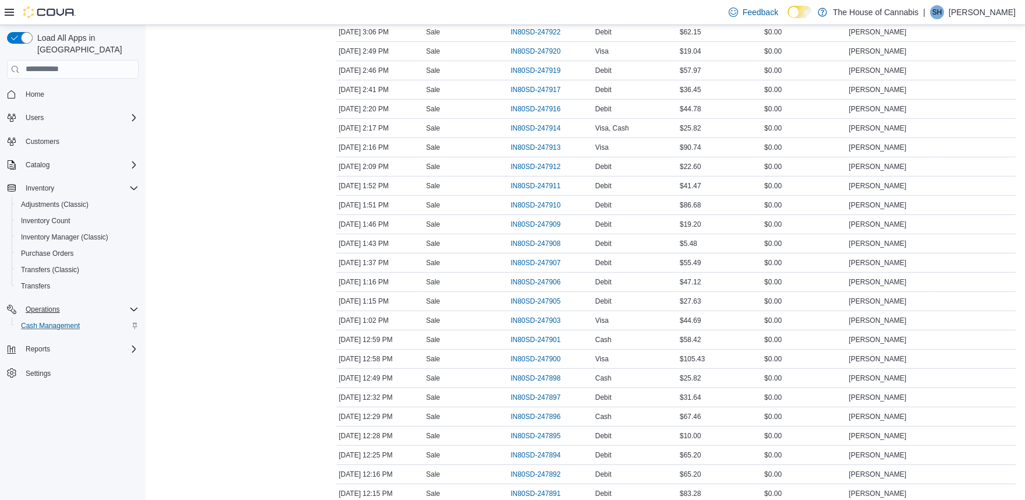
scroll to position [1401, 0]
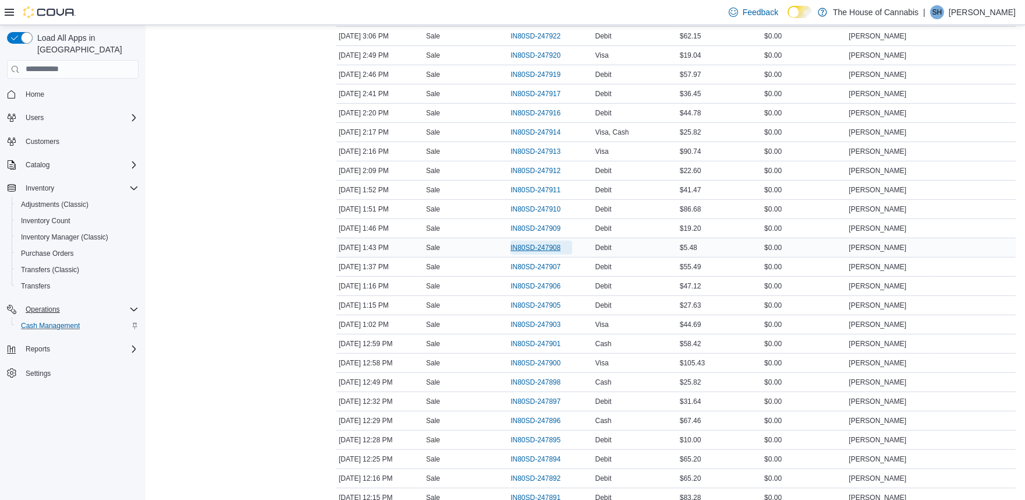
click at [538, 248] on span "IN80SD-247908" at bounding box center [536, 247] width 50 height 9
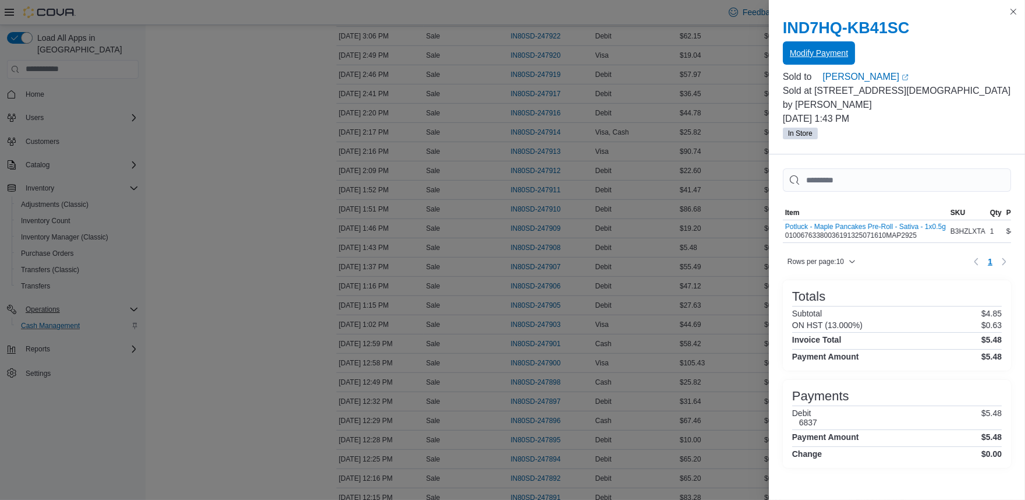
click at [799, 49] on span "Modify Payment" at bounding box center [819, 53] width 58 height 12
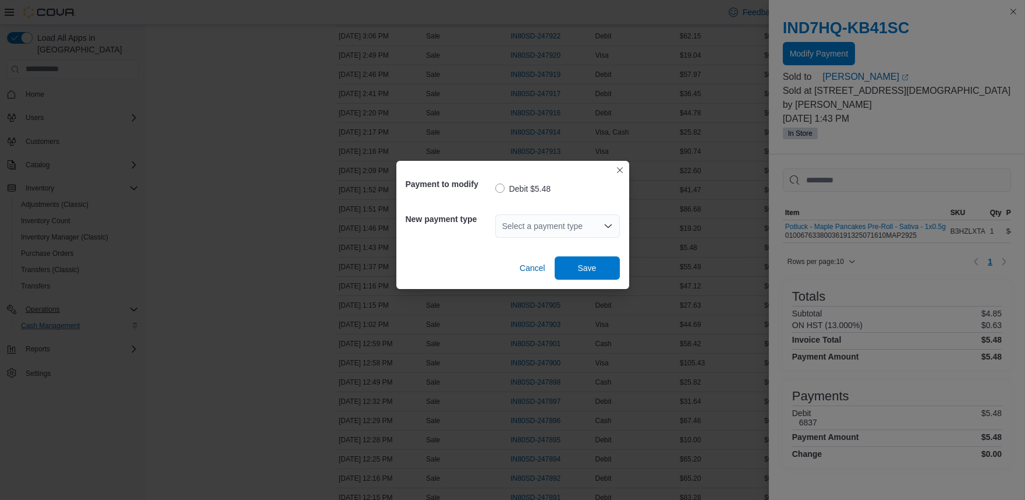
click at [525, 228] on div "Select a payment type" at bounding box center [557, 225] width 125 height 23
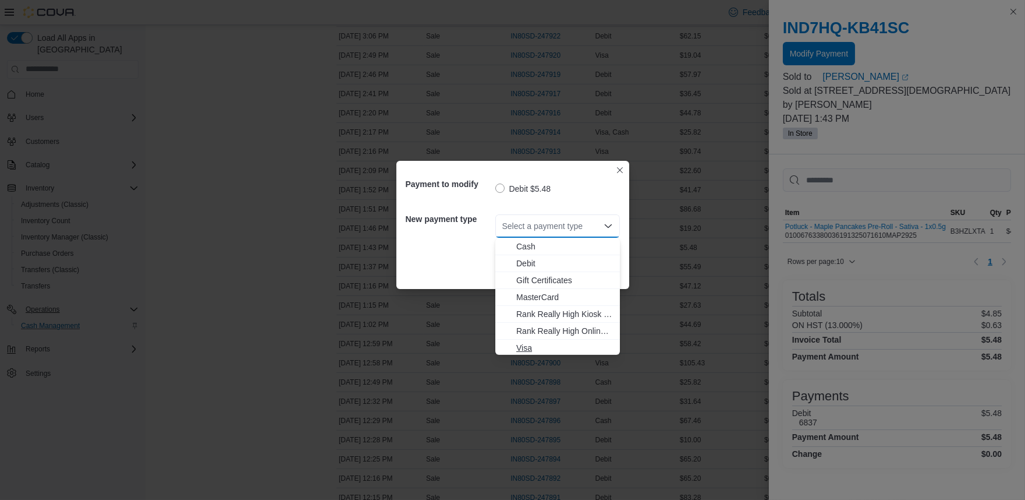
click at [555, 340] on button "Visa" at bounding box center [557, 347] width 125 height 17
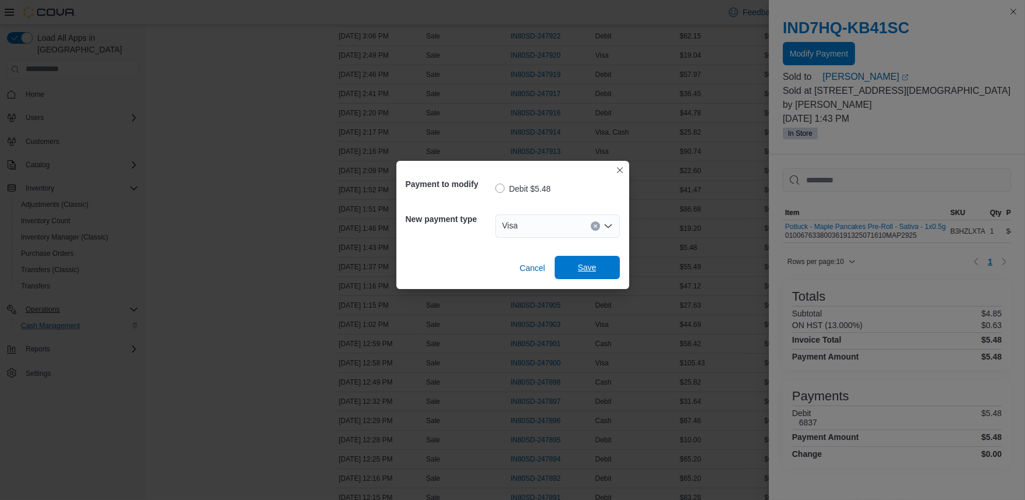
click at [581, 274] on span "Save" at bounding box center [587, 267] width 51 height 23
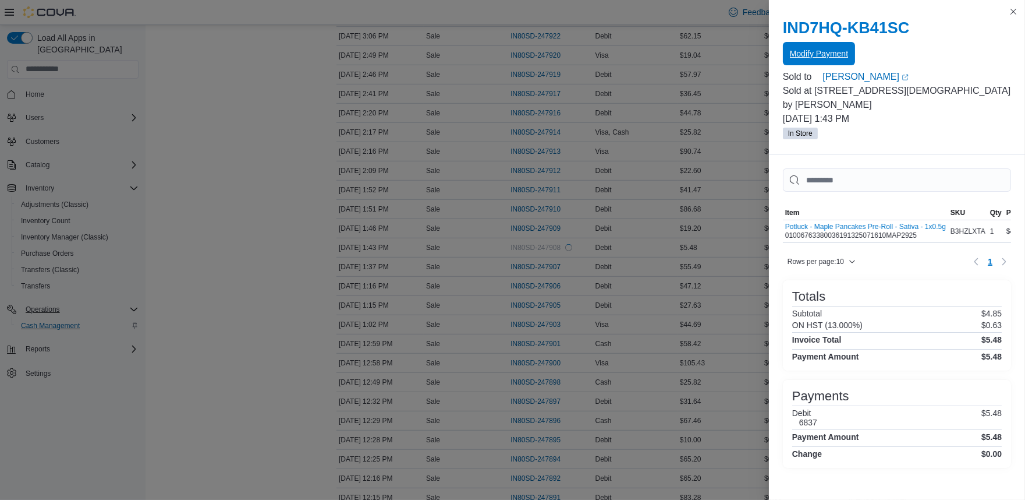
scroll to position [0, 0]
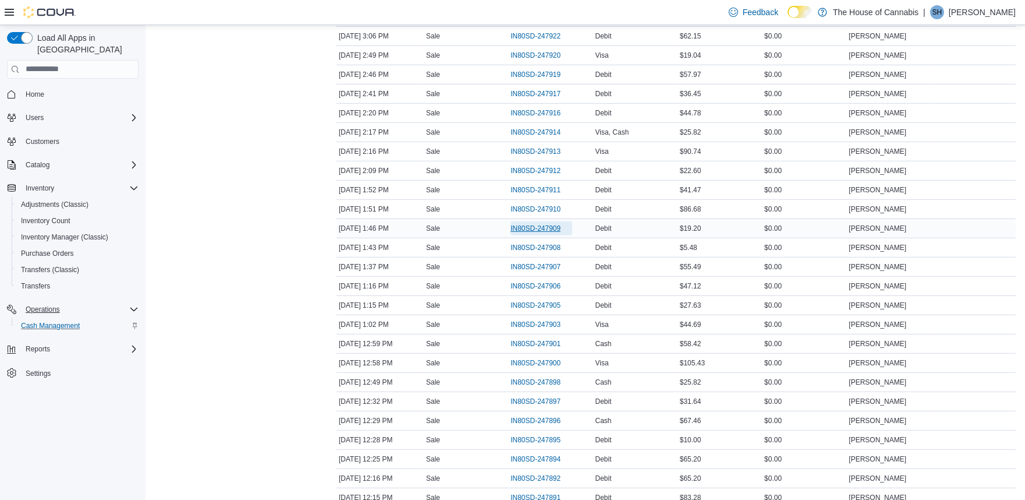
click at [531, 228] on span "IN80SD-247909" at bounding box center [536, 228] width 50 height 9
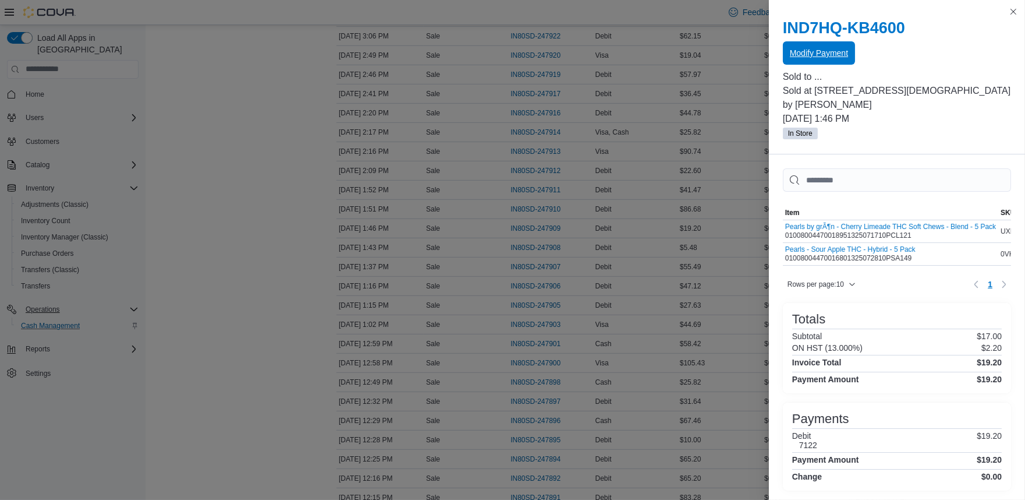
click at [824, 44] on span "Modify Payment" at bounding box center [819, 52] width 58 height 23
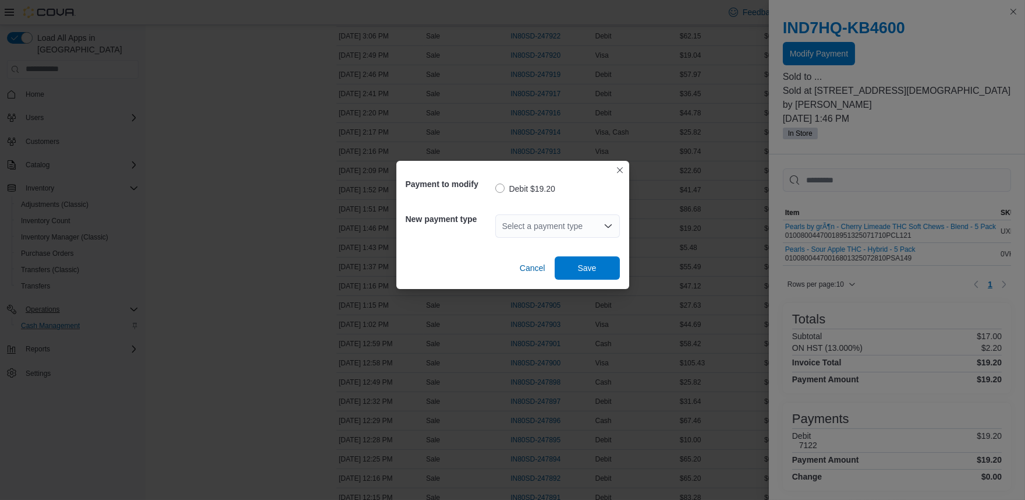
click at [518, 222] on div "Select a payment type" at bounding box center [557, 225] width 125 height 23
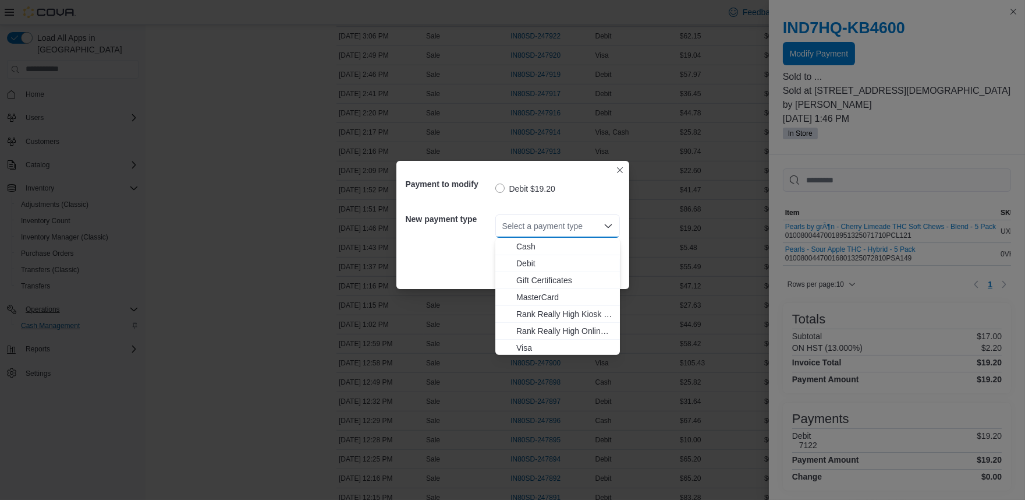
click at [519, 345] on span "Visa" at bounding box center [564, 348] width 97 height 12
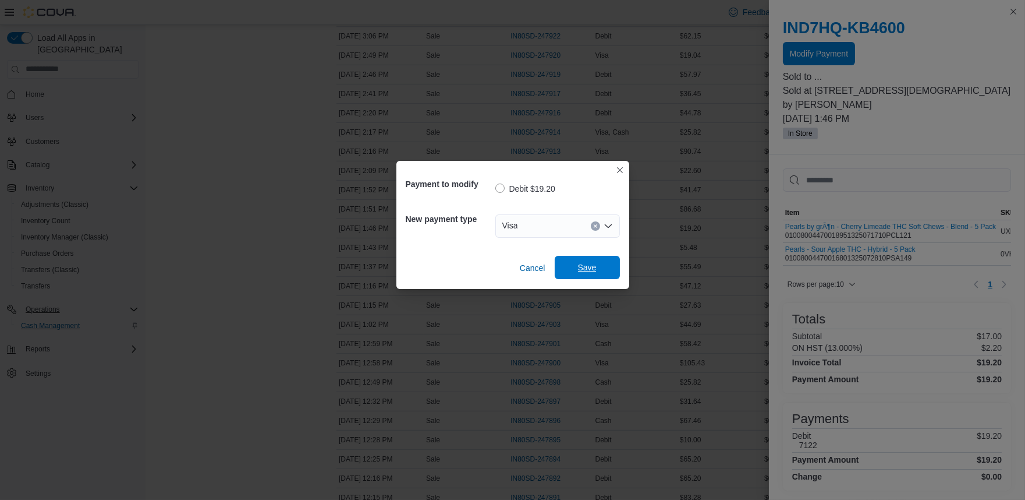
click at [583, 277] on span "Save" at bounding box center [587, 267] width 51 height 23
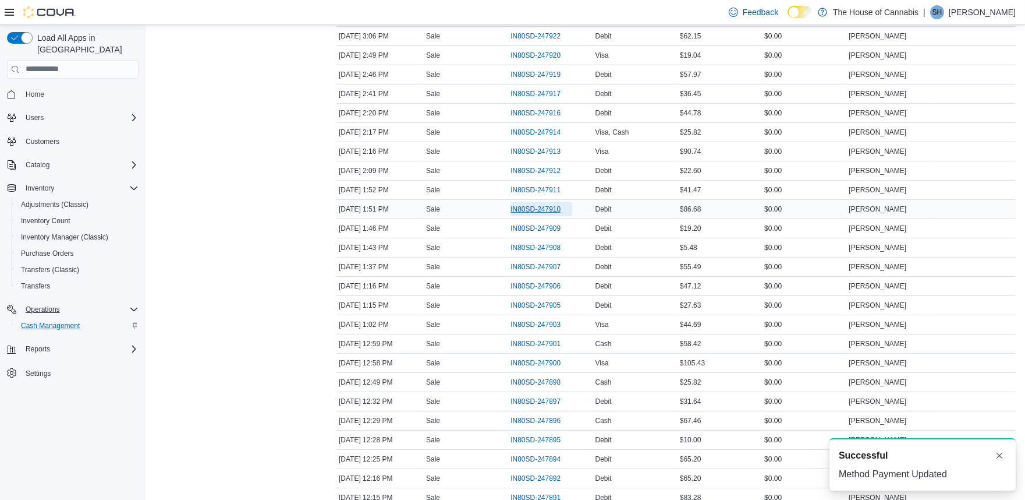
click at [548, 213] on span "IN80SD-247910" at bounding box center [536, 208] width 50 height 9
click at [530, 214] on span "IN80SD-247910" at bounding box center [536, 208] width 50 height 9
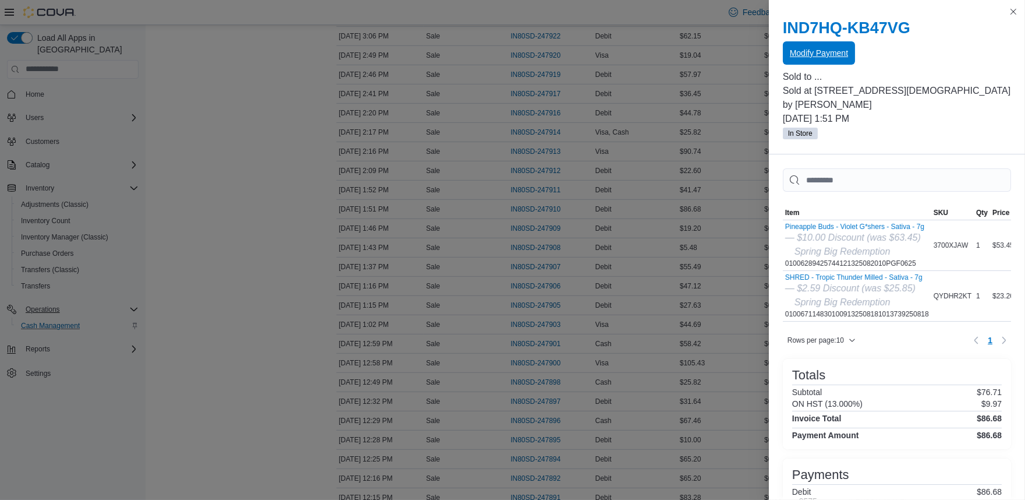
click at [812, 55] on span "Modify Payment" at bounding box center [819, 53] width 58 height 12
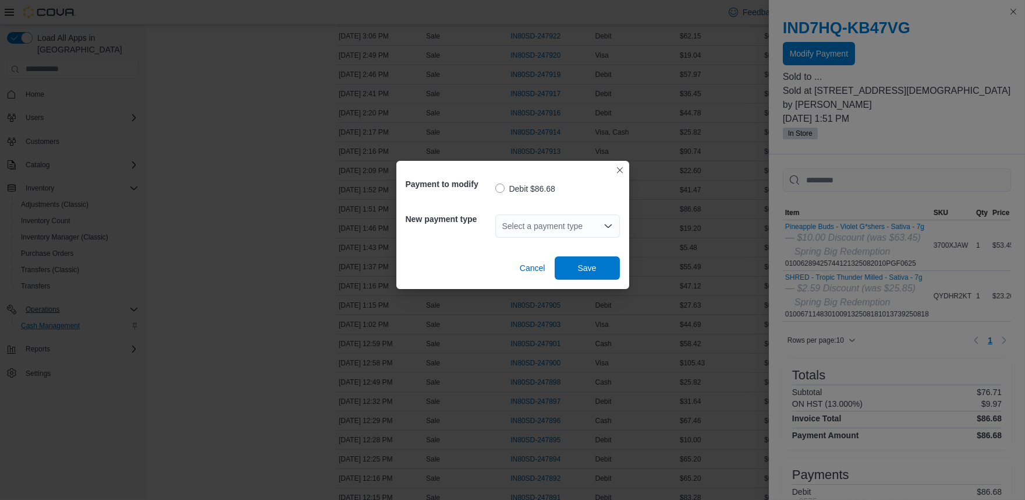
click at [525, 220] on div "Select a payment type" at bounding box center [557, 225] width 125 height 23
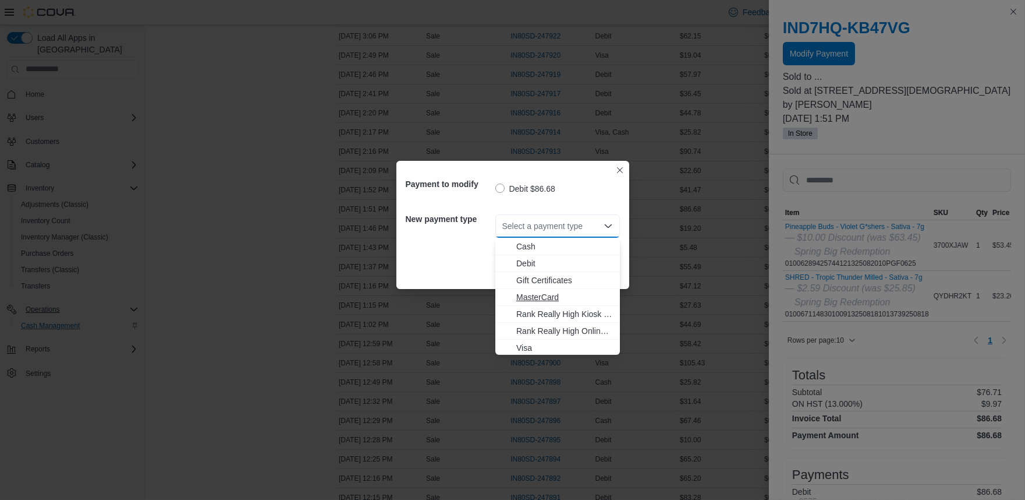
click at [533, 293] on span "MasterCard" at bounding box center [564, 297] width 97 height 12
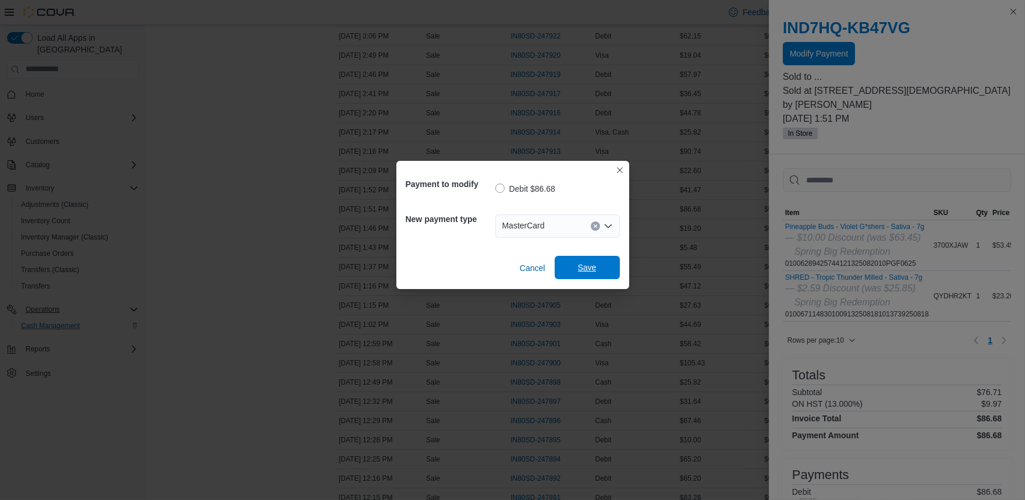
click at [594, 263] on span "Save" at bounding box center [587, 267] width 19 height 12
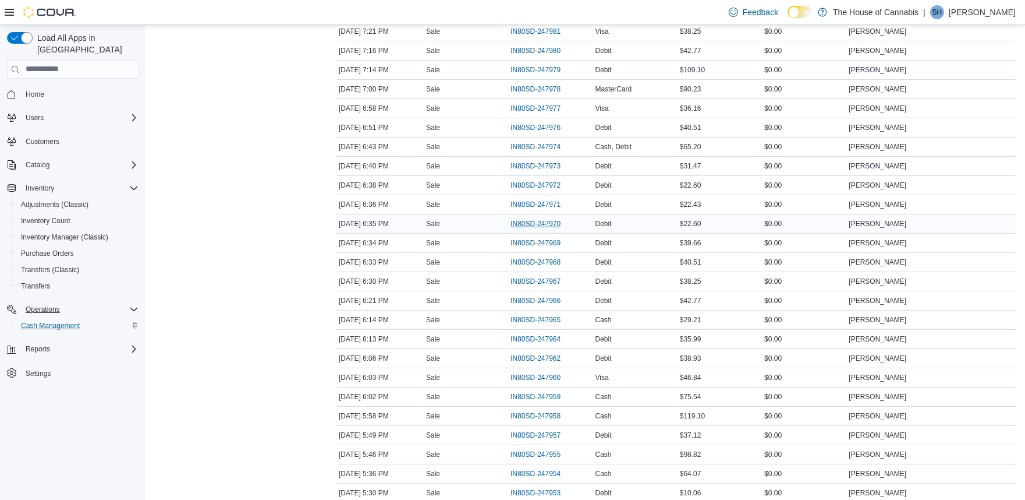
scroll to position [409, 0]
click at [527, 162] on span "IN80SD-247974" at bounding box center [536, 163] width 50 height 9
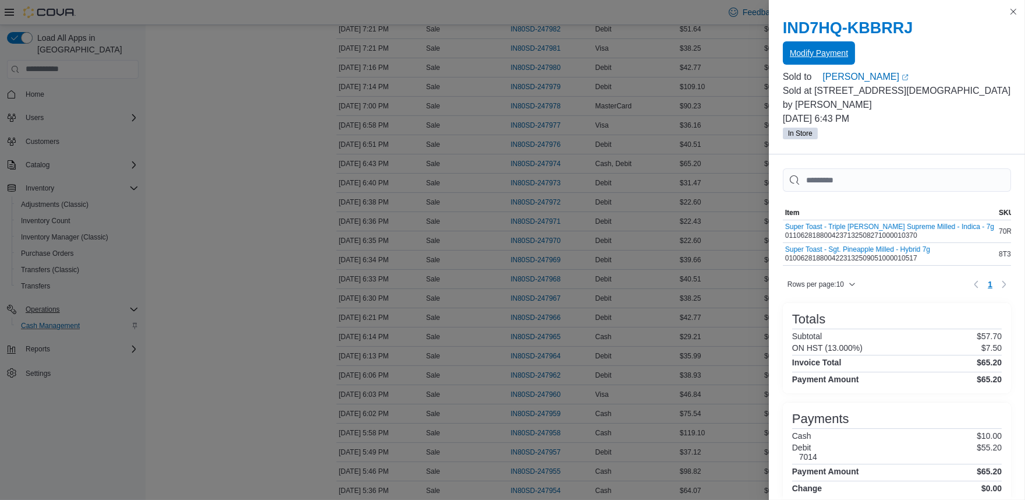
click at [817, 49] on span "Modify Payment" at bounding box center [819, 53] width 58 height 12
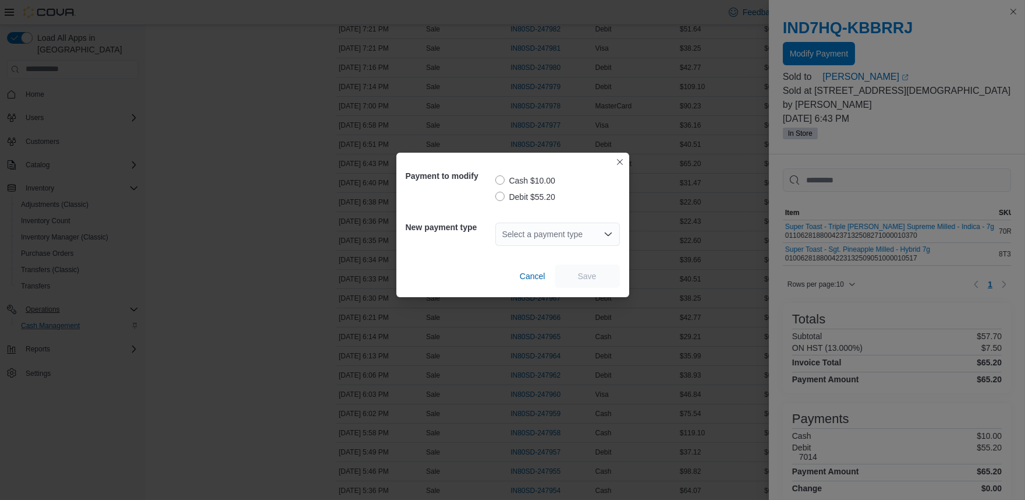
click at [502, 196] on label "Debit $55.20" at bounding box center [525, 197] width 60 height 14
click at [516, 239] on div "Select a payment type" at bounding box center [557, 233] width 125 height 23
click at [524, 233] on div "Select a payment type" at bounding box center [557, 233] width 125 height 23
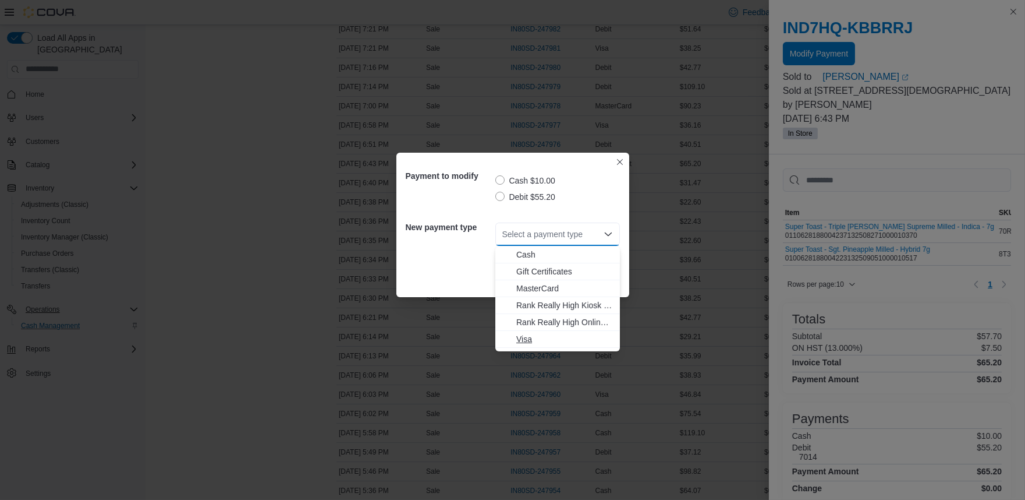
click at [533, 345] on button "Visa" at bounding box center [557, 339] width 125 height 17
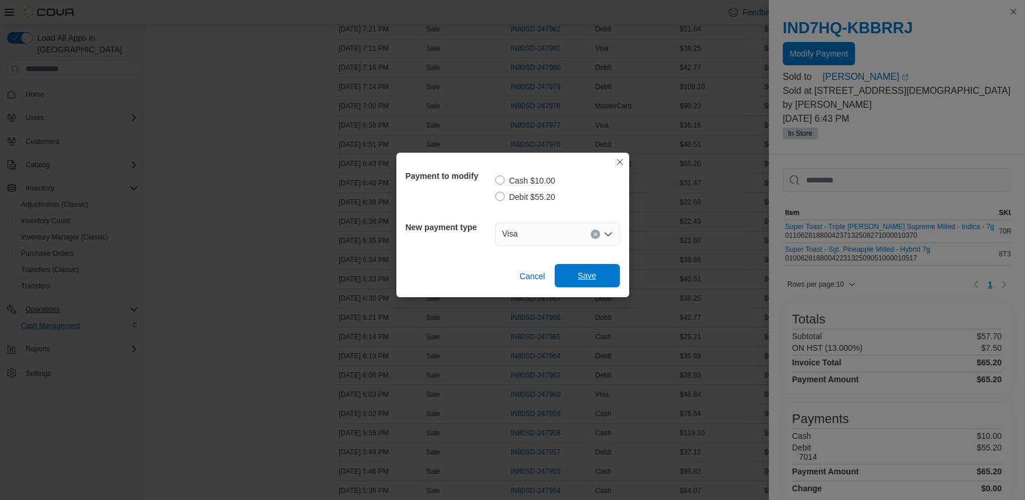
click at [580, 284] on span "Save" at bounding box center [587, 275] width 51 height 23
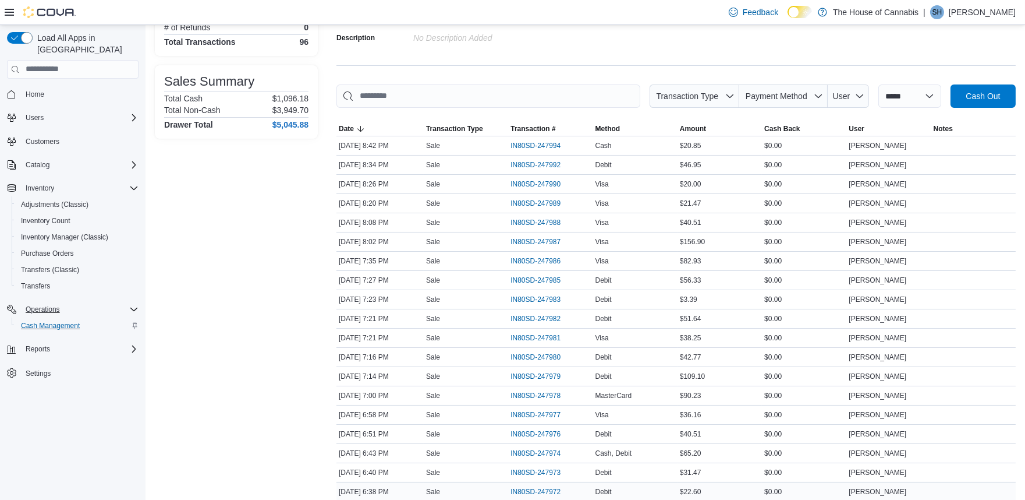
scroll to position [116, 0]
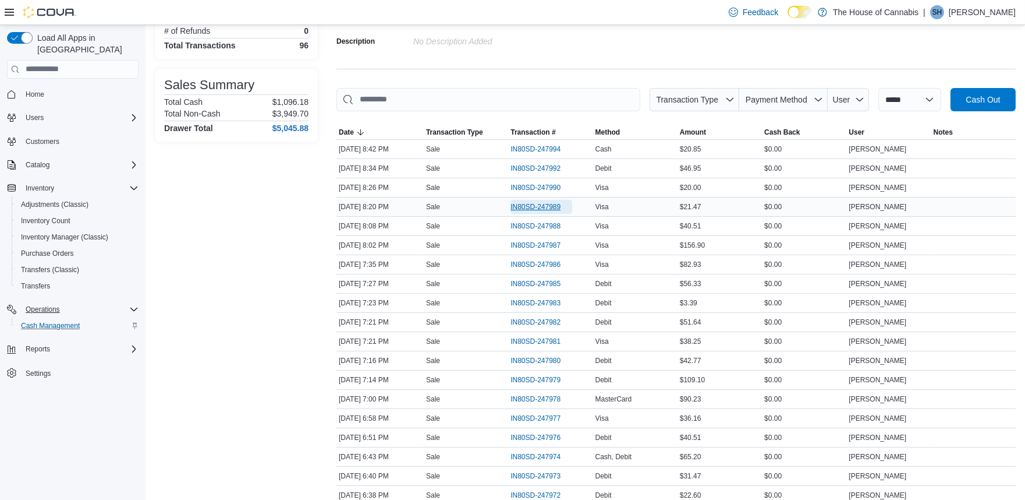
click at [534, 207] on span "IN80SD-247989" at bounding box center [536, 206] width 50 height 9
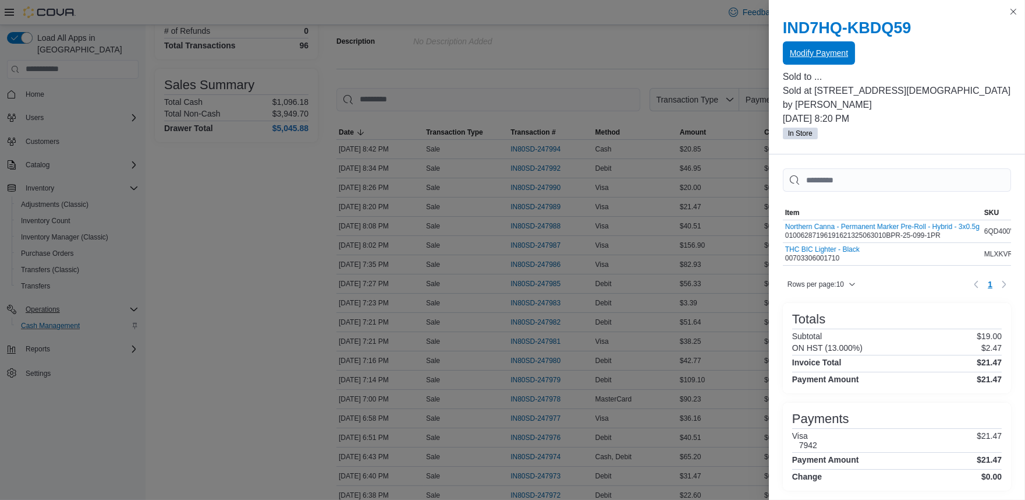
click at [824, 61] on span "Modify Payment" at bounding box center [819, 52] width 58 height 23
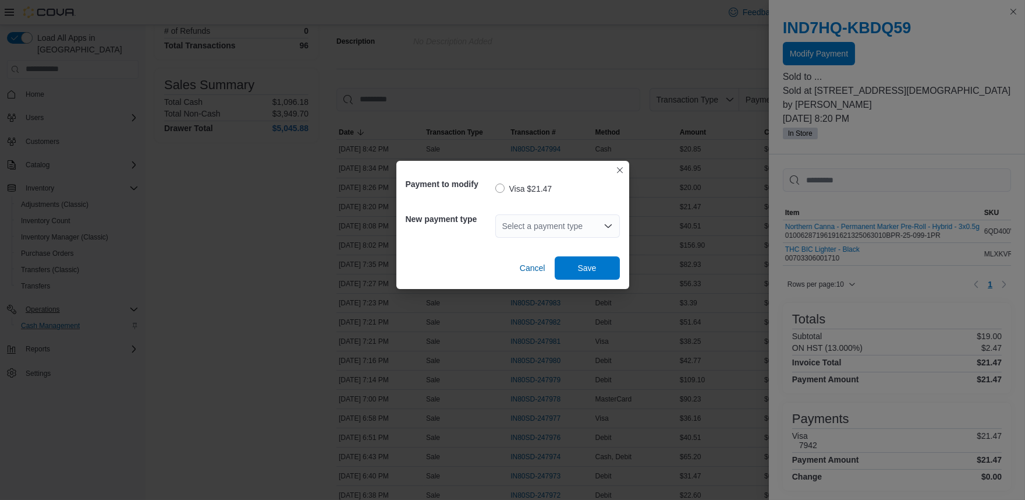
click at [551, 222] on div "Select a payment type" at bounding box center [557, 225] width 125 height 23
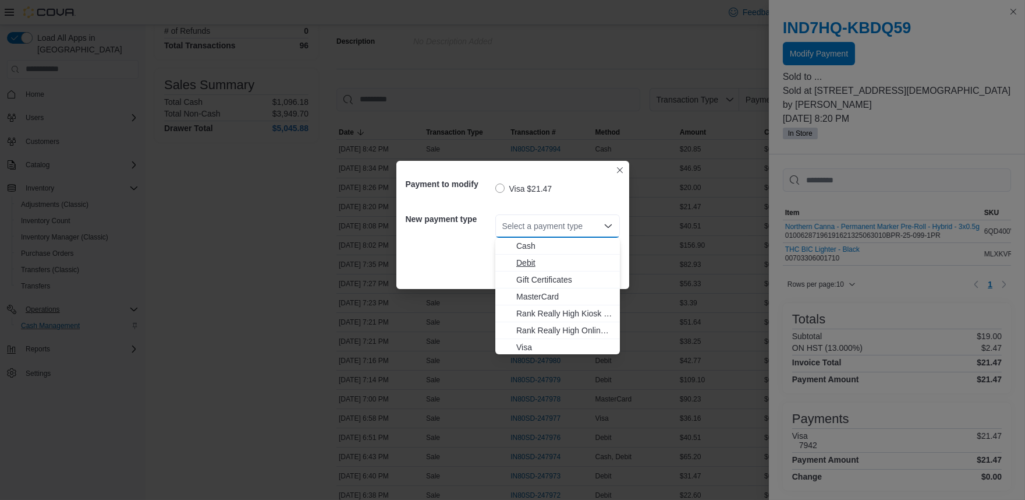
click at [534, 268] on span "Debit" at bounding box center [564, 263] width 97 height 12
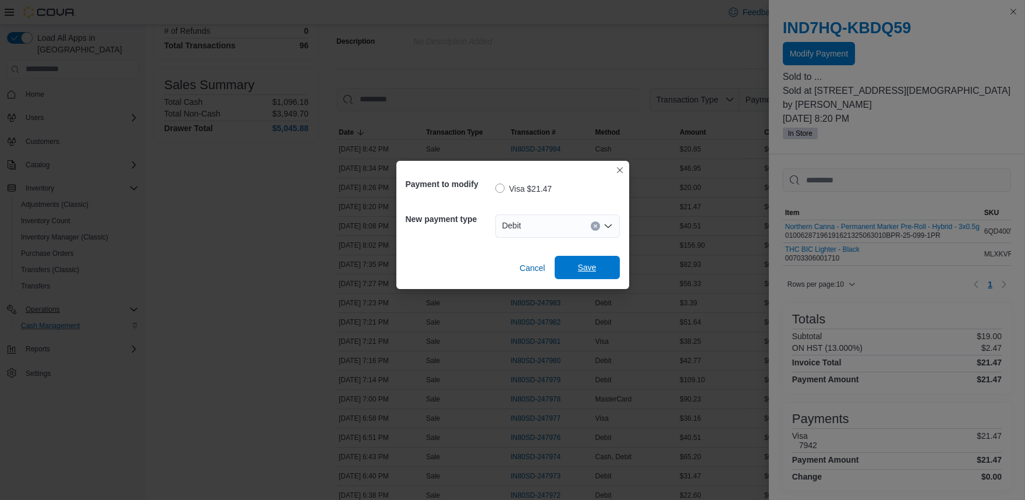
click at [578, 272] on span "Save" at bounding box center [587, 267] width 19 height 12
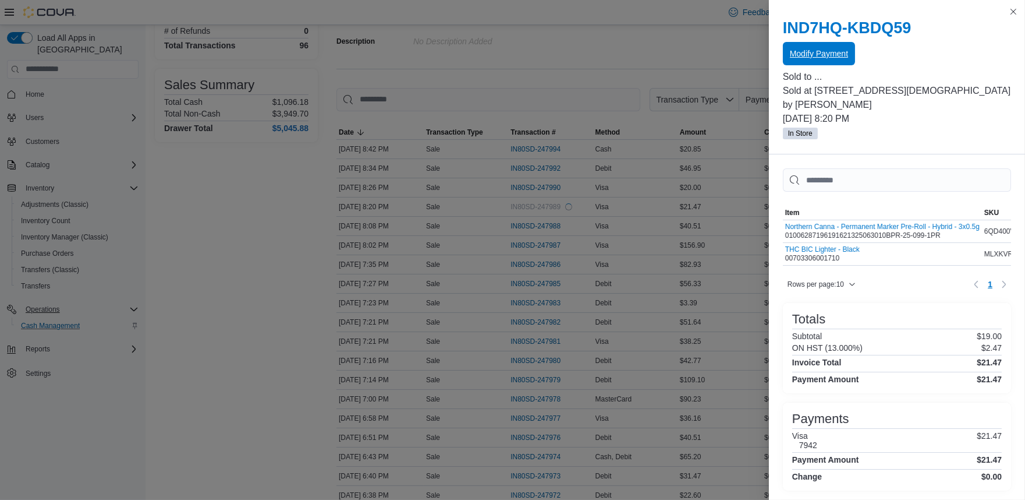
scroll to position [0, 0]
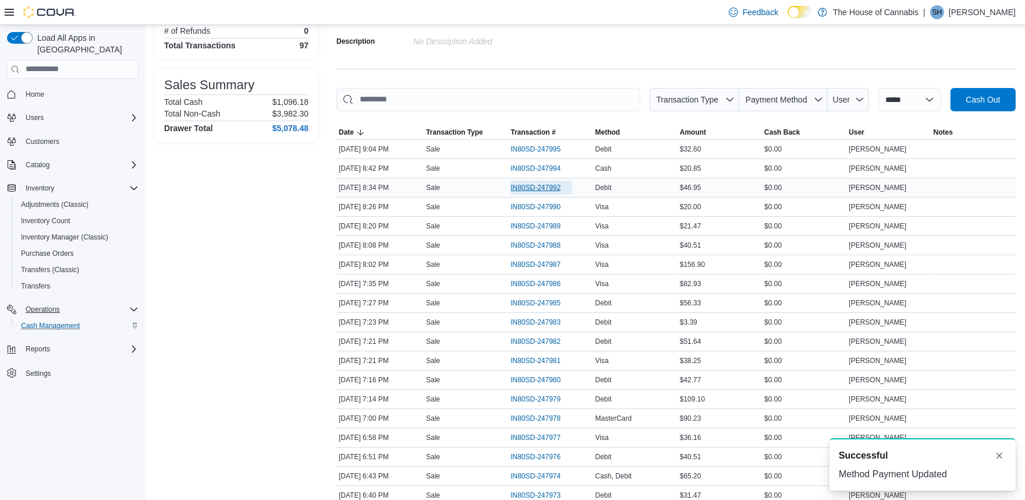
click at [537, 183] on span "IN80SD-247992" at bounding box center [536, 187] width 50 height 9
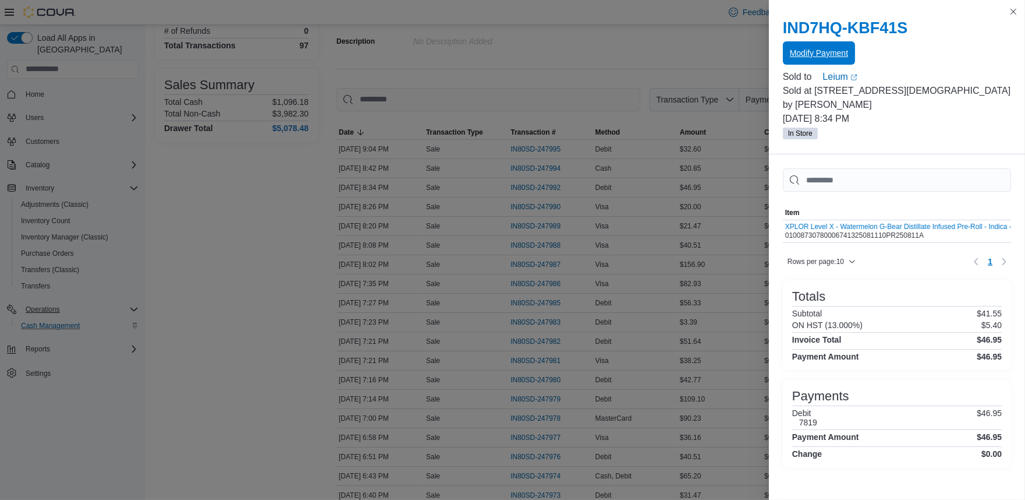
click at [804, 63] on span "Modify Payment" at bounding box center [819, 52] width 58 height 23
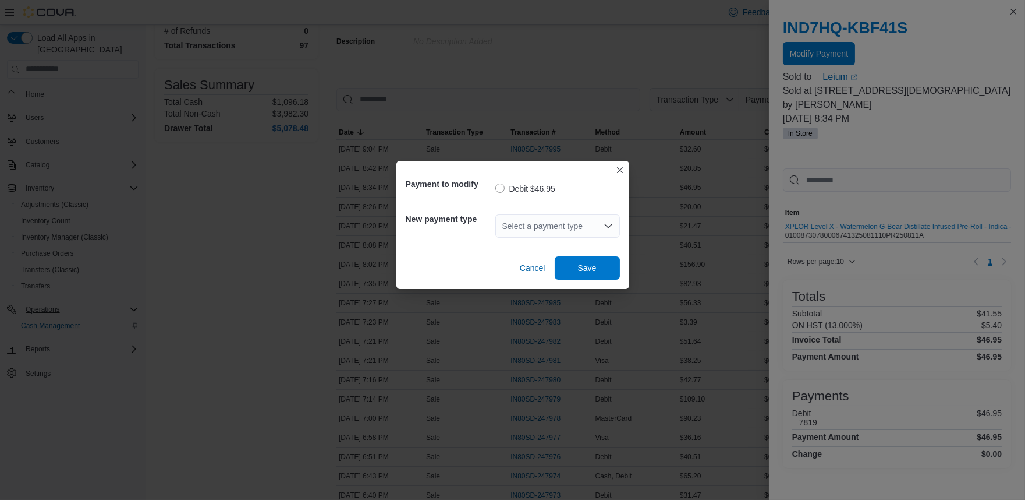
click at [555, 212] on div "Select a payment type" at bounding box center [557, 225] width 125 height 37
click at [553, 233] on div "Select a payment type" at bounding box center [557, 225] width 125 height 23
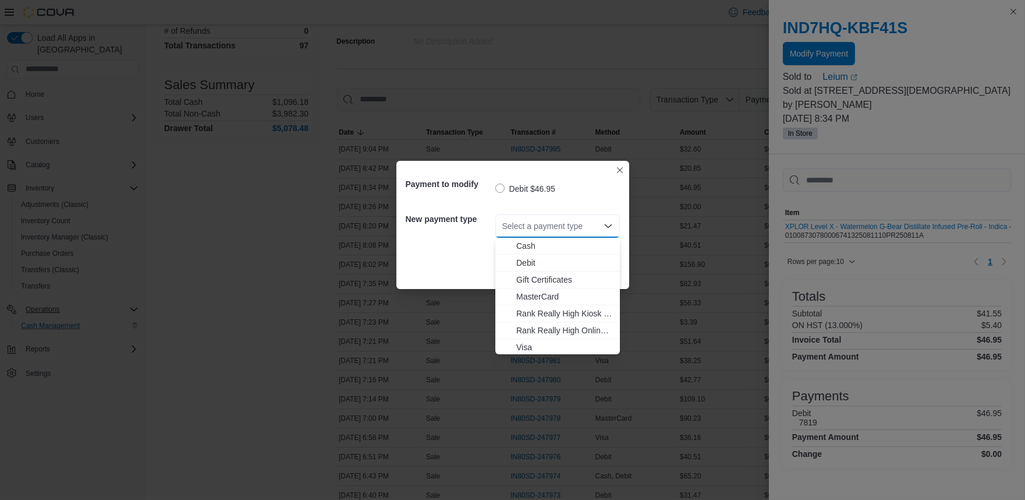
click at [529, 345] on span "Visa" at bounding box center [564, 347] width 97 height 12
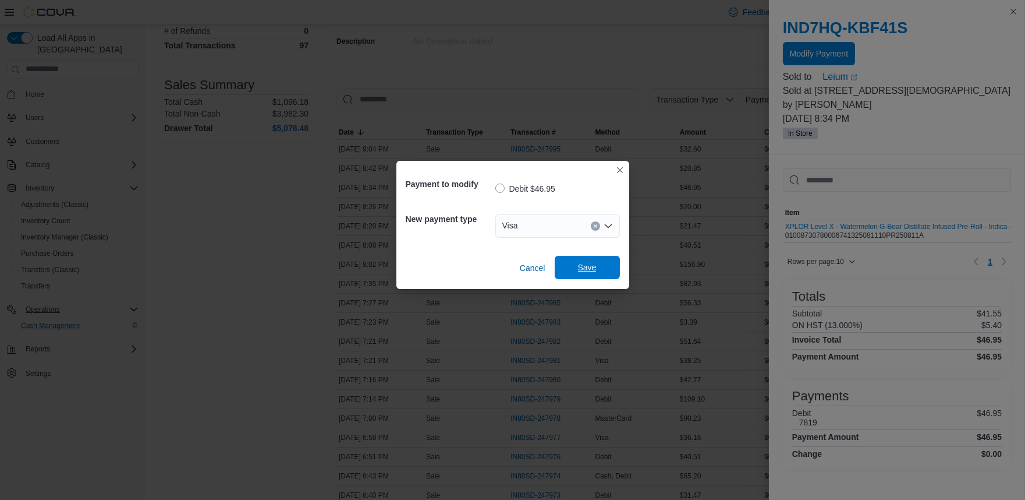
click at [589, 269] on span "Save" at bounding box center [587, 267] width 19 height 12
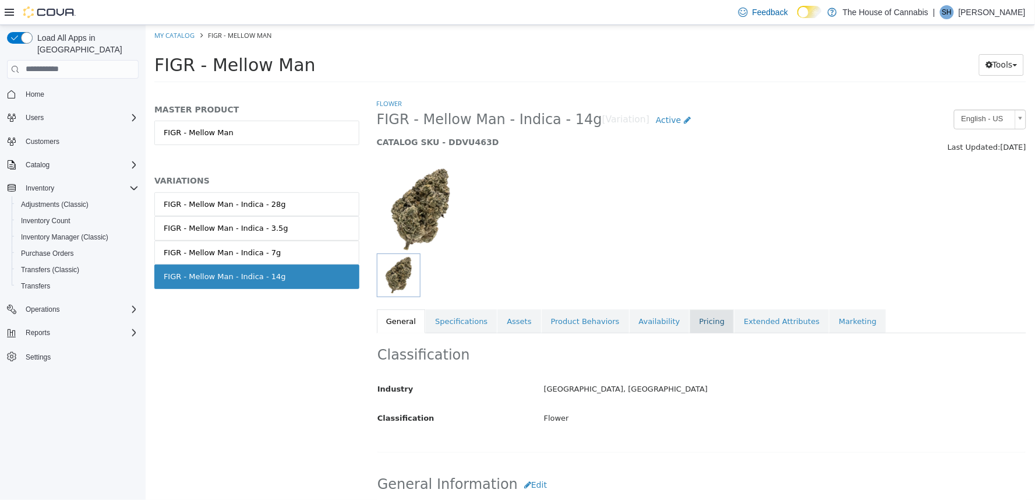
click at [689, 316] on link "Pricing" at bounding box center [711, 321] width 44 height 24
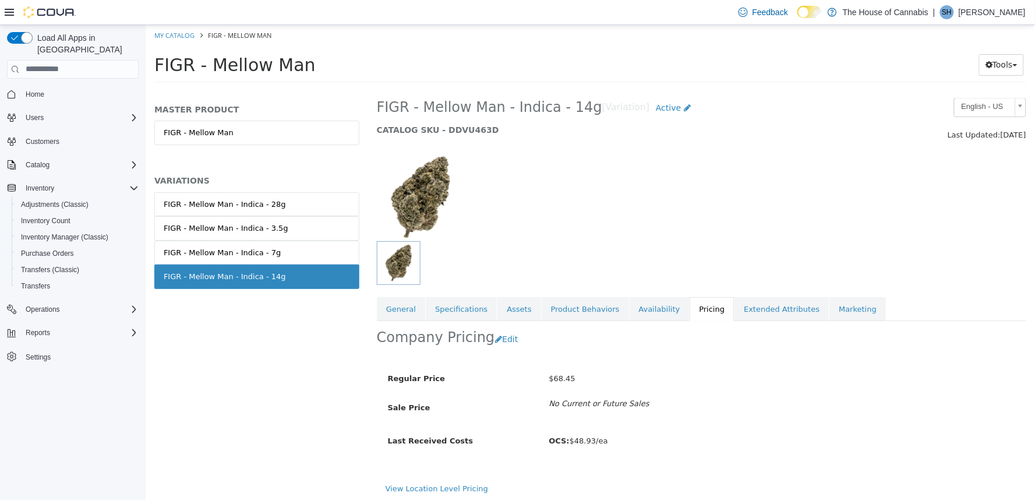
scroll to position [15, 0]
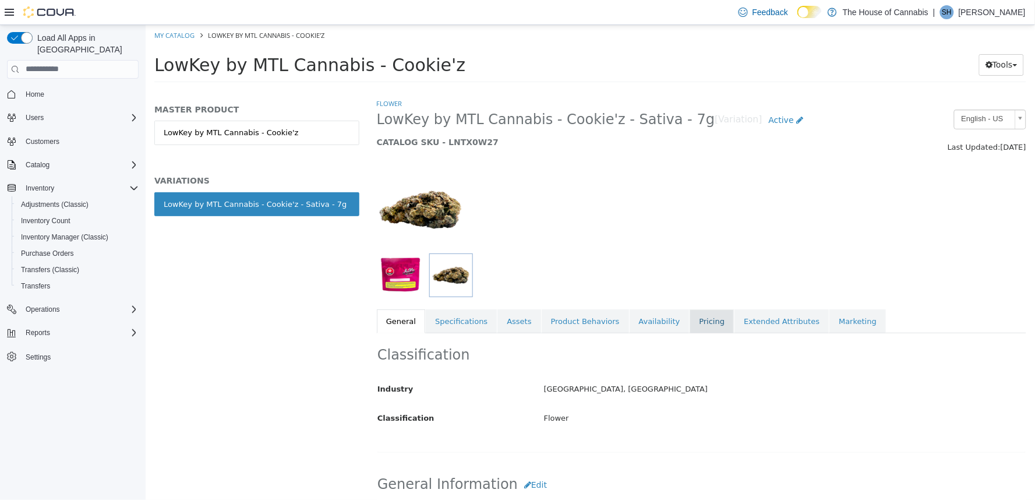
click at [689, 321] on link "Pricing" at bounding box center [711, 321] width 44 height 24
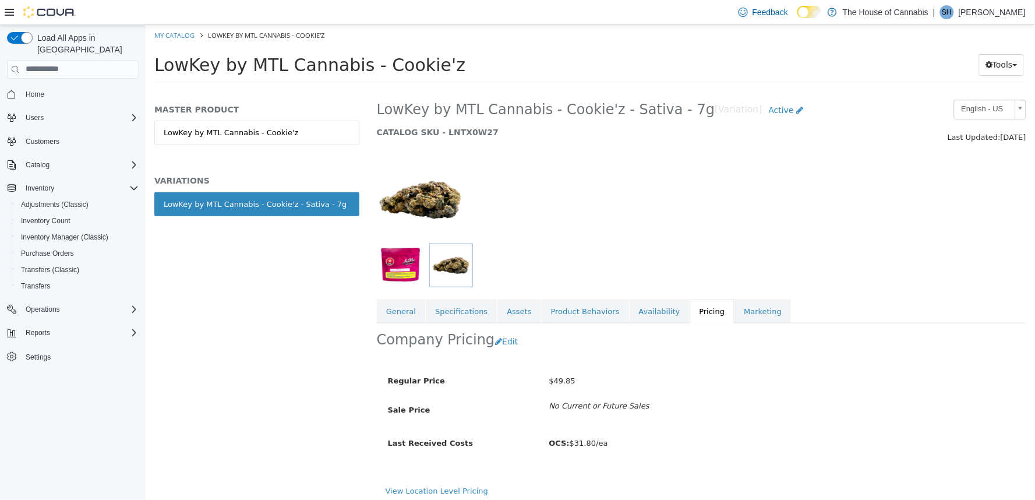
scroll to position [15, 0]
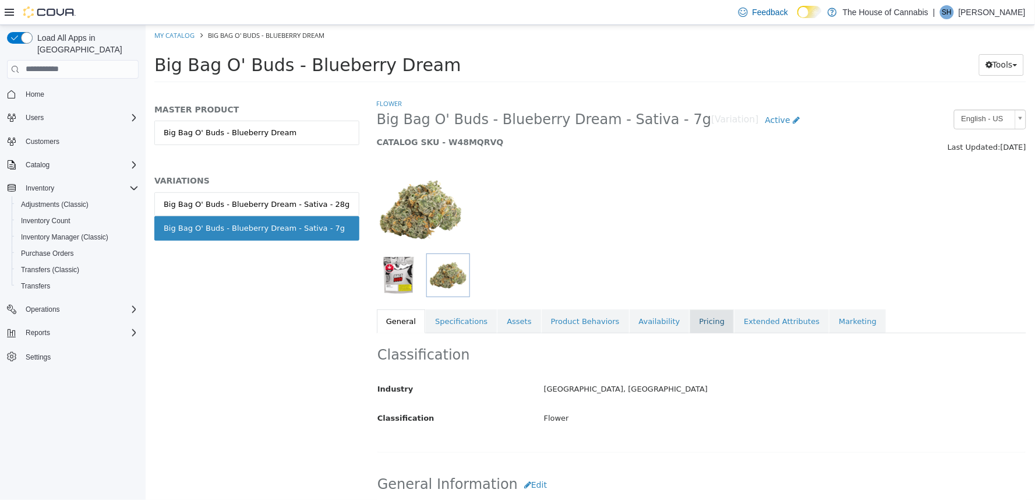
click at [689, 310] on link "Pricing" at bounding box center [711, 321] width 44 height 24
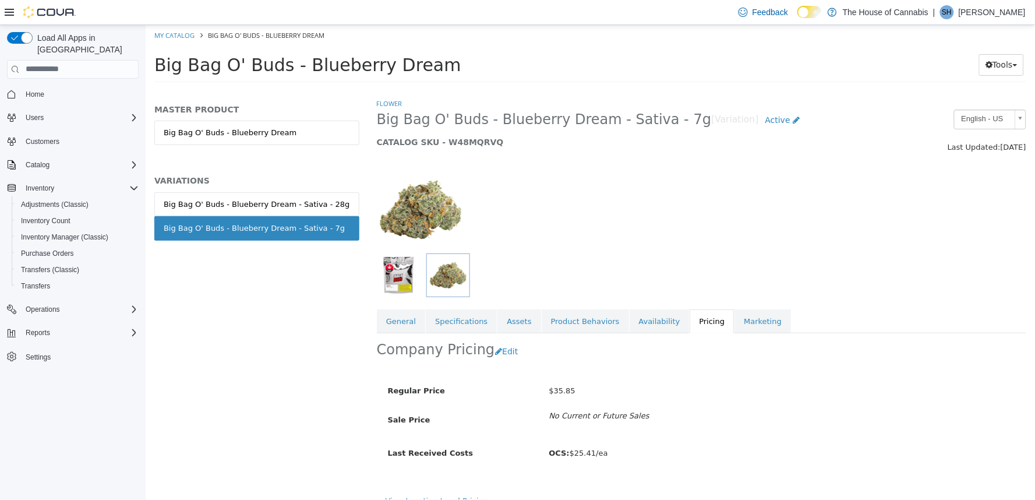
scroll to position [15, 0]
